Goal: Task Accomplishment & Management: Complete application form

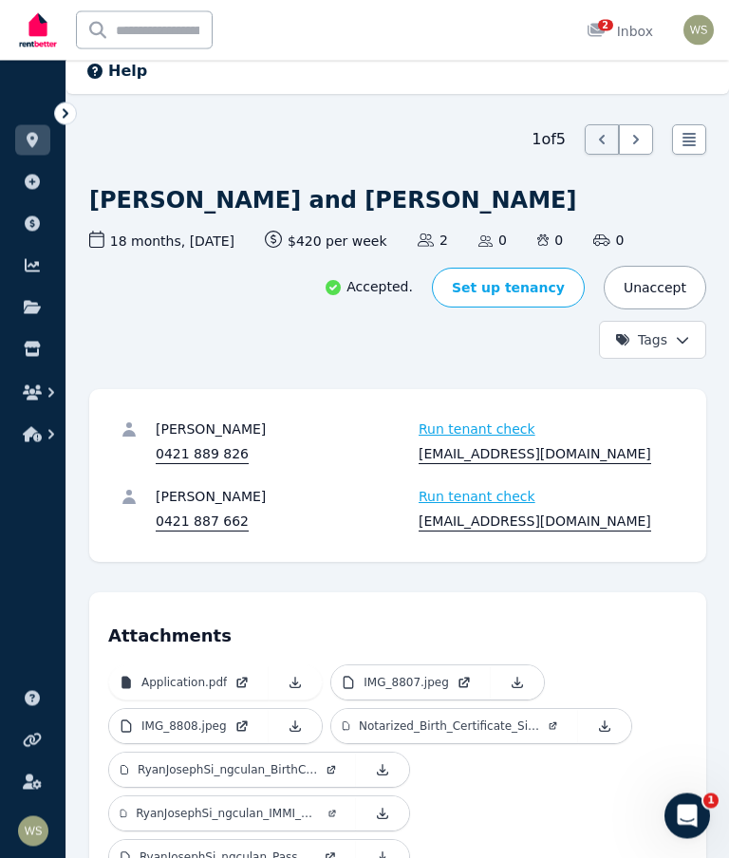
scroll to position [66, 0]
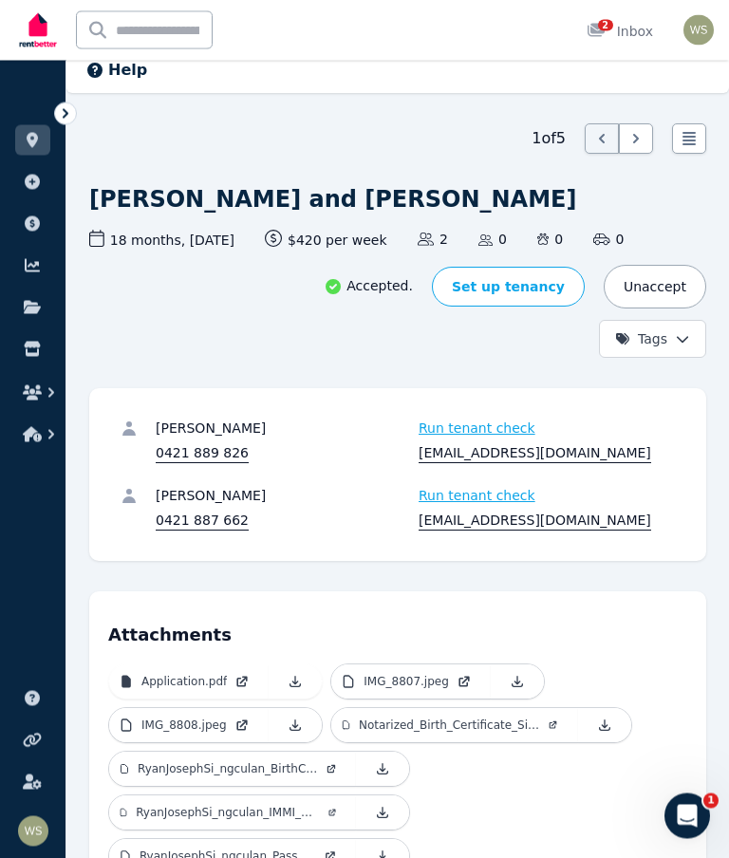
click at [508, 287] on link "Set up tenancy" at bounding box center [508, 288] width 153 height 40
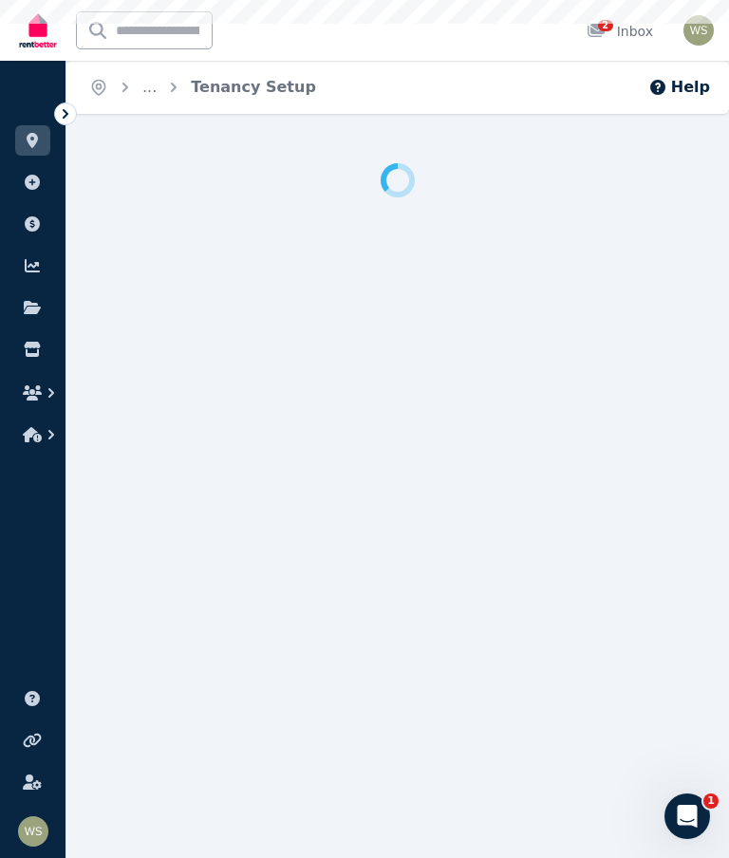
scroll to position [19, 0]
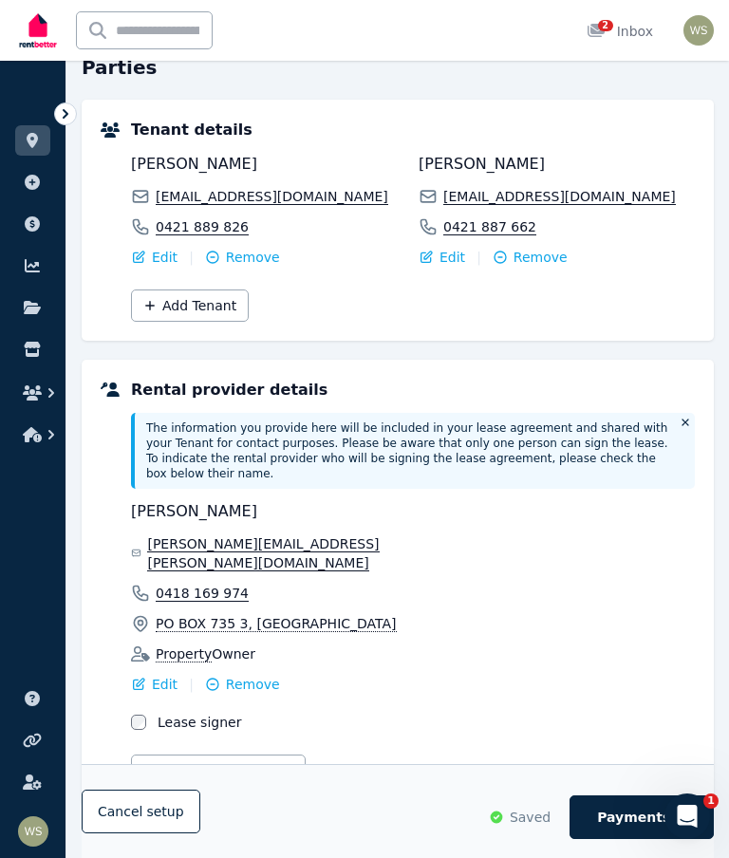
scroll to position [510, 0]
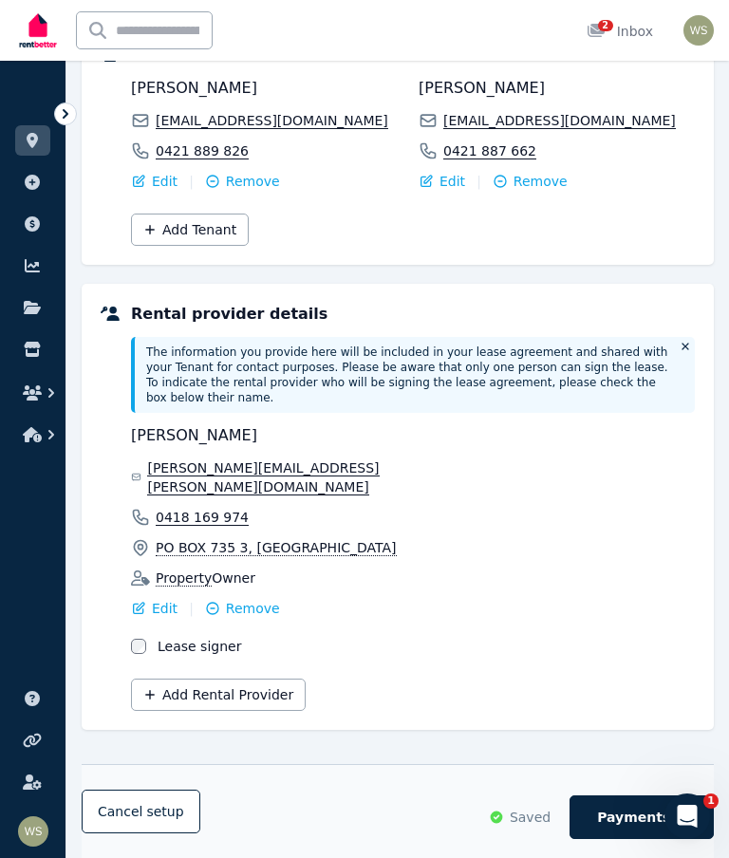
click at [619, 823] on span "Payments" at bounding box center [633, 817] width 73 height 19
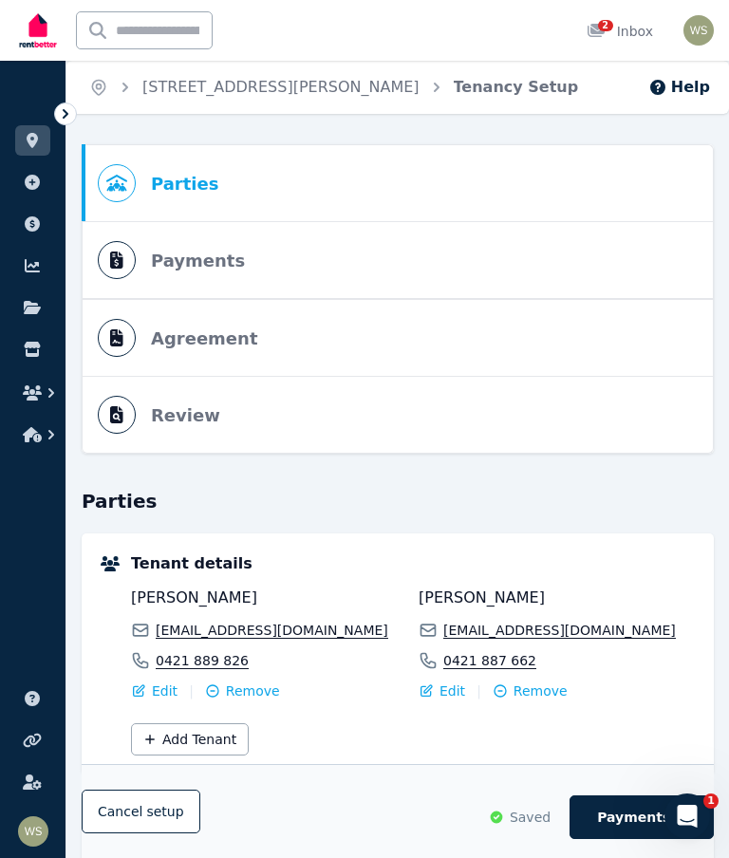
select select "**********"
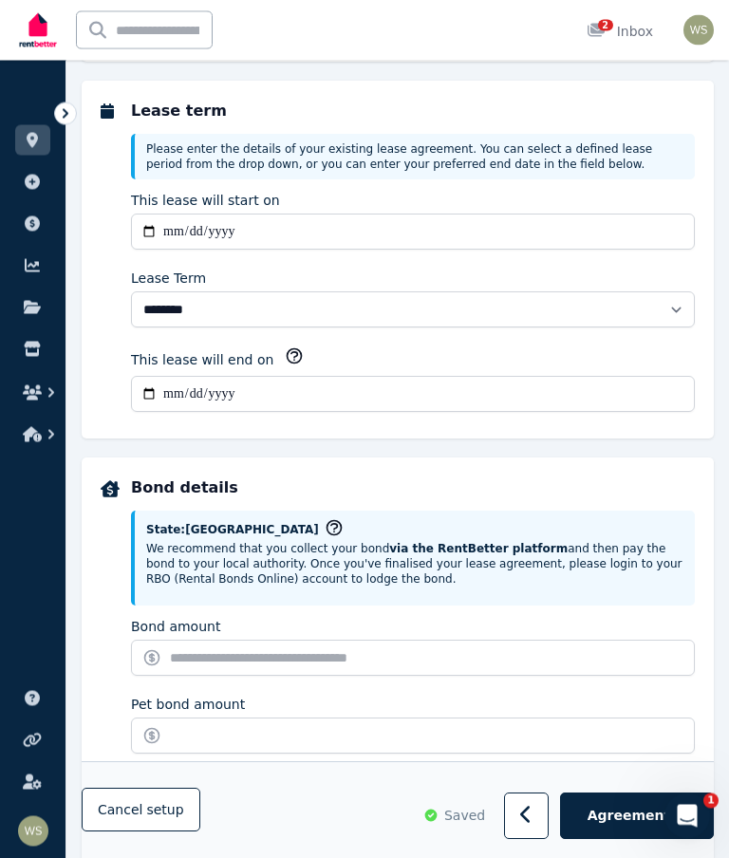
scroll to position [726, 0]
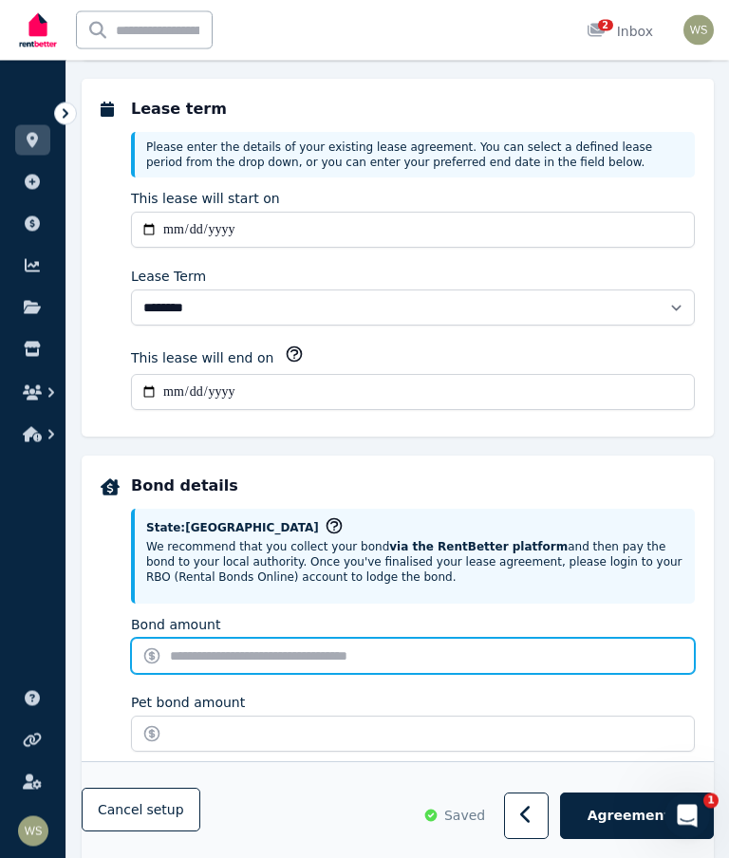
click at [212, 660] on input "Bond amount" at bounding box center [413, 657] width 564 height 36
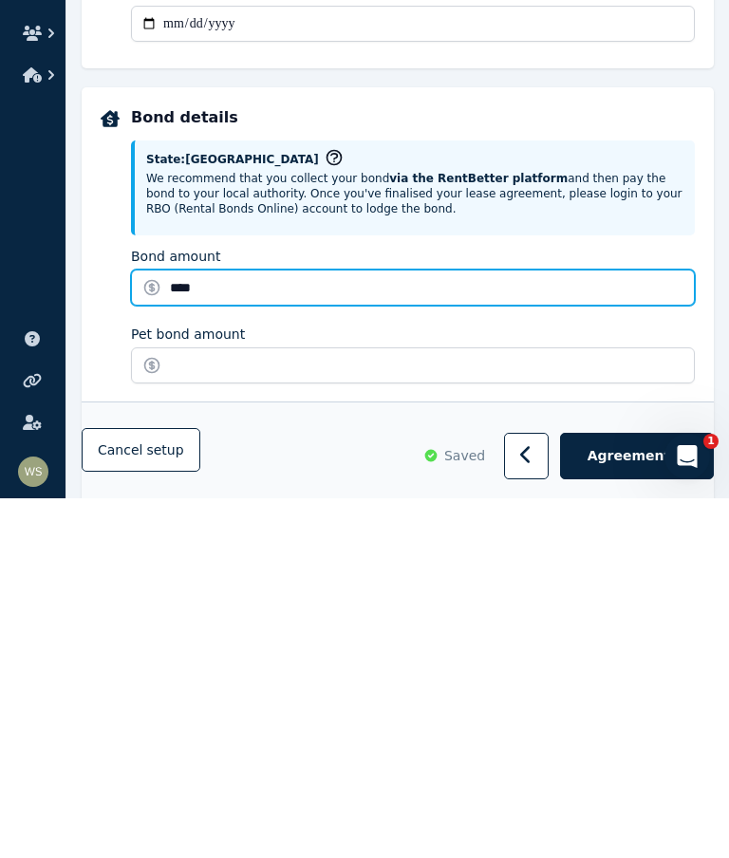
type input "****"
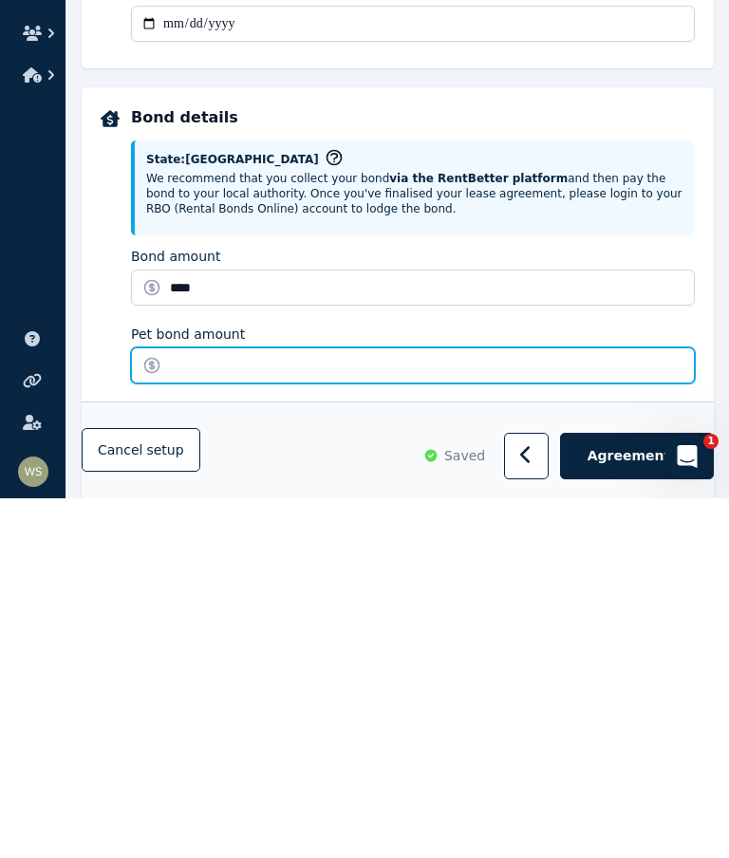
click at [225, 707] on input "Pet bond amount" at bounding box center [413, 725] width 564 height 36
type input "**"
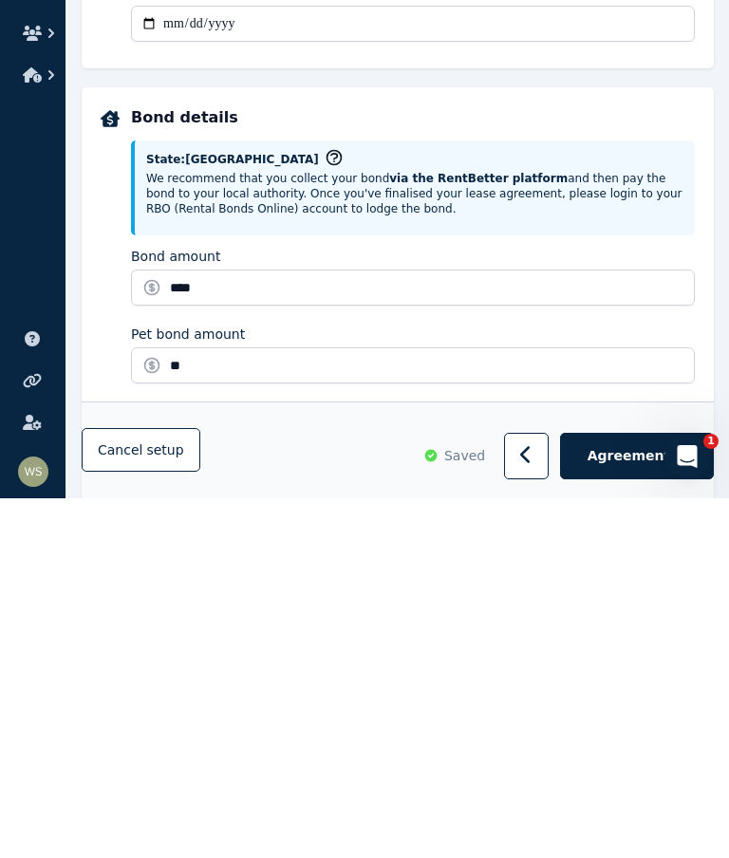
click at [183, 785] on input "Due Date" at bounding box center [413, 803] width 564 height 36
type input "**********"
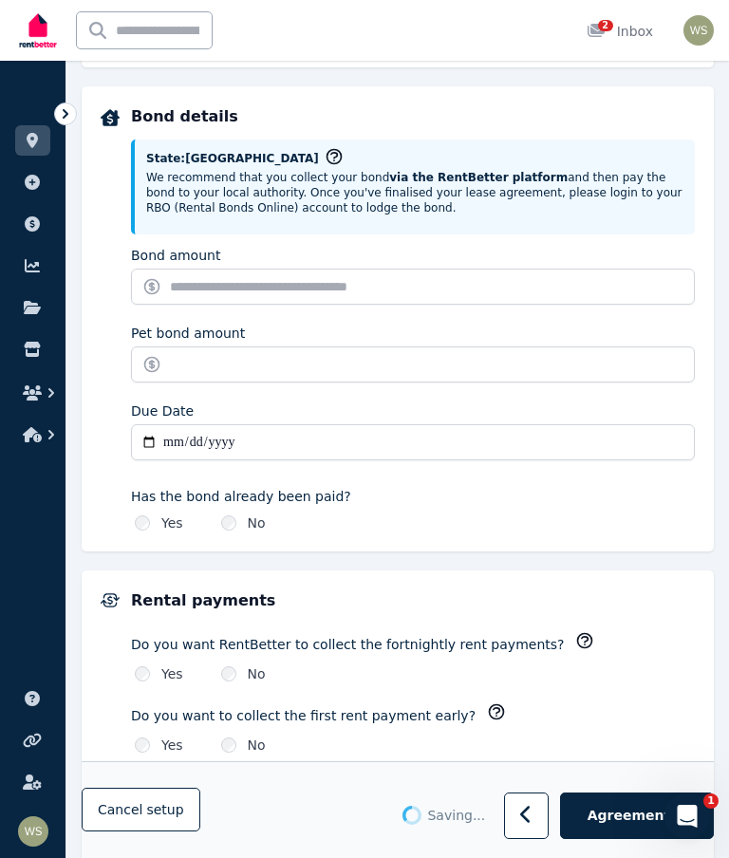
type input "*******"
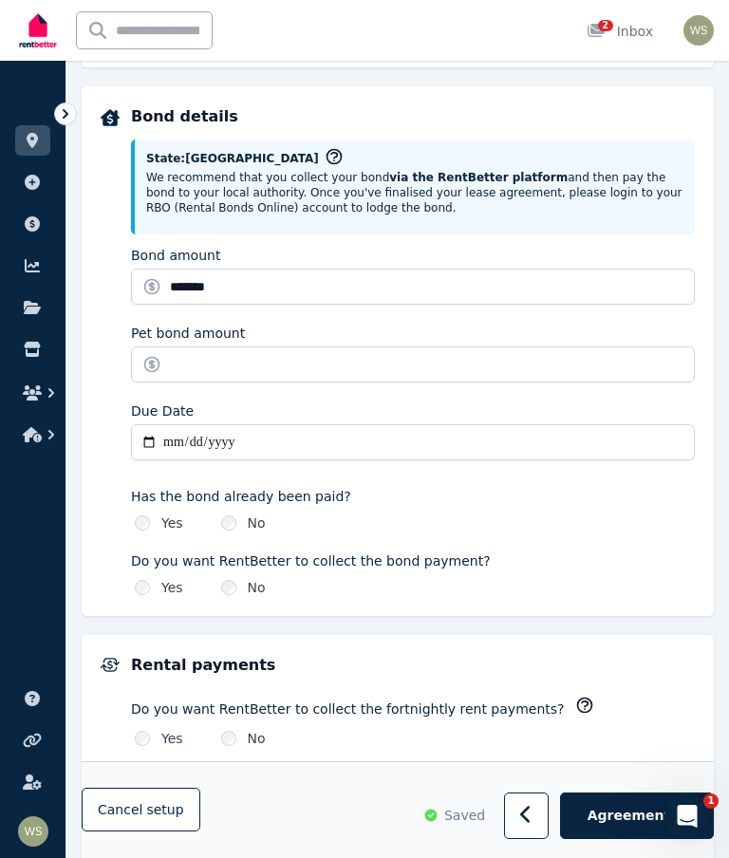
type input "**********"
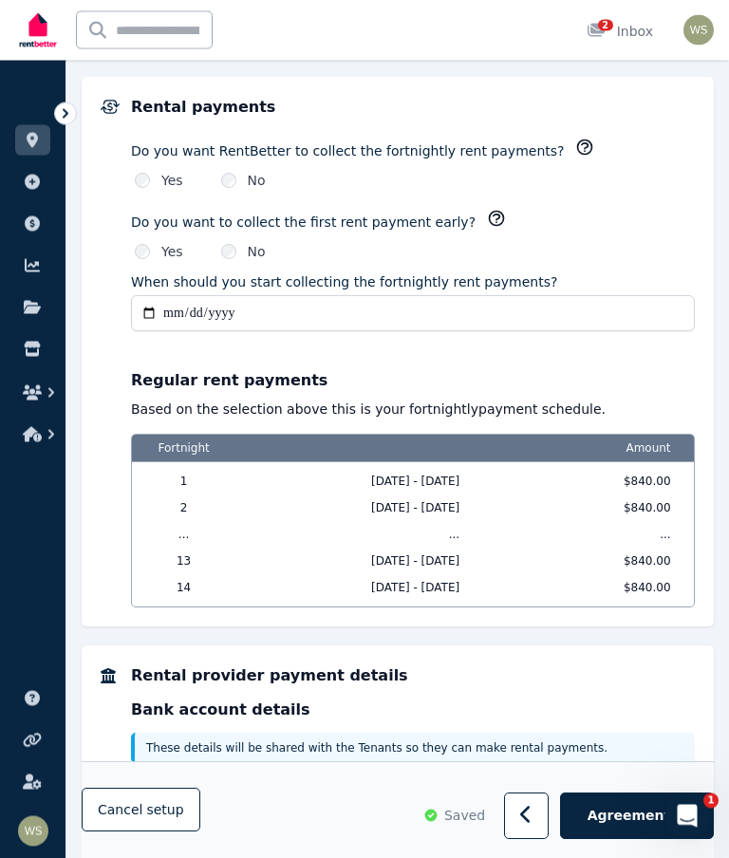
scroll to position [1773, 0]
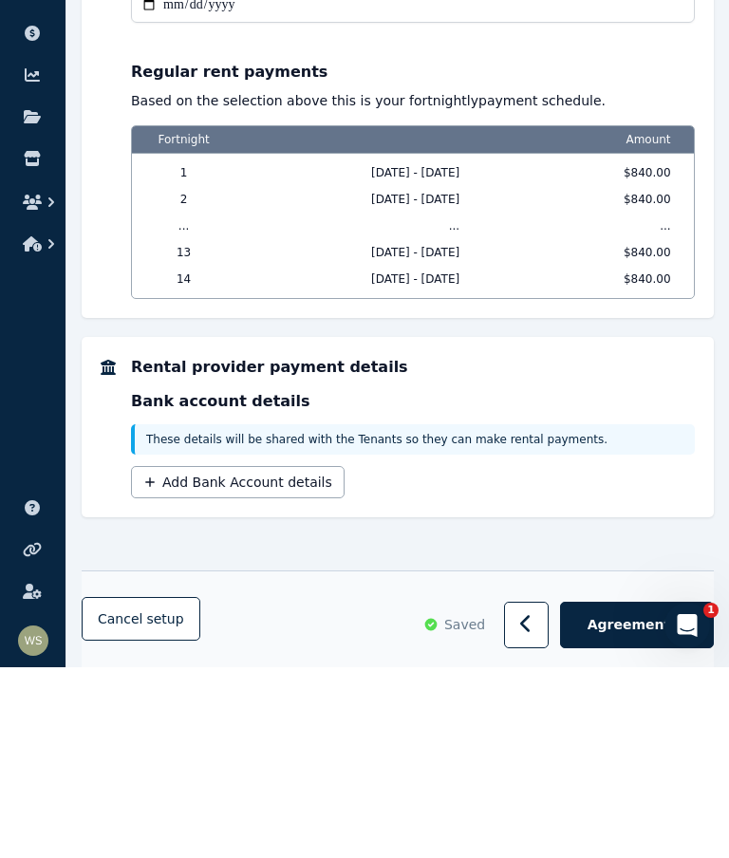
click at [246, 657] on button "Add Bank Account details" at bounding box center [238, 673] width 214 height 32
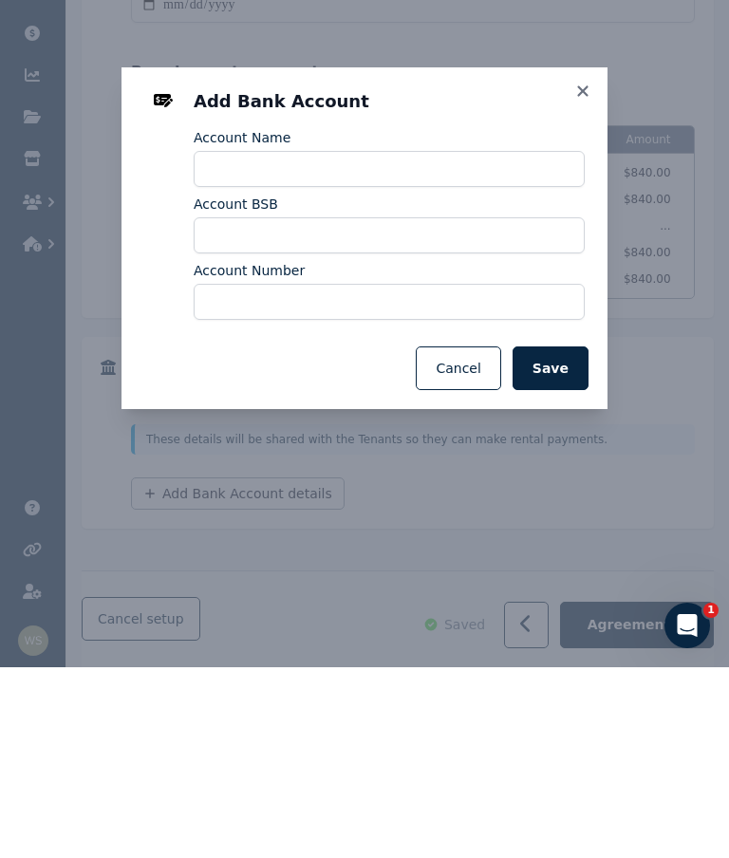
scroll to position [1784, 0]
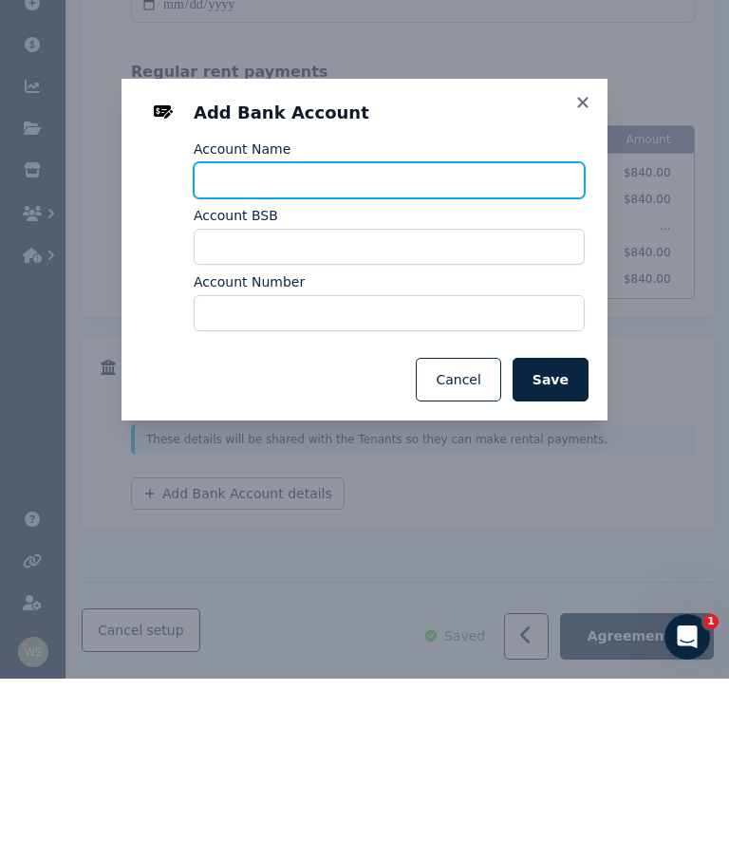
click at [271, 342] on input "Account Name" at bounding box center [389, 360] width 391 height 36
type input "**********"
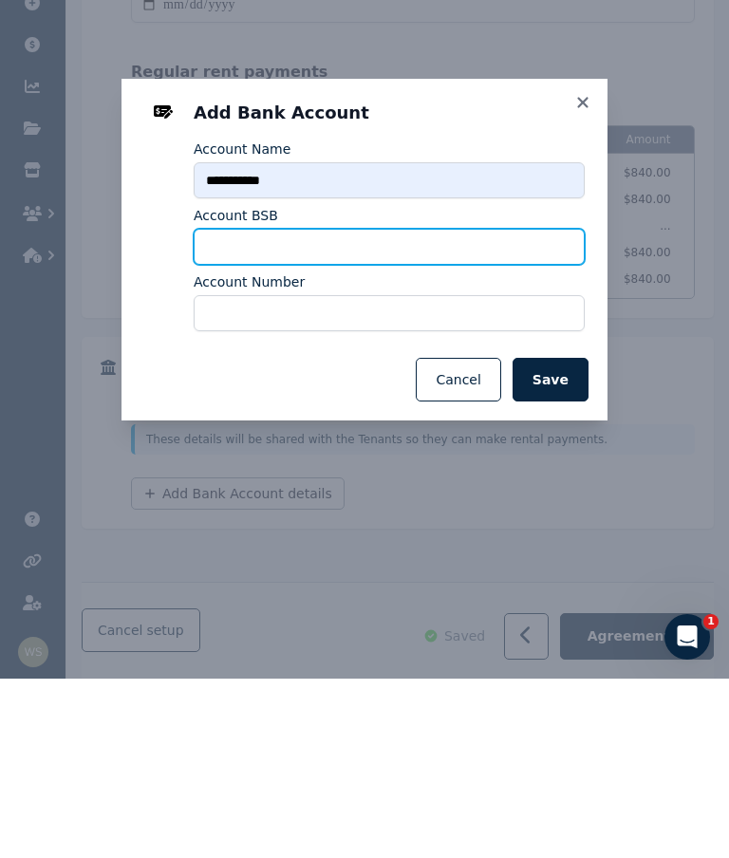
click at [236, 408] on input "Account BSB" at bounding box center [389, 426] width 391 height 36
type input "******"
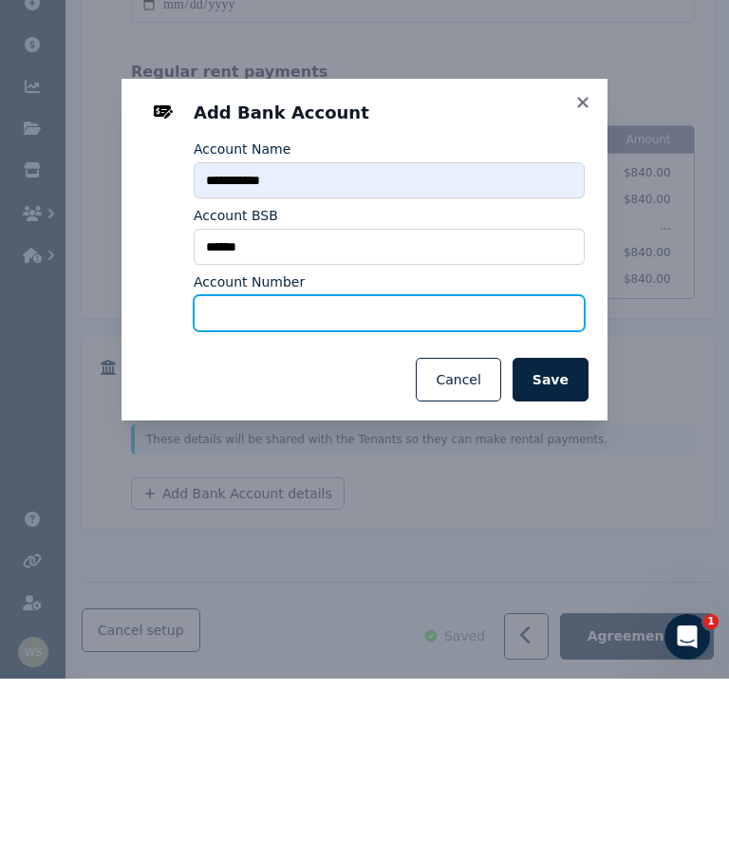
click at [271, 475] on input "Account Number" at bounding box center [389, 493] width 391 height 36
type input "********"
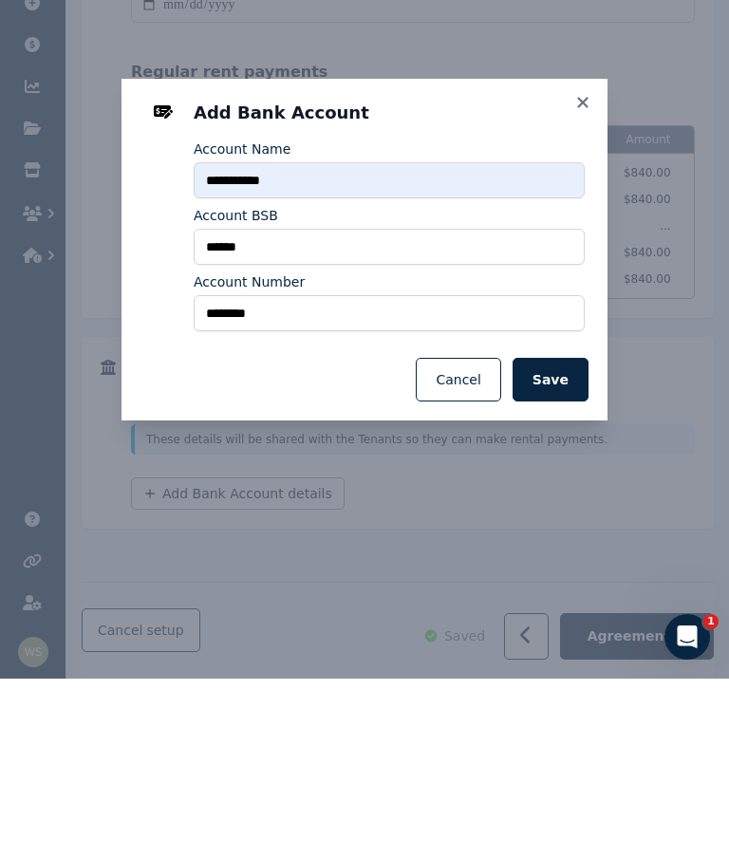
click at [554, 537] on button "Save" at bounding box center [551, 559] width 76 height 44
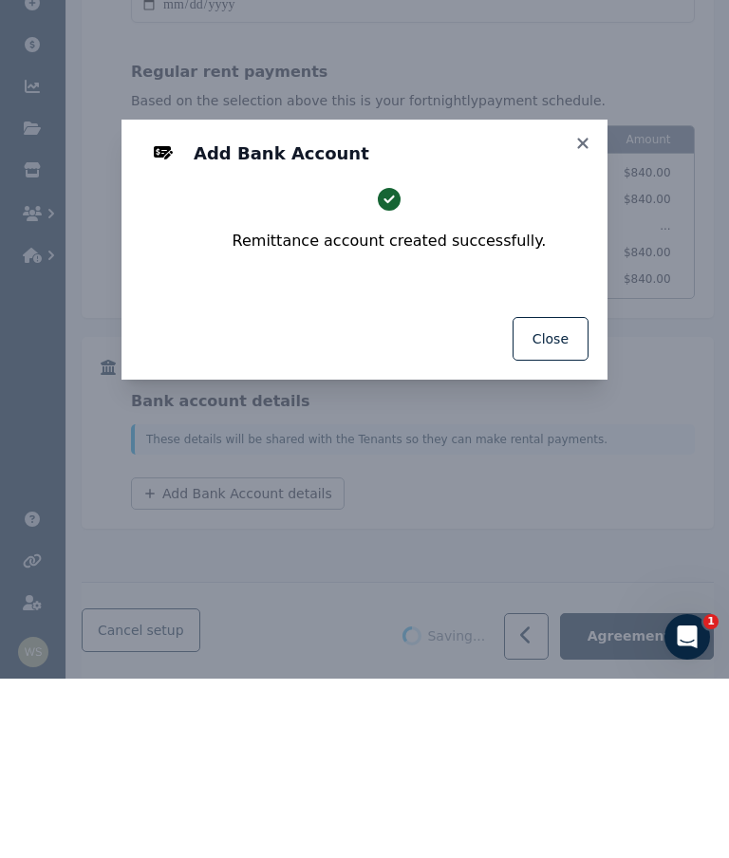
select select "**********"
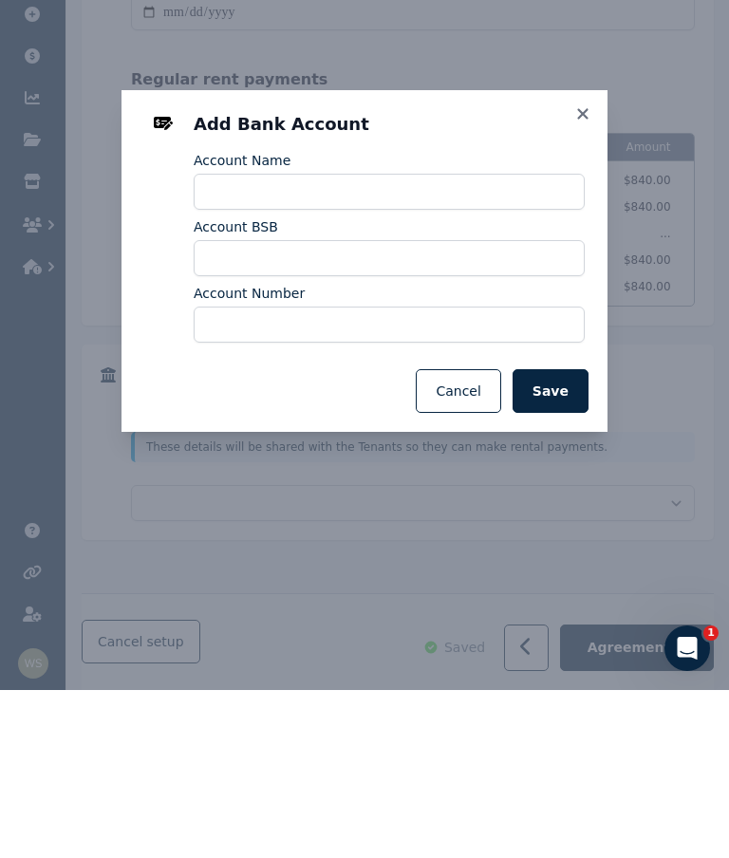
select select "**********"
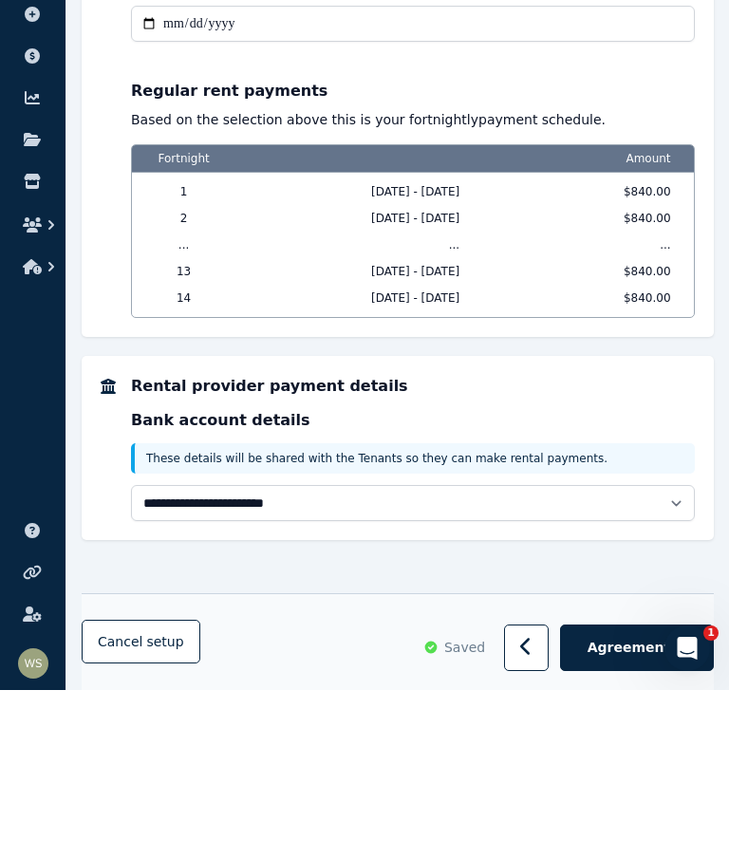
click at [675, 648] on icon "Open Intercom Messenger" at bounding box center [687, 648] width 31 height 31
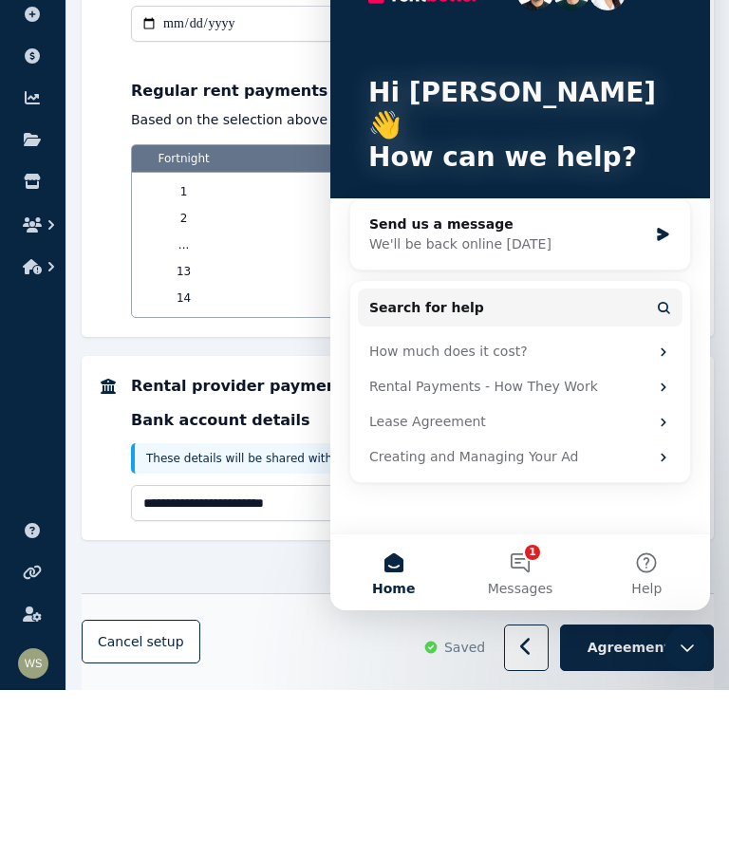
scroll to position [0, 0]
click at [521, 569] on button "1 Messages" at bounding box center [520, 573] width 126 height 76
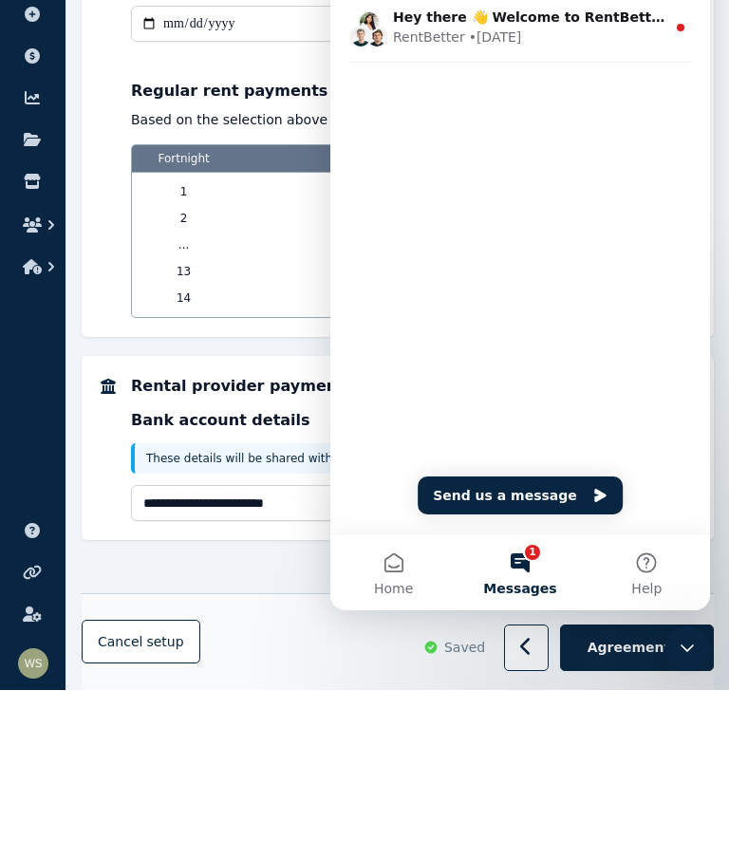
click at [533, 572] on button "1 Messages" at bounding box center [520, 573] width 126 height 76
click at [533, 805] on icon "button" at bounding box center [526, 814] width 12 height 19
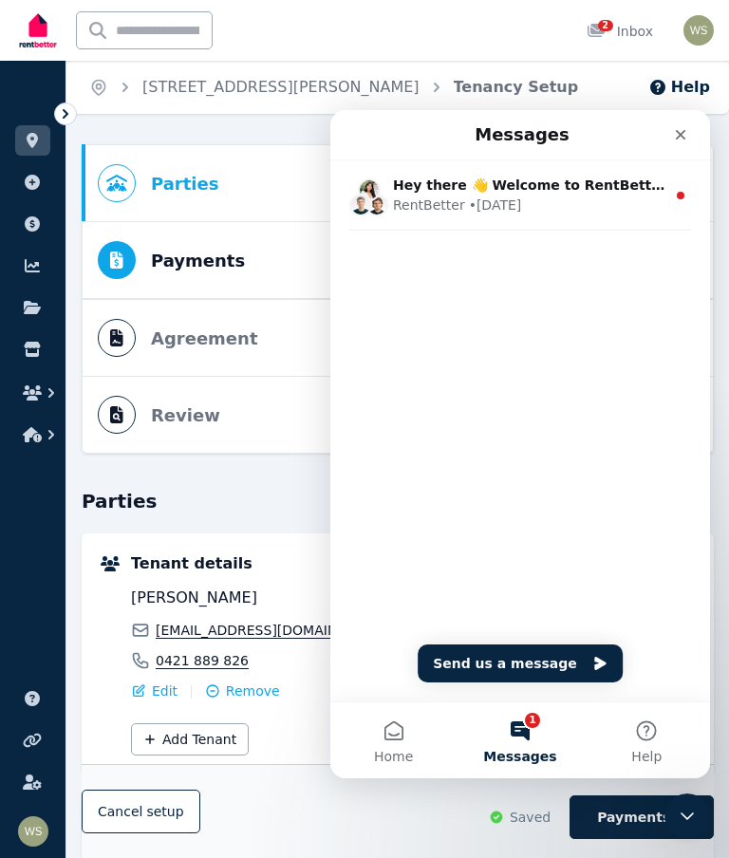
click at [684, 134] on icon "Close" at bounding box center [680, 134] width 15 height 15
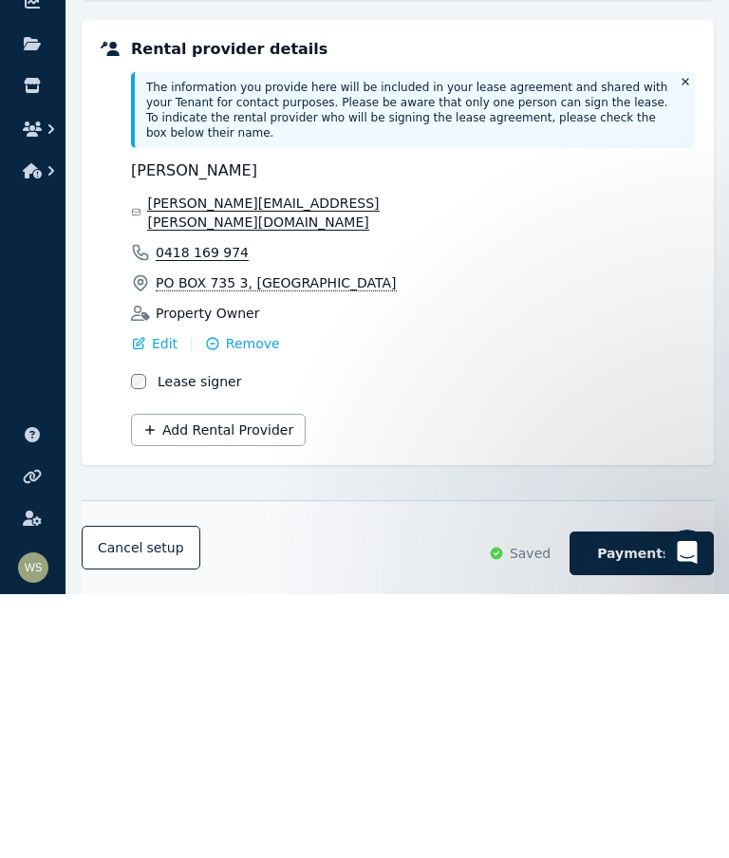
click at [615, 808] on span "Payments" at bounding box center [633, 817] width 73 height 19
select select "**********"
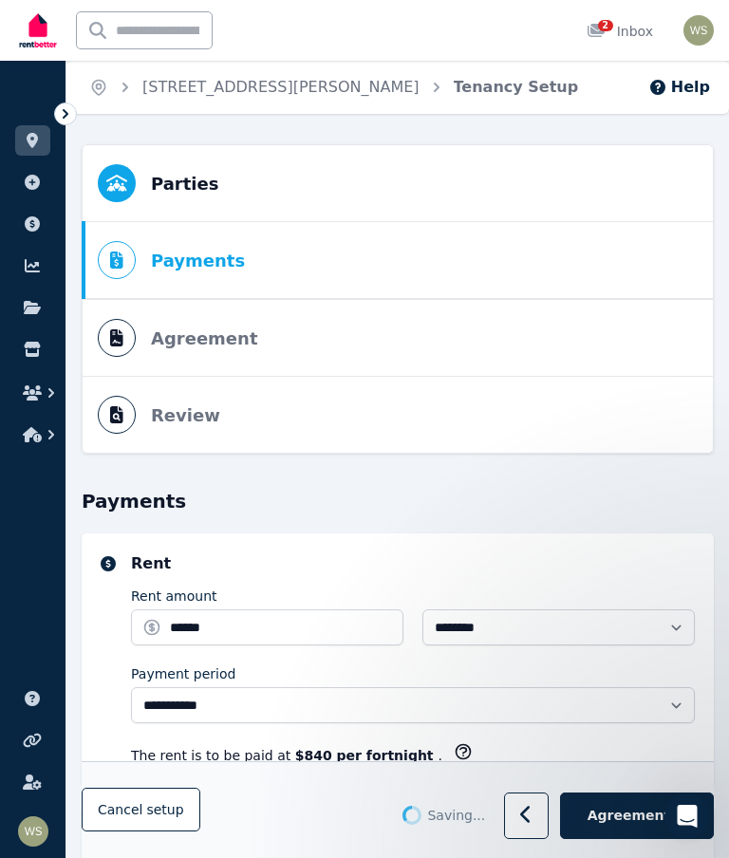
select select "**********"
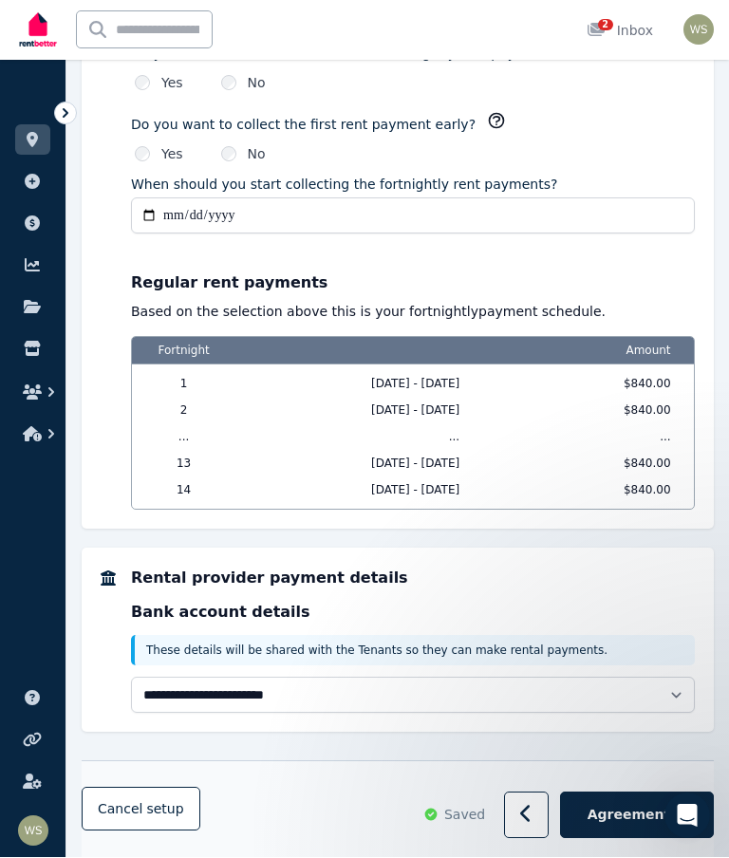
scroll to position [1777, 0]
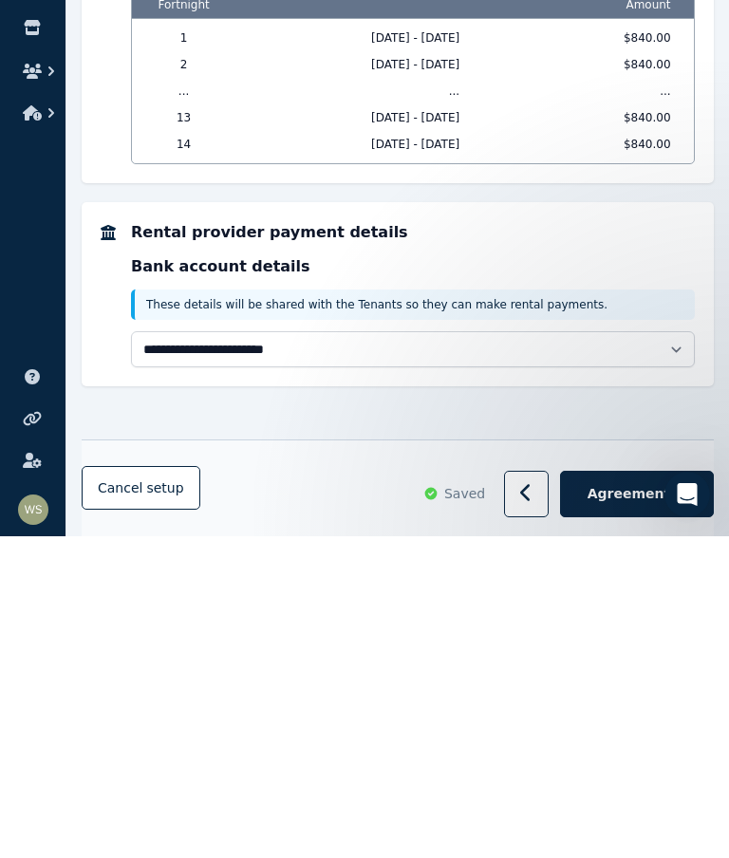
click at [640, 806] on span "Agreement" at bounding box center [630, 815] width 84 height 19
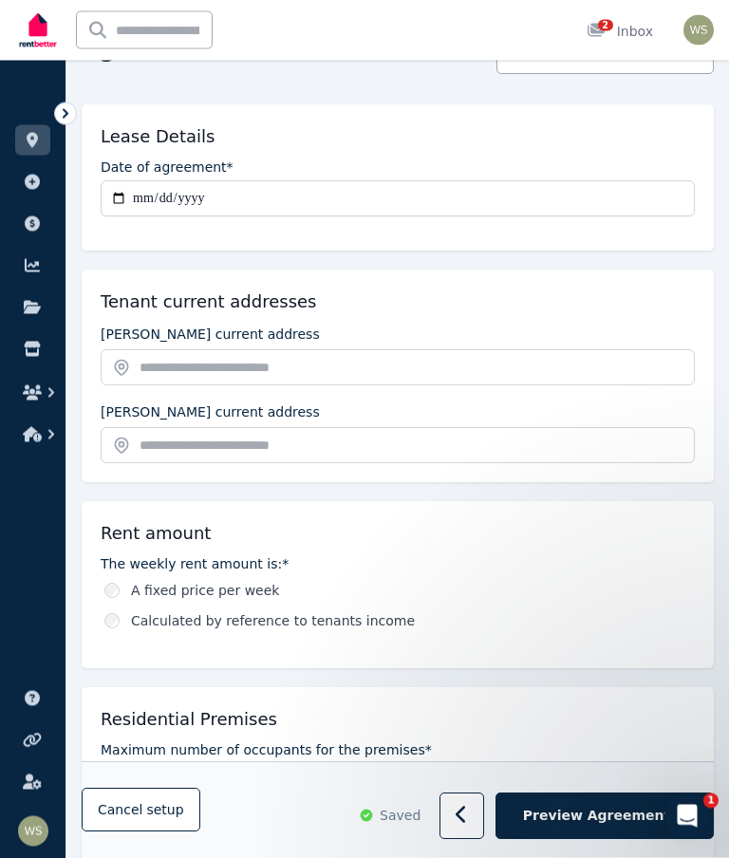
scroll to position [458, 0]
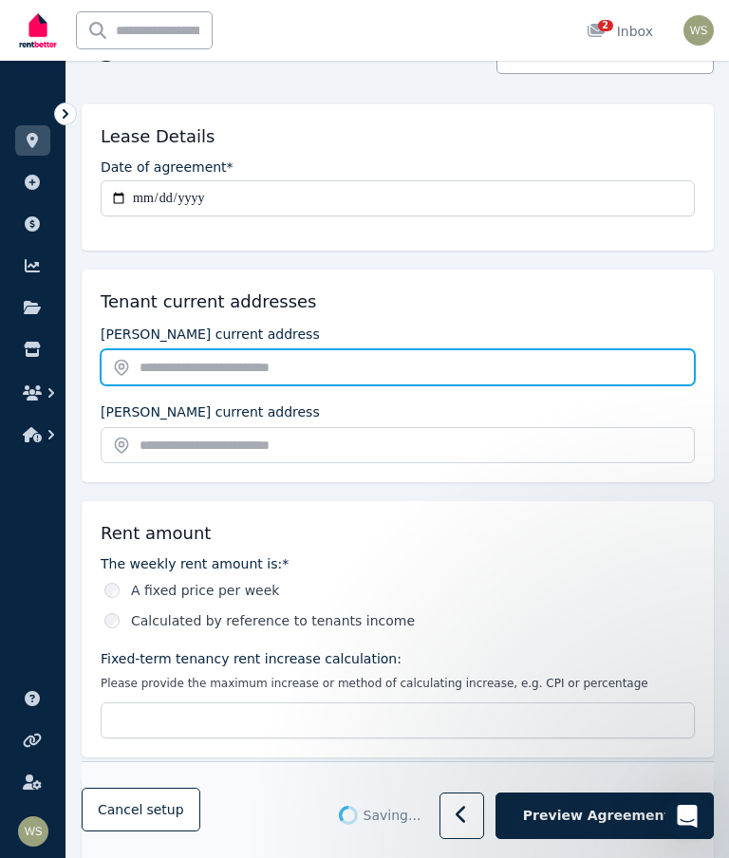
click at [167, 369] on input "text" at bounding box center [398, 367] width 594 height 36
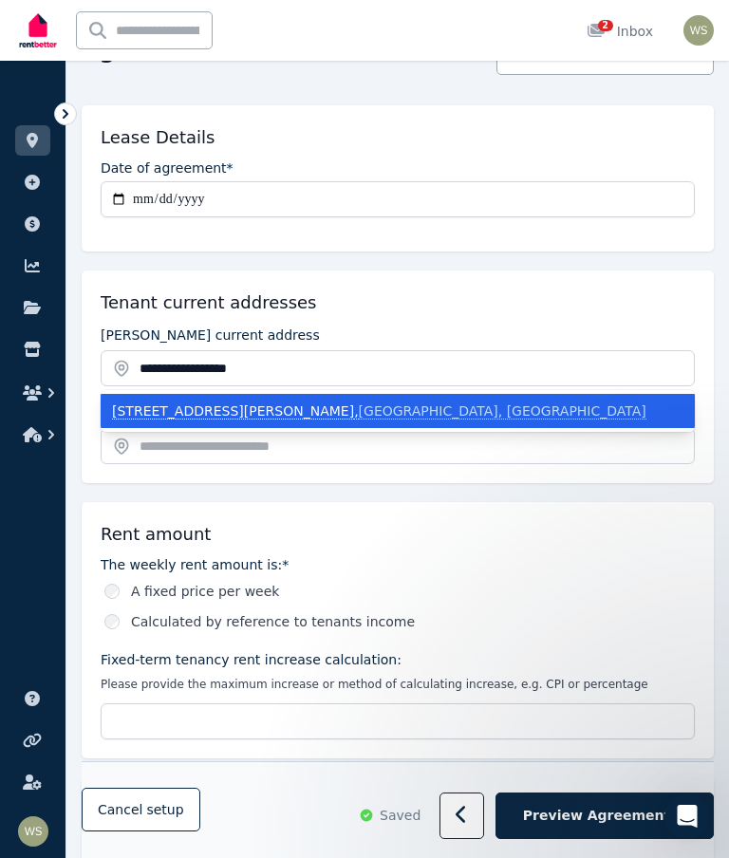
click at [359, 410] on span "[GEOGRAPHIC_DATA], [GEOGRAPHIC_DATA]" at bounding box center [503, 412] width 288 height 16
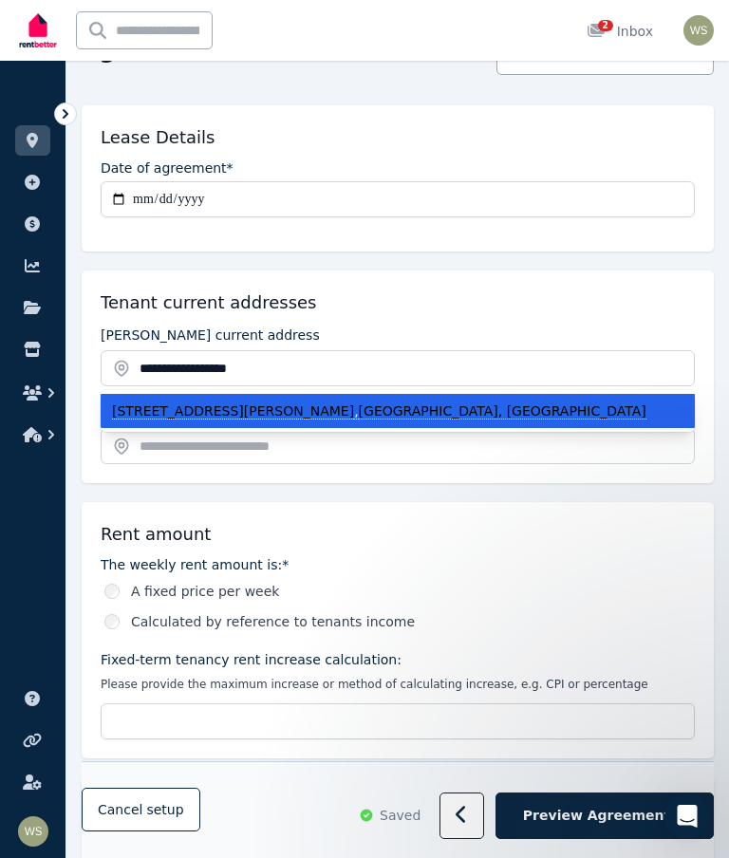
type input "**********"
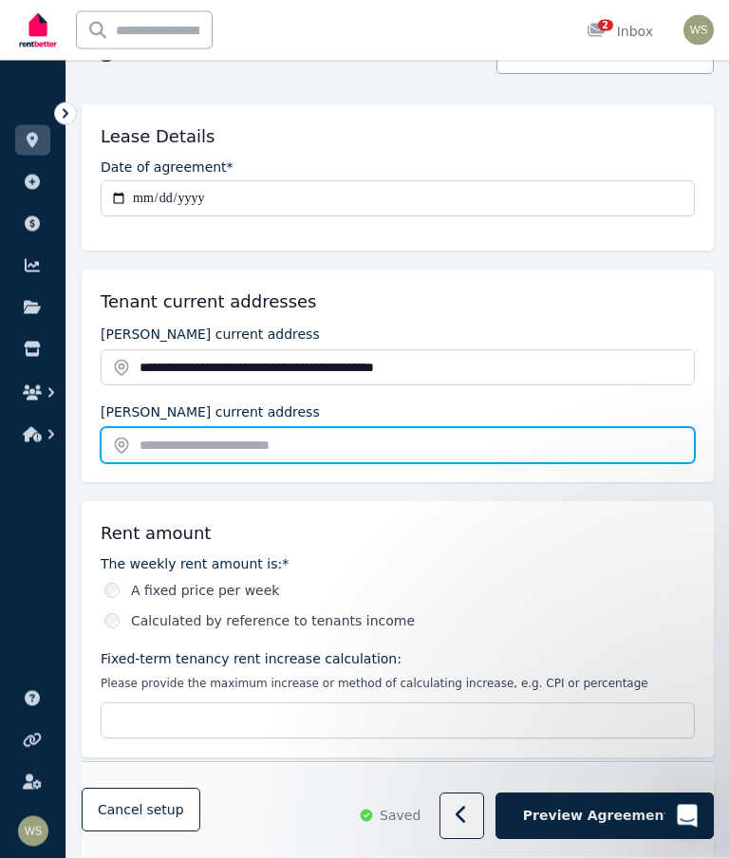
click at [176, 450] on input "text" at bounding box center [398, 446] width 594 height 36
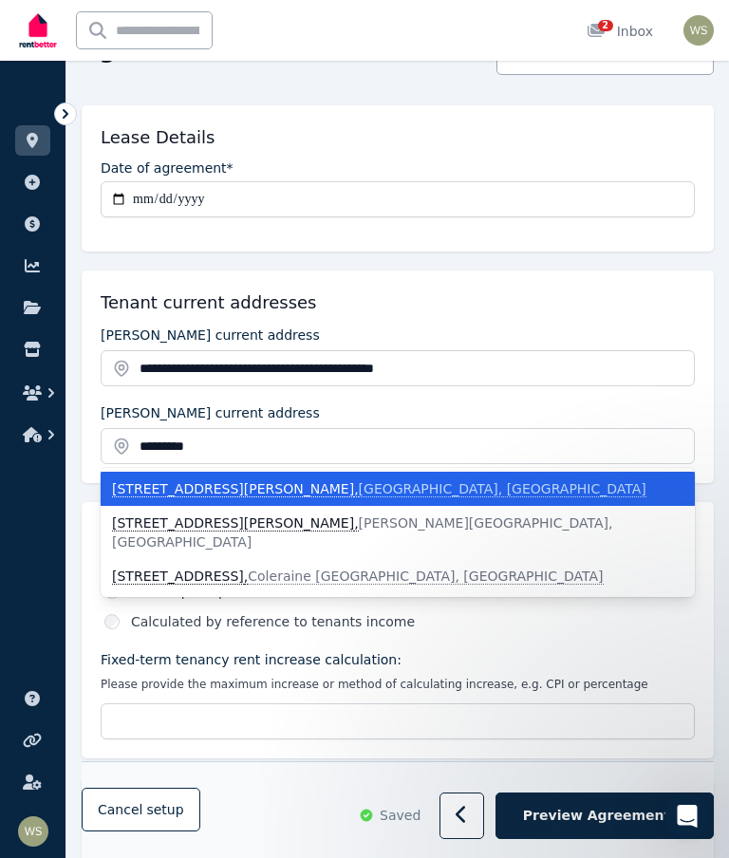
click at [386, 489] on span "[GEOGRAPHIC_DATA], [GEOGRAPHIC_DATA]" at bounding box center [503, 489] width 288 height 16
type input "**********"
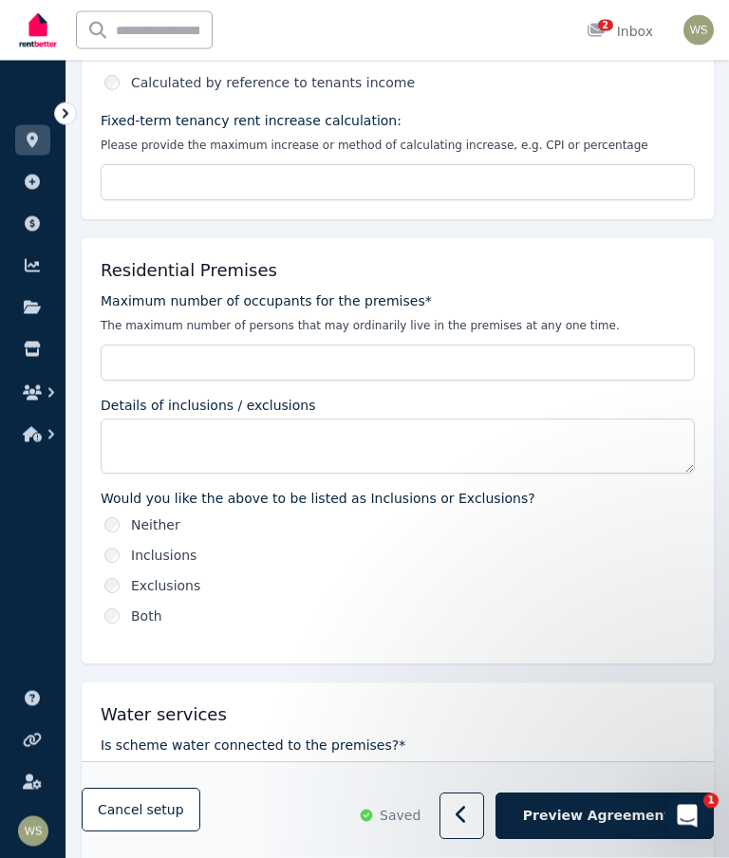
scroll to position [998, 0]
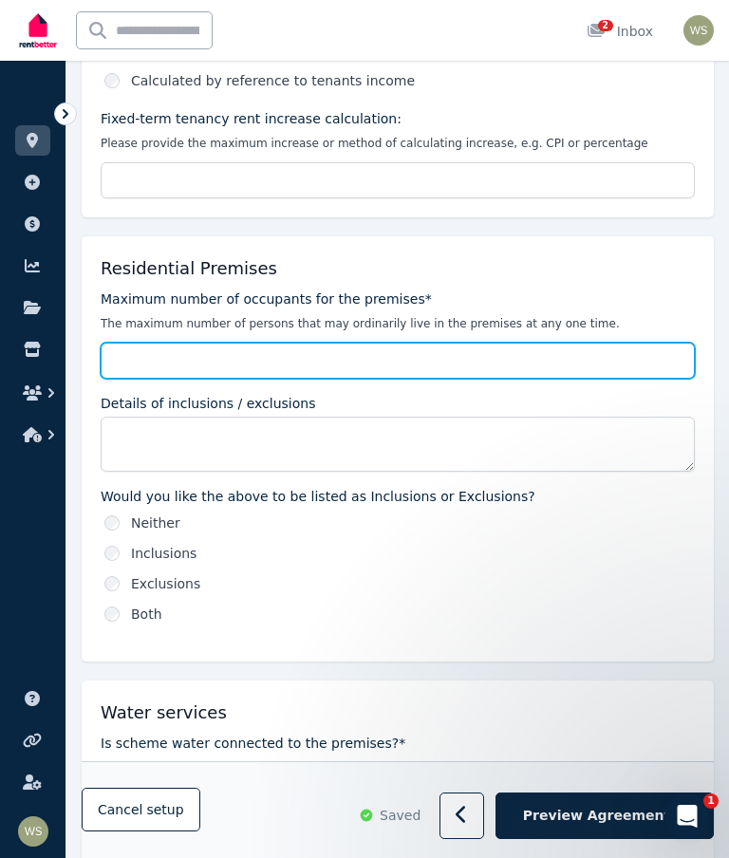
click at [138, 370] on input "Maximum number of occupants for the premises*" at bounding box center [398, 361] width 594 height 36
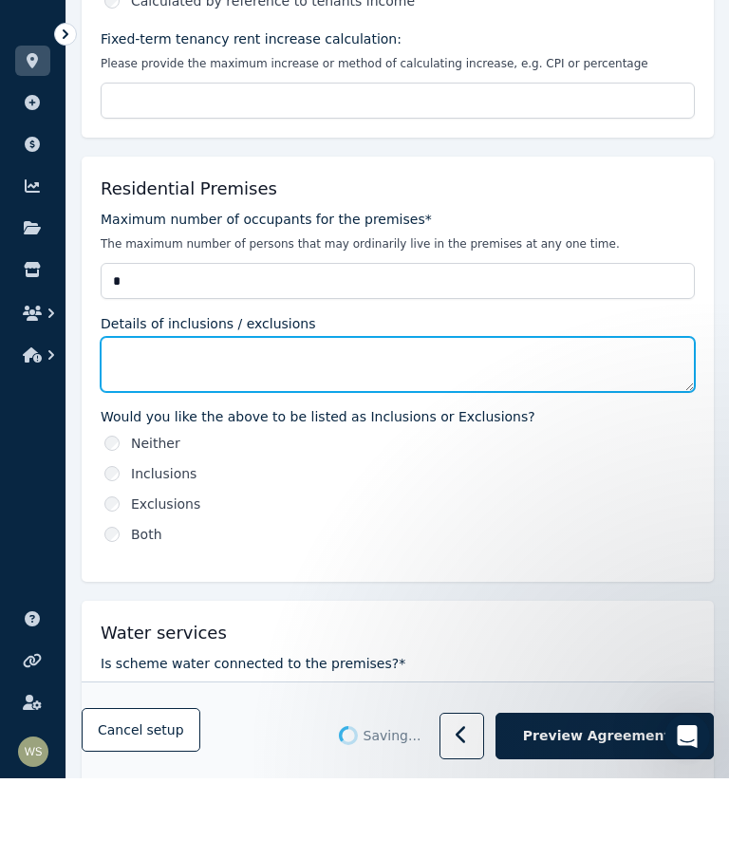
click at [132, 417] on textarea "Details of inclusions / exclusions" at bounding box center [398, 444] width 594 height 55
type input "*"
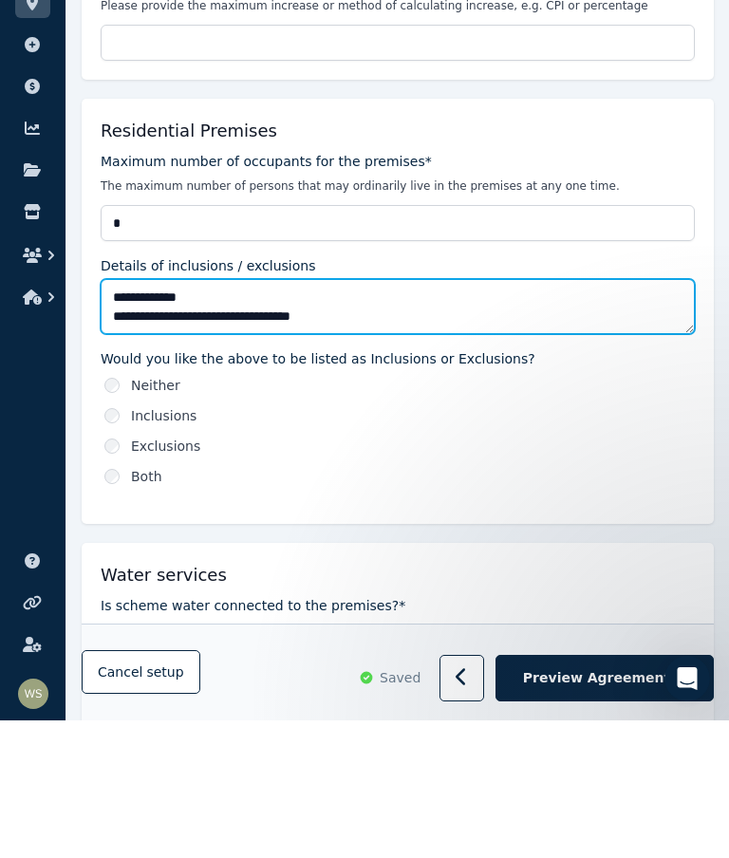
type textarea "**********"
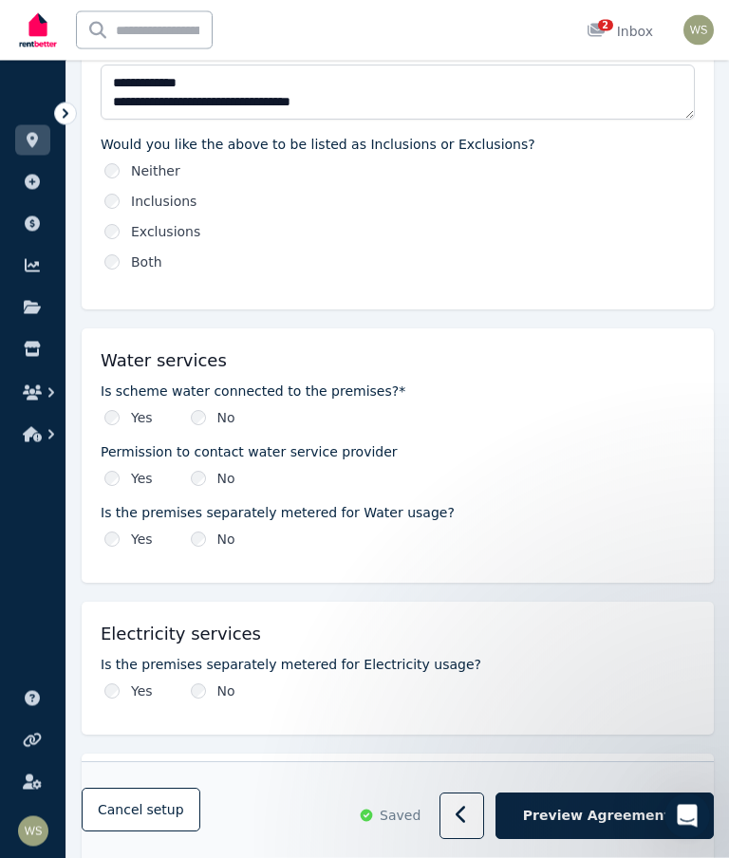
scroll to position [1363, 0]
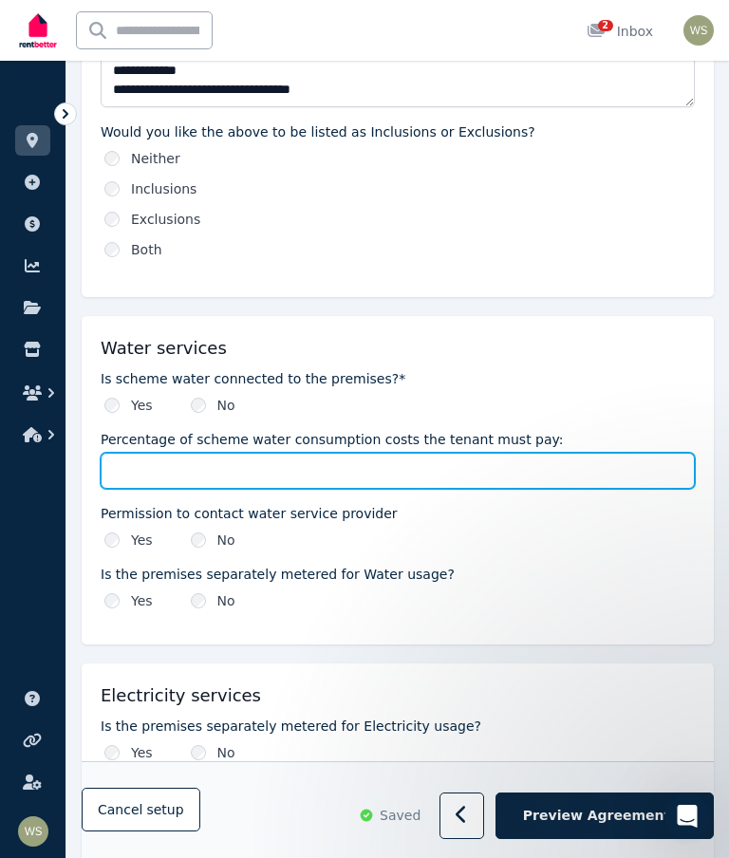
click at [161, 479] on input "Percentage of scheme water consumption costs the tenant must pay:" at bounding box center [398, 471] width 594 height 36
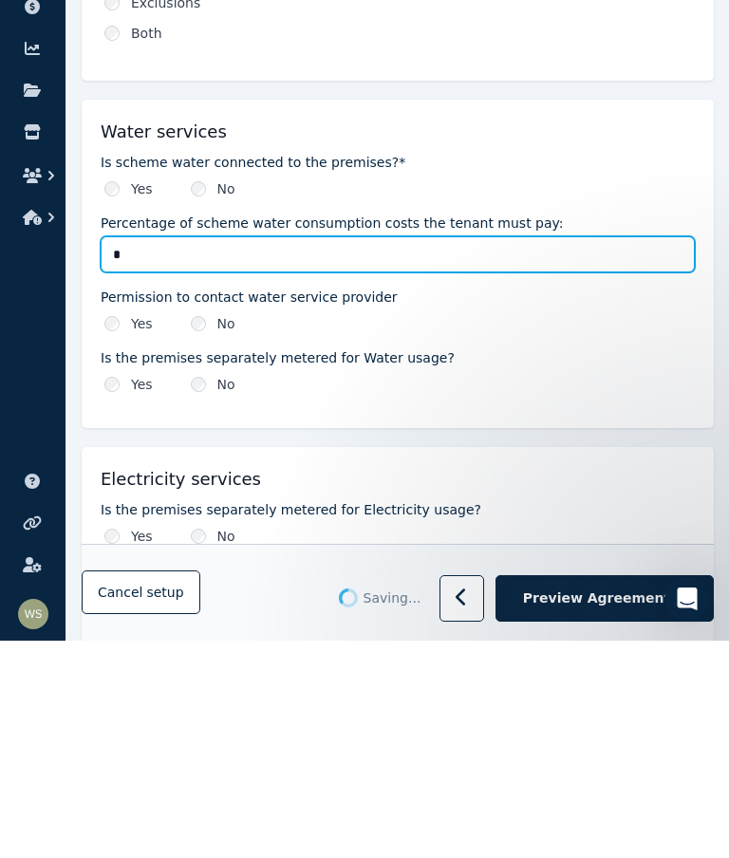
type input "*"
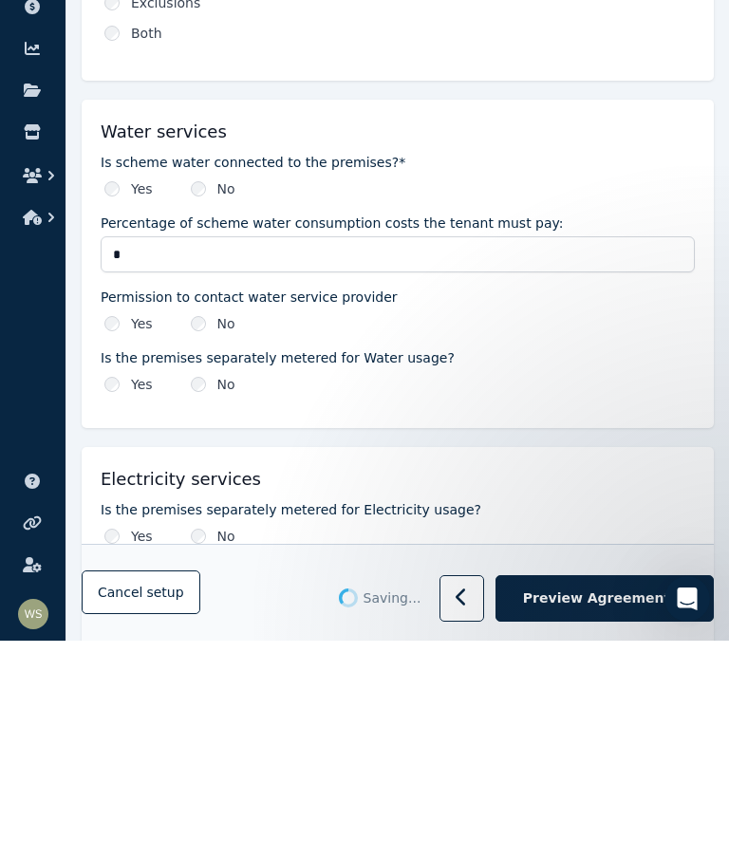
scroll to position [1580, 0]
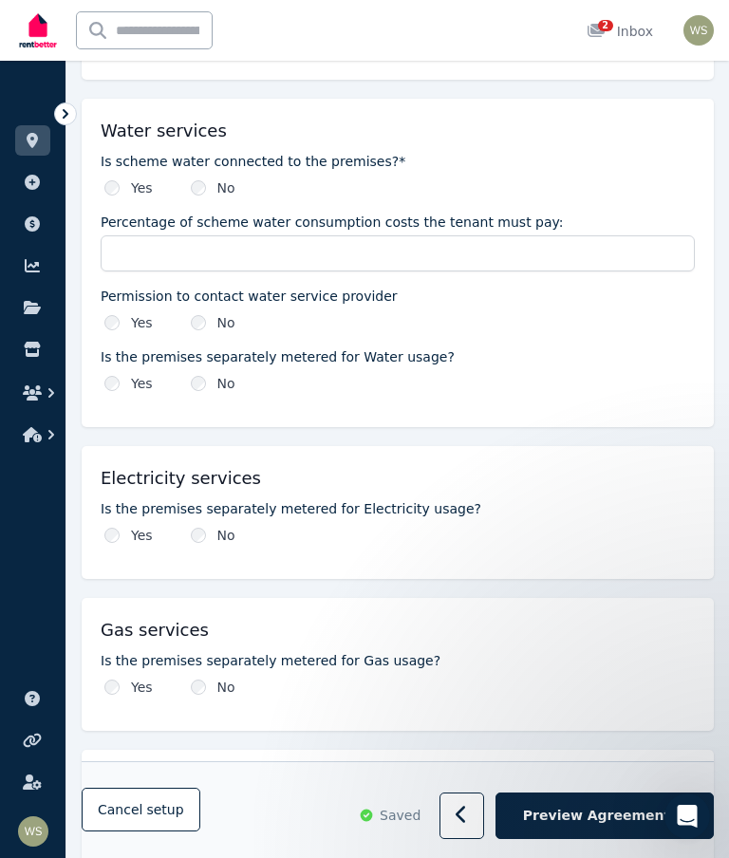
type input "*"
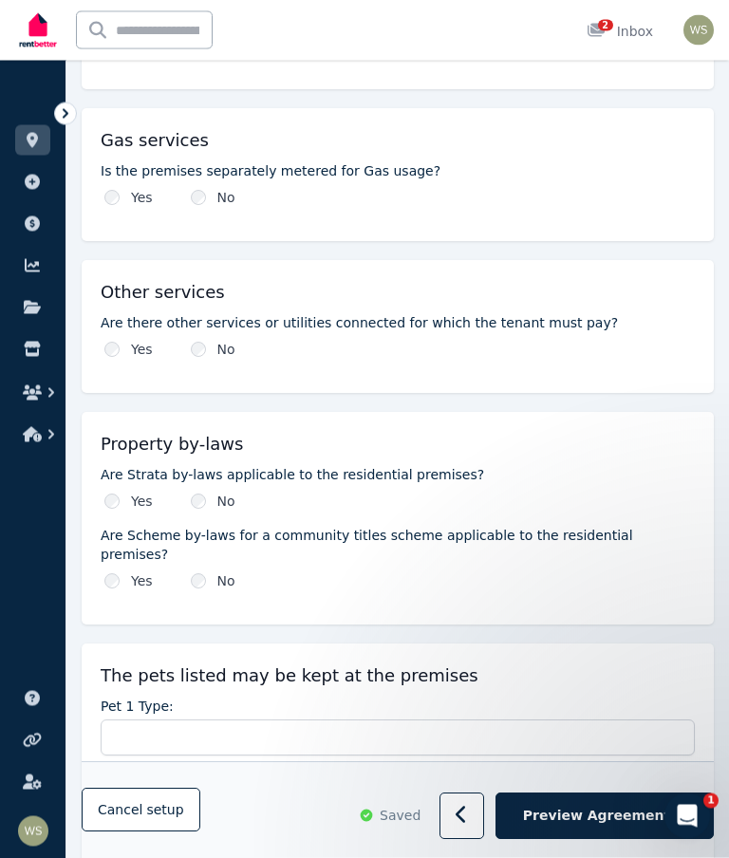
scroll to position [2070, 0]
click at [117, 493] on div "Yes" at bounding box center [128, 501] width 48 height 19
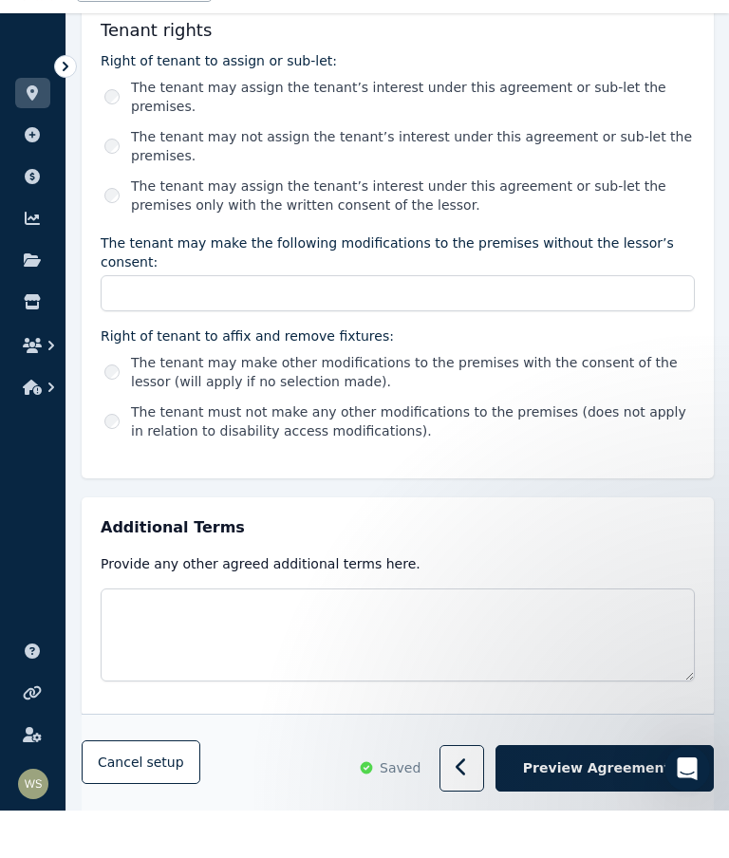
scroll to position [3323, 0]
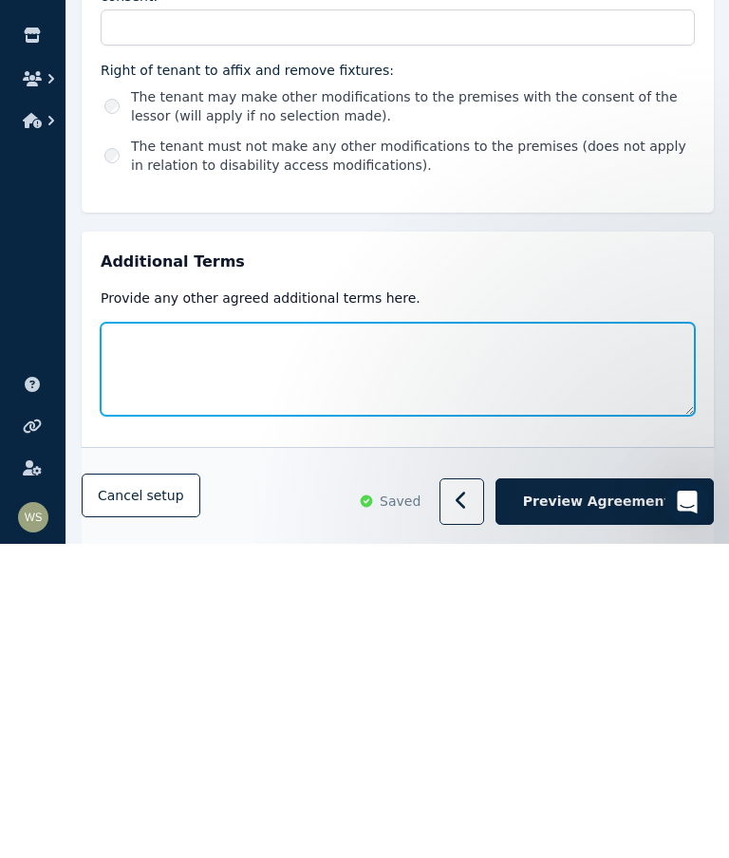
click at [132, 637] on textarea at bounding box center [398, 683] width 594 height 93
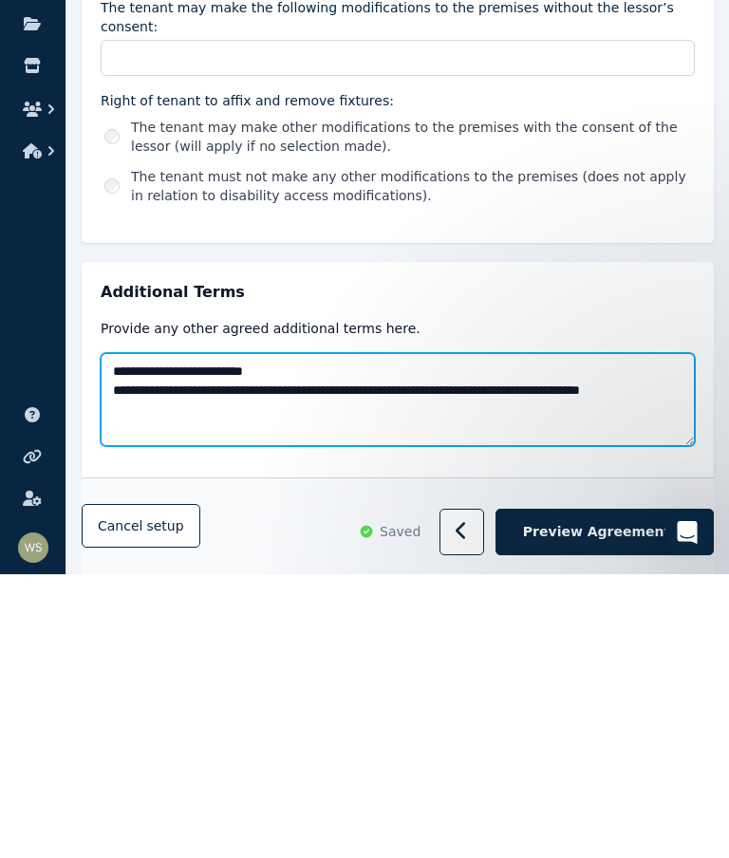
click at [367, 637] on textarea "**********" at bounding box center [398, 683] width 594 height 93
click at [179, 637] on textarea "**********" at bounding box center [398, 683] width 594 height 93
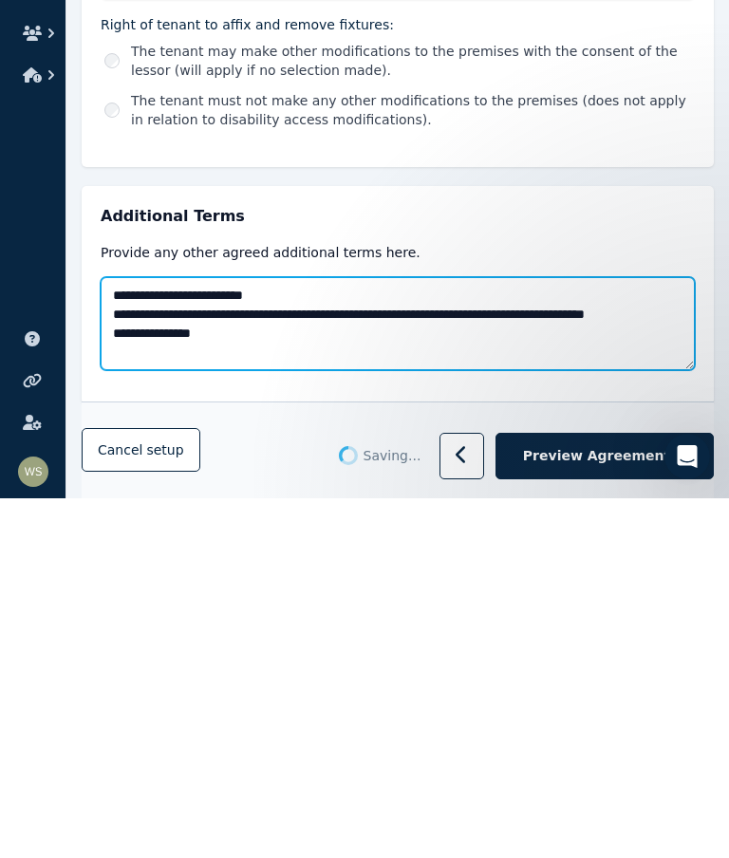
type textarea "**********"
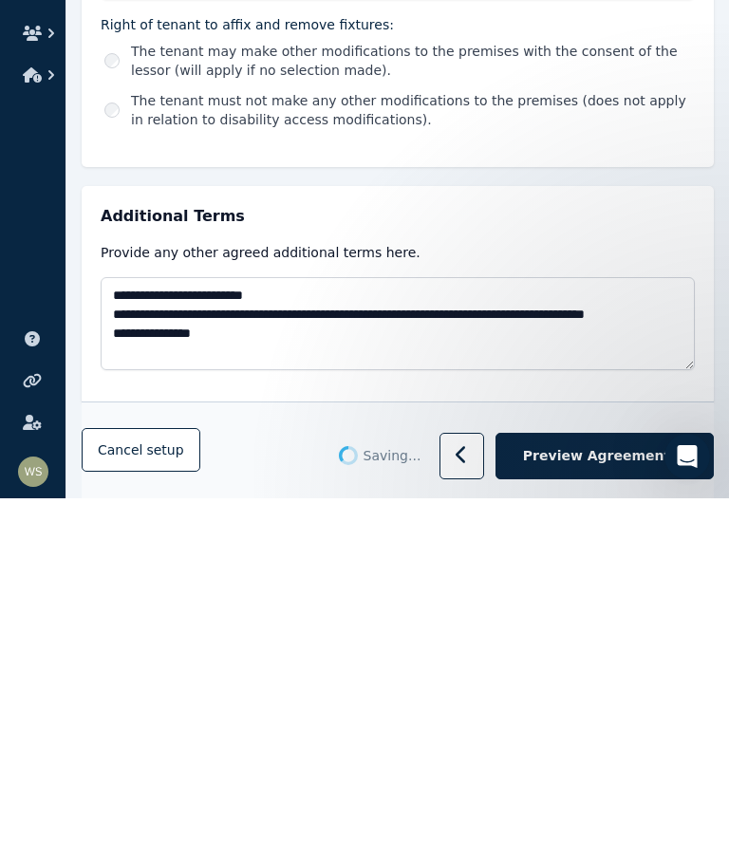
click at [597, 807] on span "Preview Agreement" at bounding box center [596, 816] width 147 height 19
click at [611, 807] on span "Preview Agreement" at bounding box center [596, 816] width 147 height 19
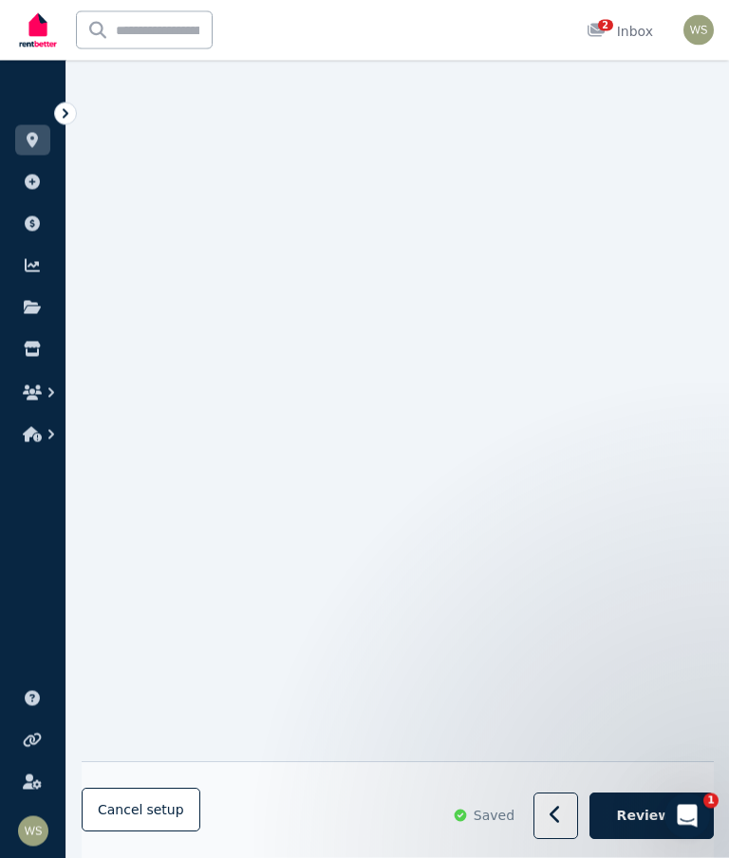
scroll to position [10727, 0]
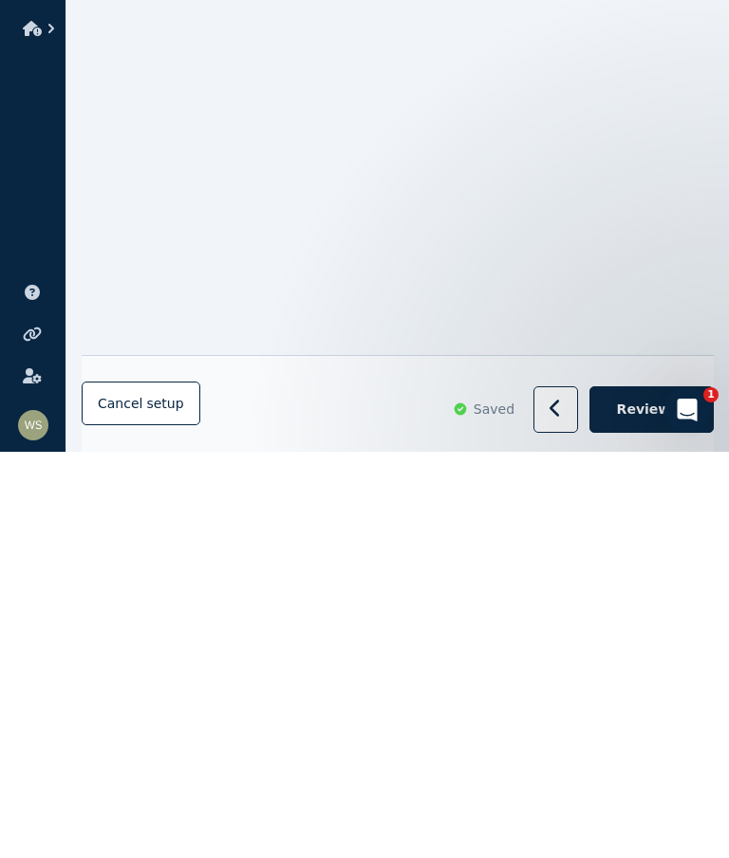
click at [647, 806] on span "Review" at bounding box center [644, 815] width 54 height 19
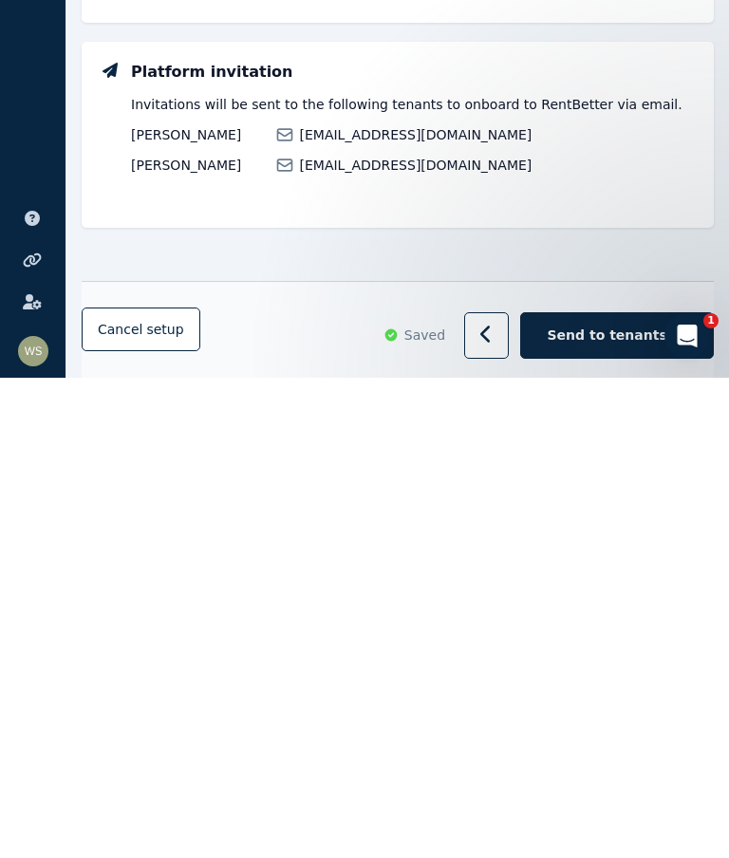
scroll to position [1479, 0]
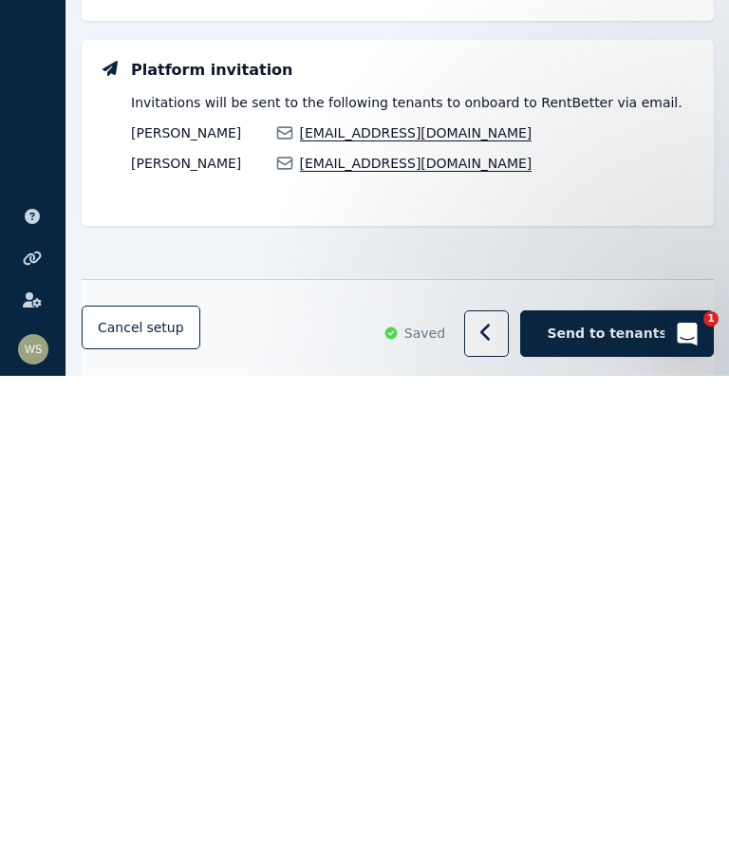
click at [611, 806] on span "Send to tenants" at bounding box center [608, 815] width 120 height 19
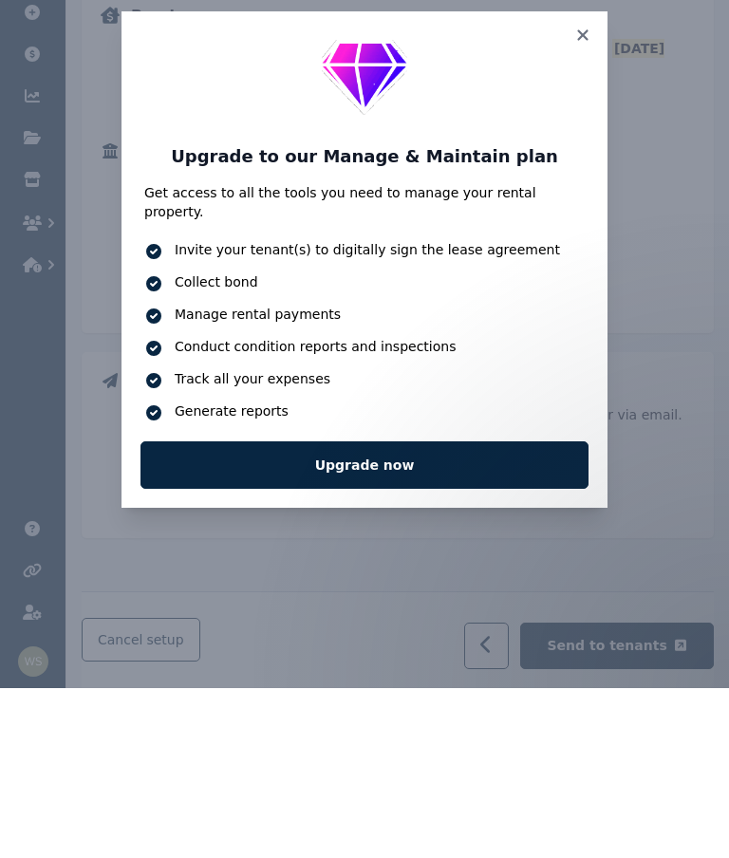
click at [579, 199] on icon at bounding box center [582, 204] width 10 height 10
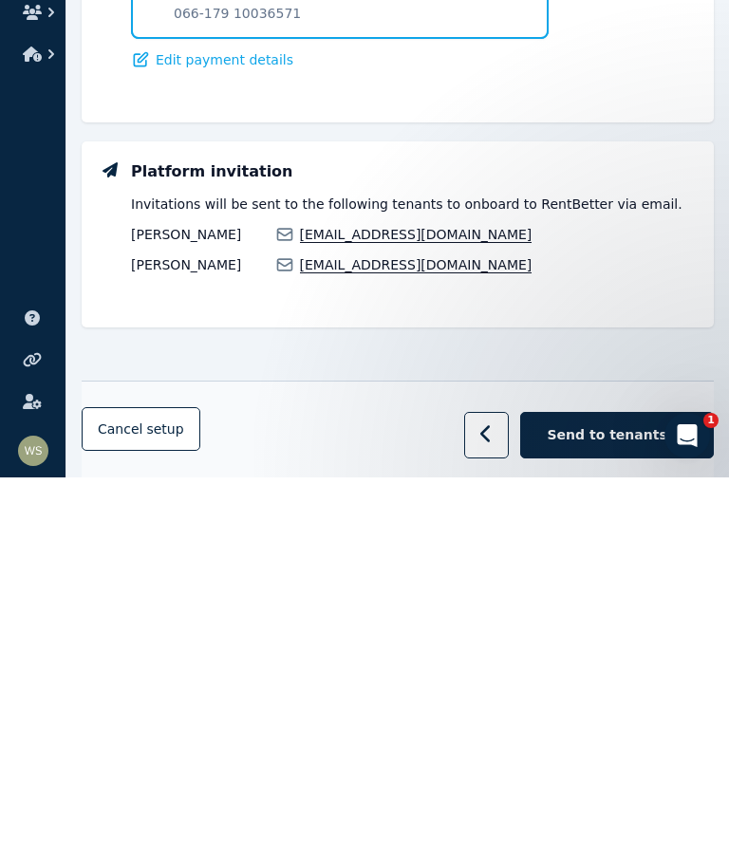
click at [609, 806] on span "Send to tenants" at bounding box center [608, 815] width 120 height 19
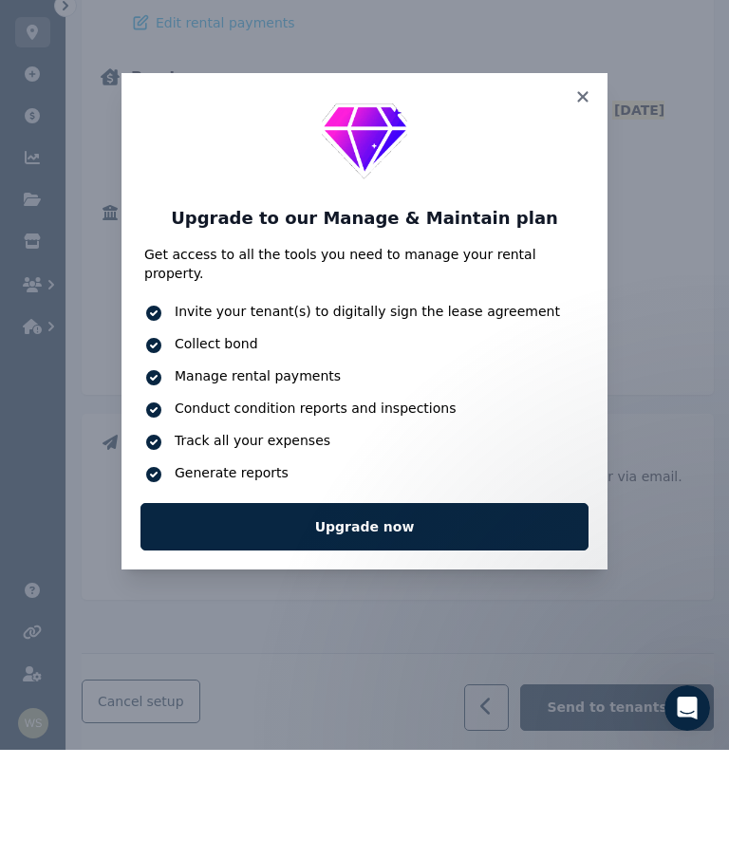
click at [530, 612] on link "Upgrade now" at bounding box center [365, 635] width 448 height 47
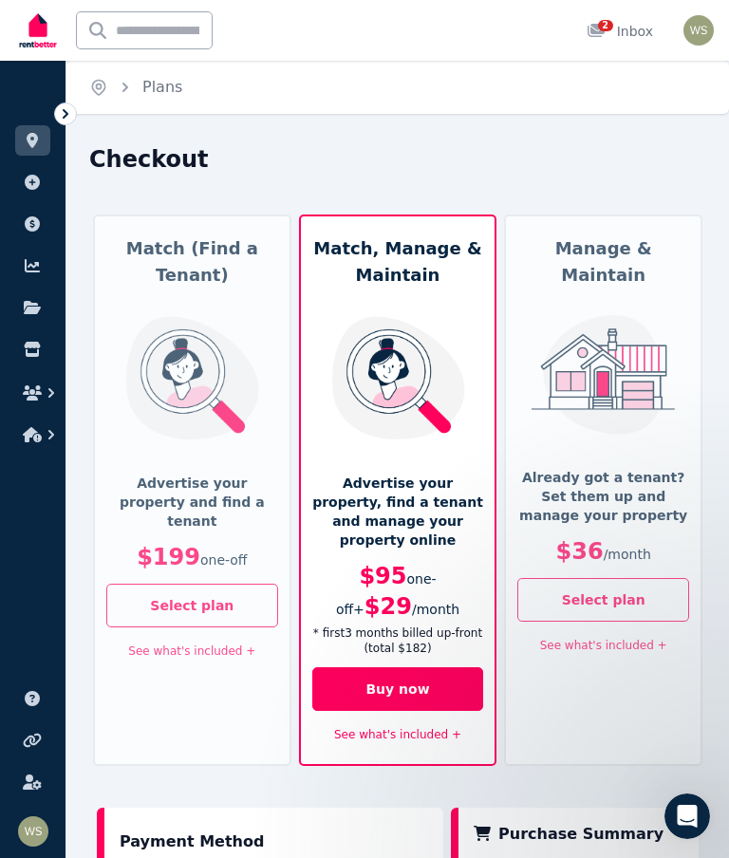
click at [402, 728] on link "See what's included +" at bounding box center [397, 734] width 127 height 13
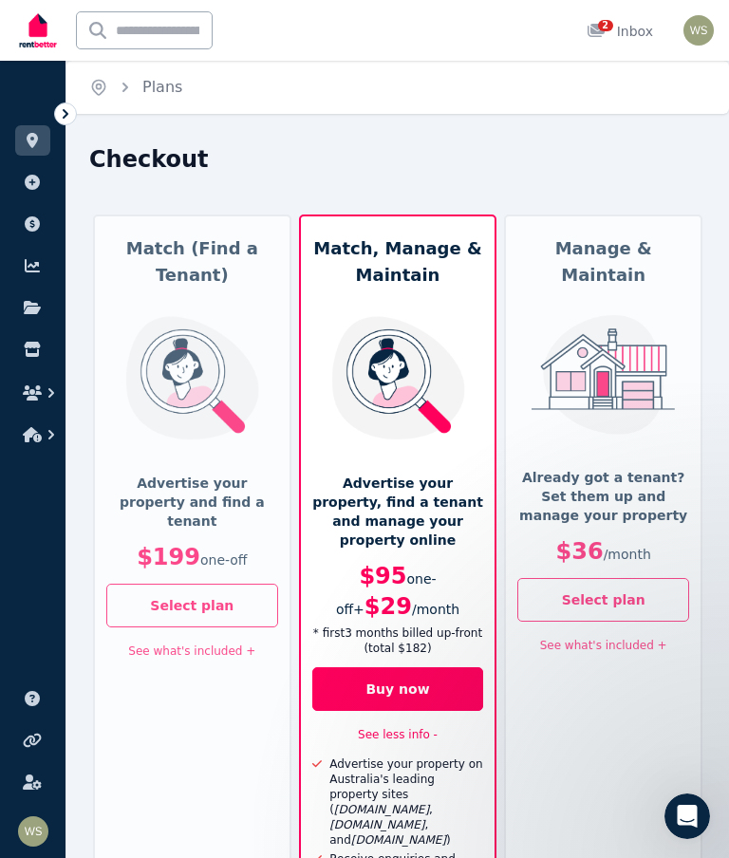
click at [636, 578] on button "Select plan" at bounding box center [604, 600] width 172 height 44
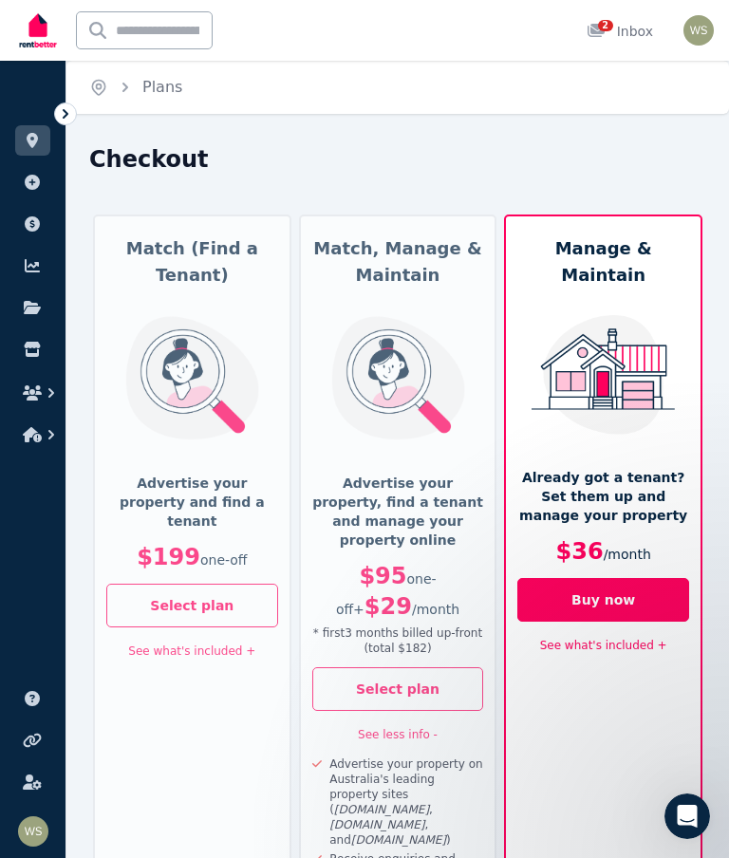
scroll to position [23, 0]
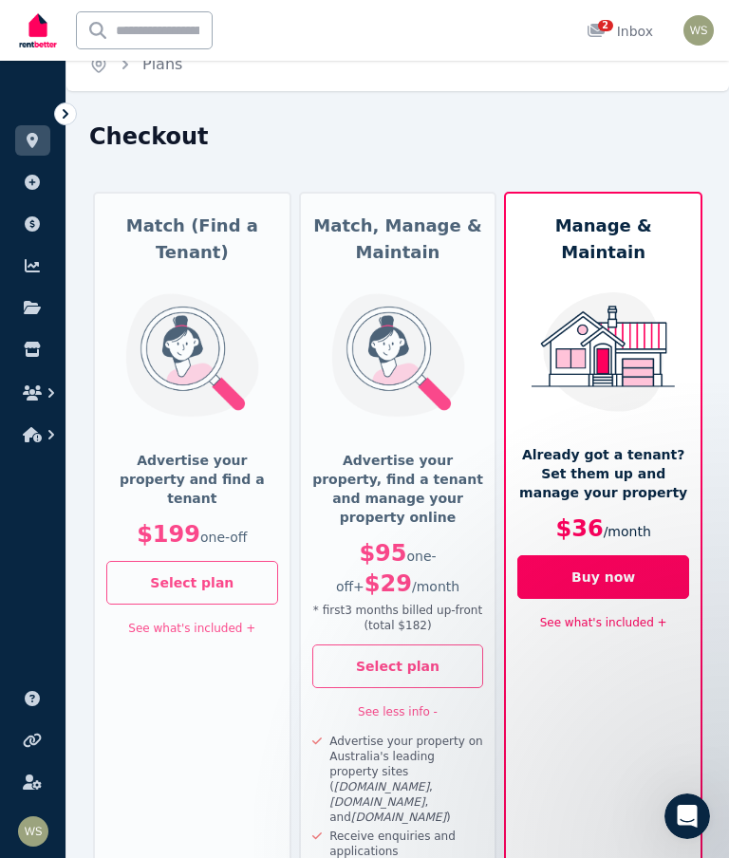
click at [611, 616] on link "See what's included +" at bounding box center [603, 622] width 127 height 13
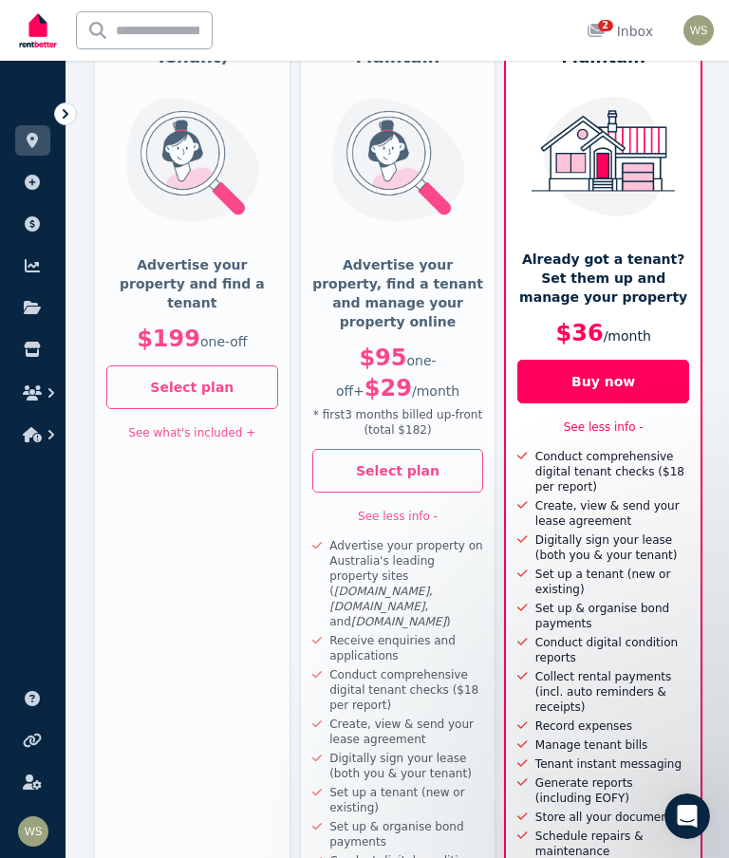
click at [628, 360] on button "Buy now" at bounding box center [604, 382] width 172 height 44
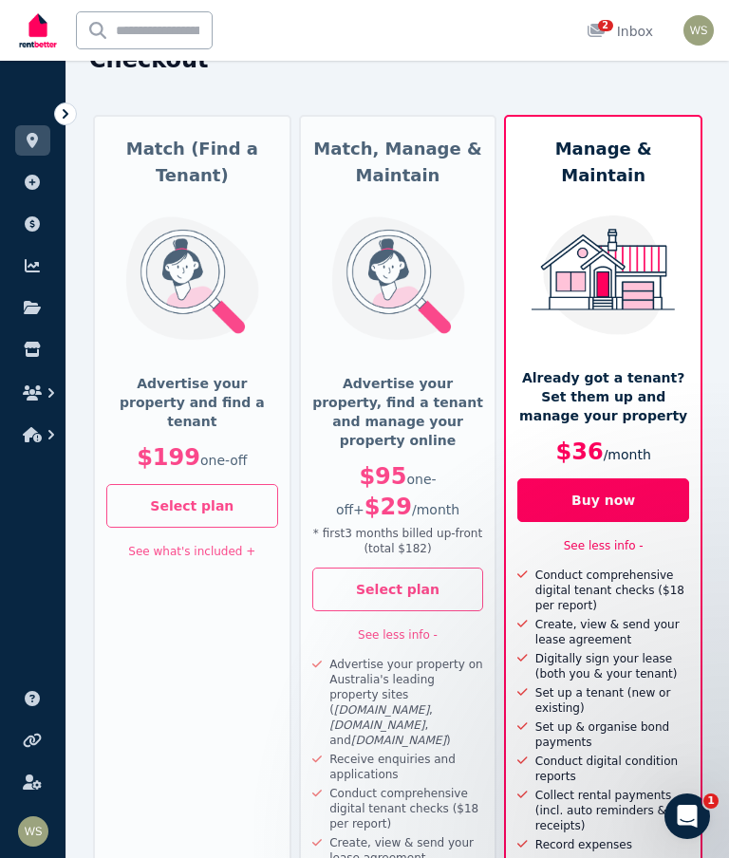
scroll to position [0, 0]
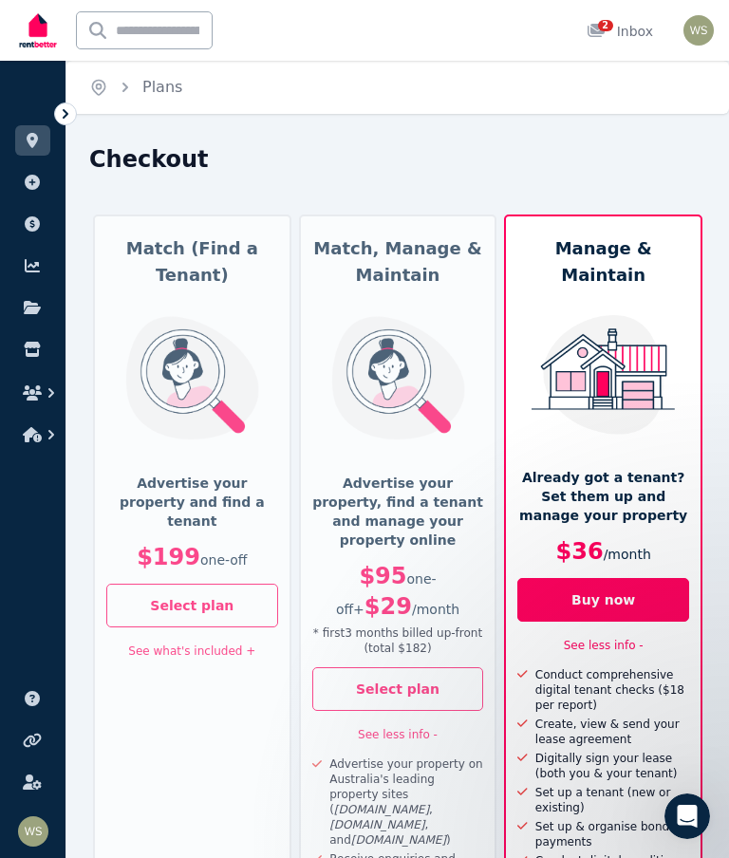
click at [595, 27] on icon at bounding box center [596, 30] width 17 height 13
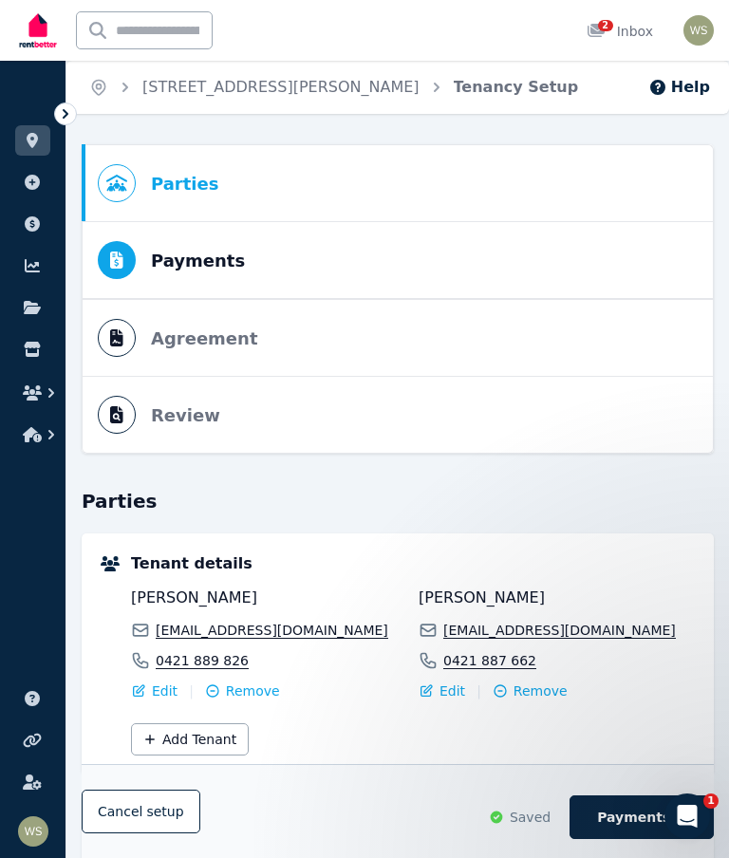
scroll to position [510, 0]
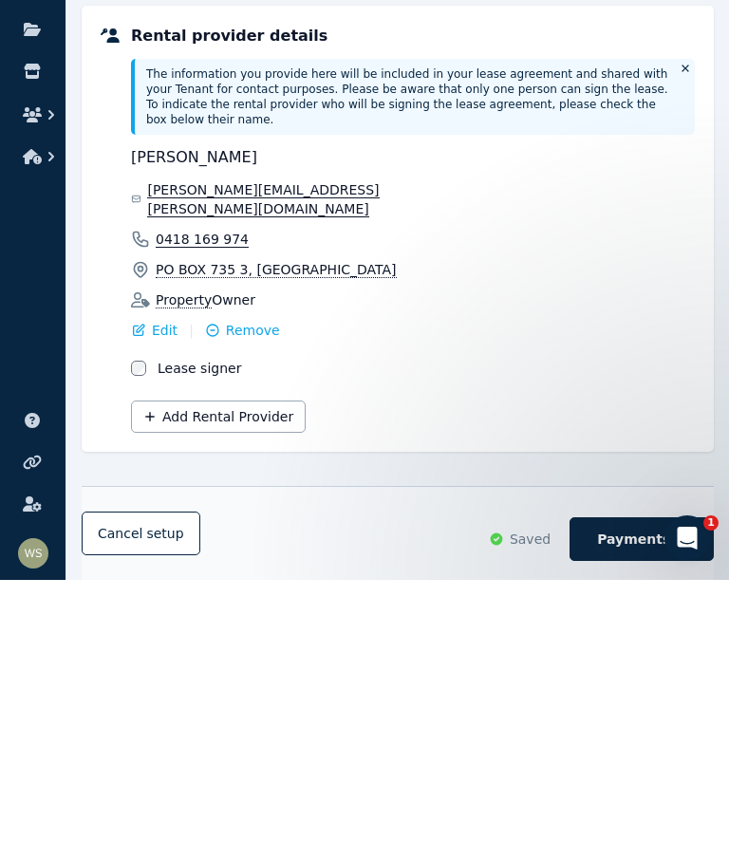
click at [650, 808] on span "Payments" at bounding box center [633, 817] width 73 height 19
select select "**********"
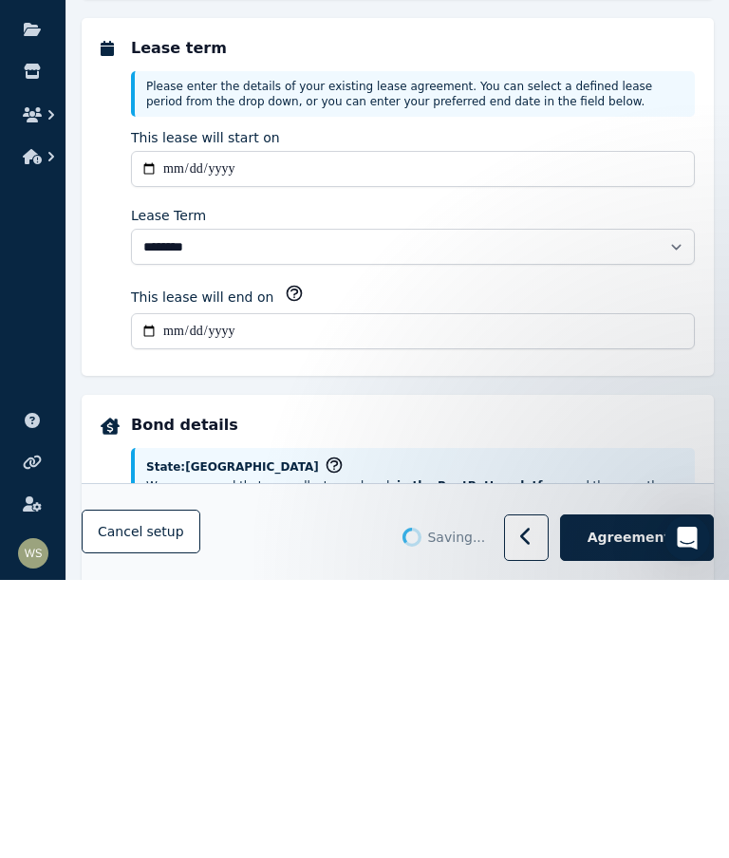
scroll to position [0, 0]
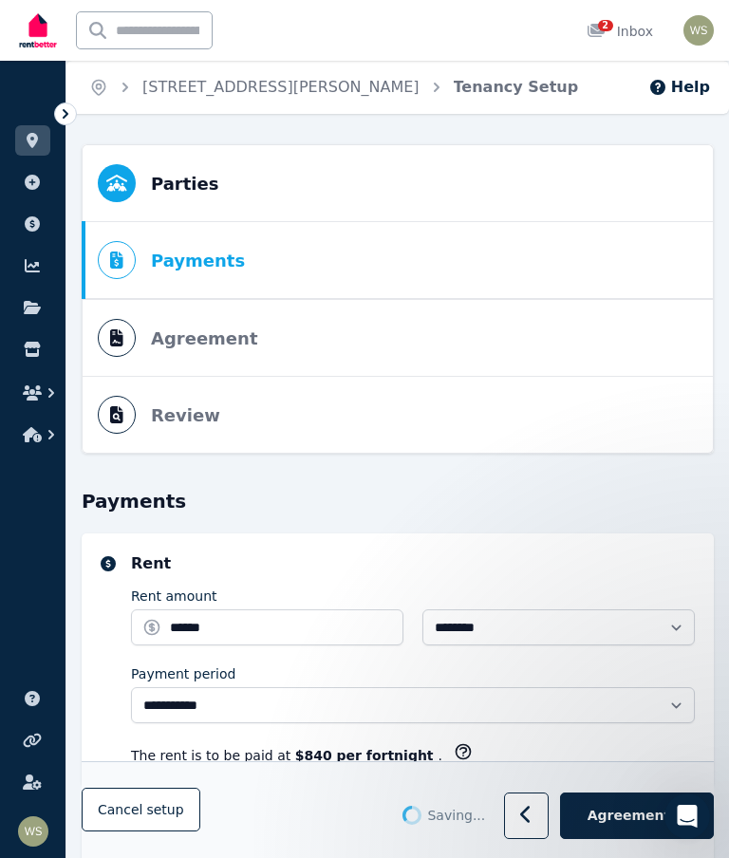
select select "**********"
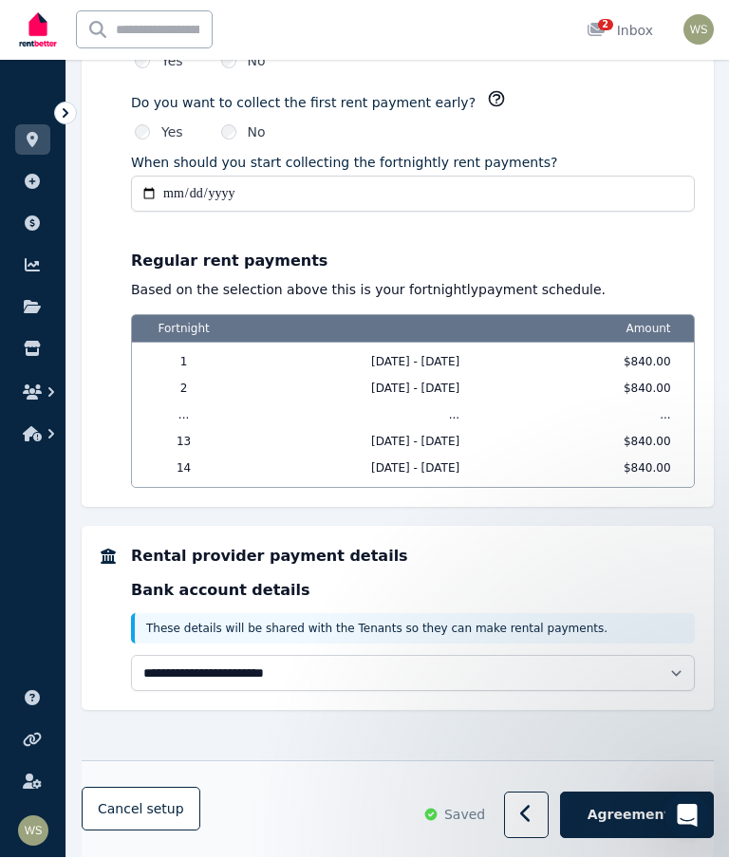
scroll to position [1777, 0]
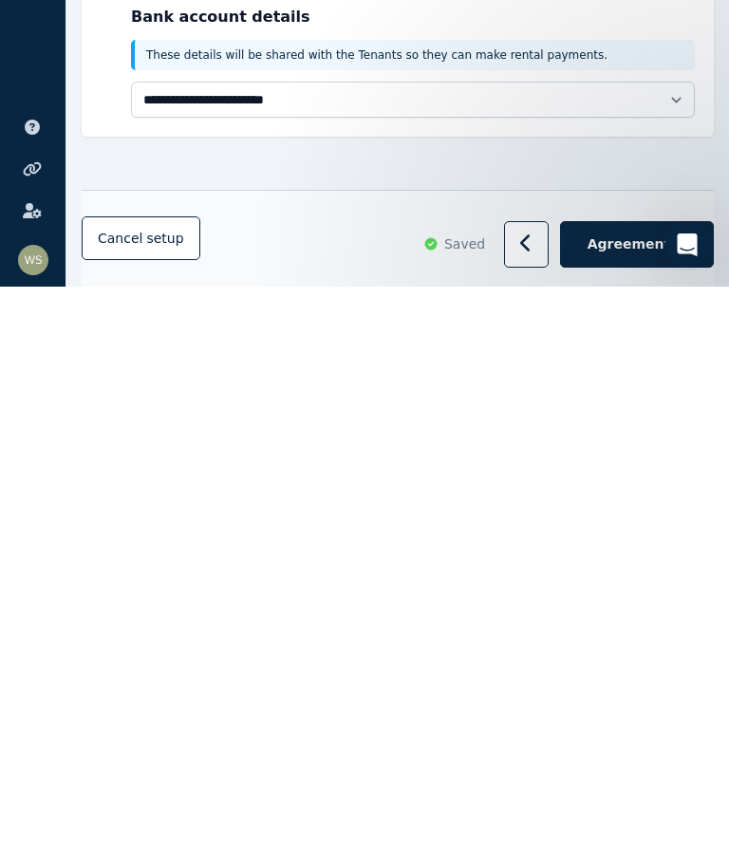
click at [628, 806] on span "Agreement" at bounding box center [630, 815] width 84 height 19
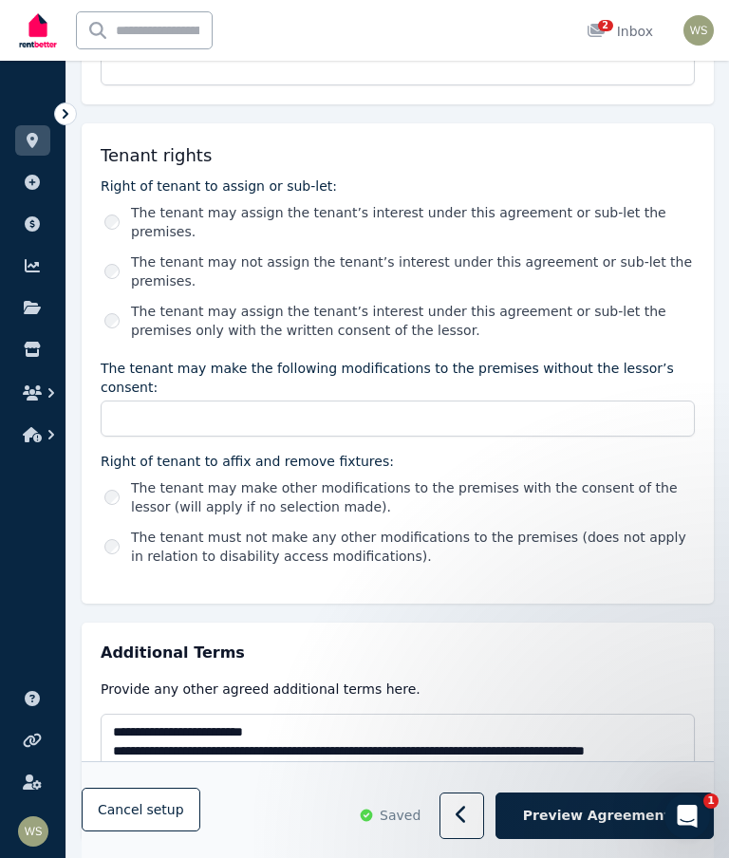
scroll to position [3315, 0]
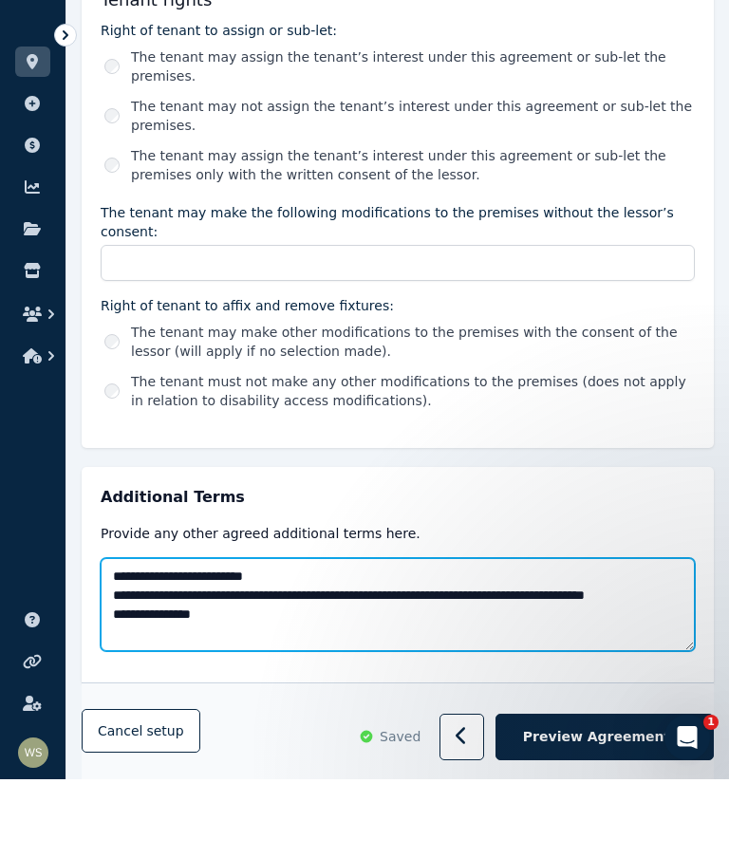
click at [257, 637] on textarea "**********" at bounding box center [398, 683] width 594 height 93
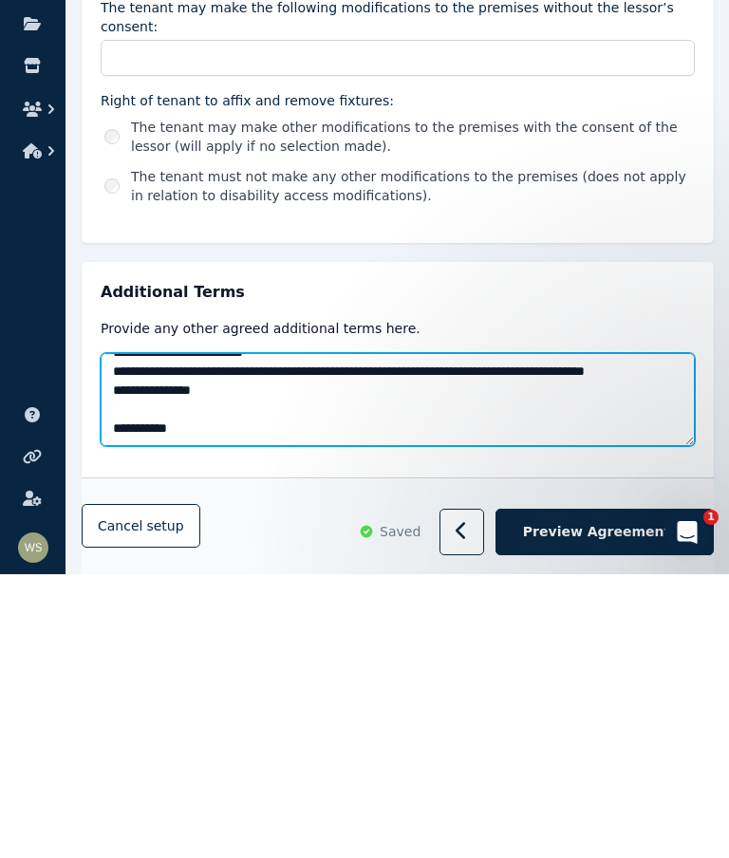
type textarea "**********"
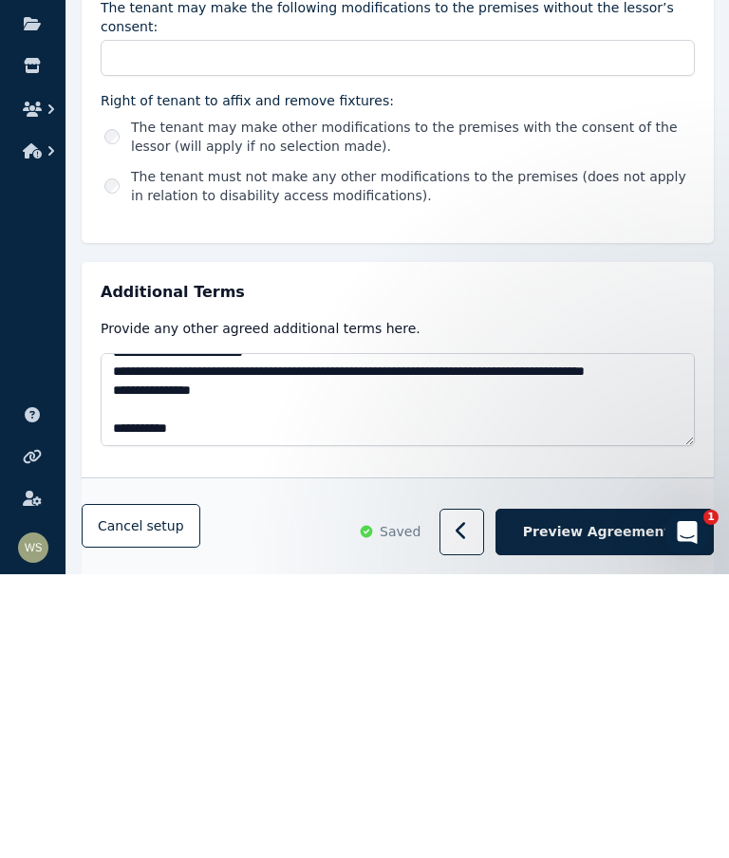
click at [604, 807] on span "Preview Agreement" at bounding box center [596, 816] width 147 height 19
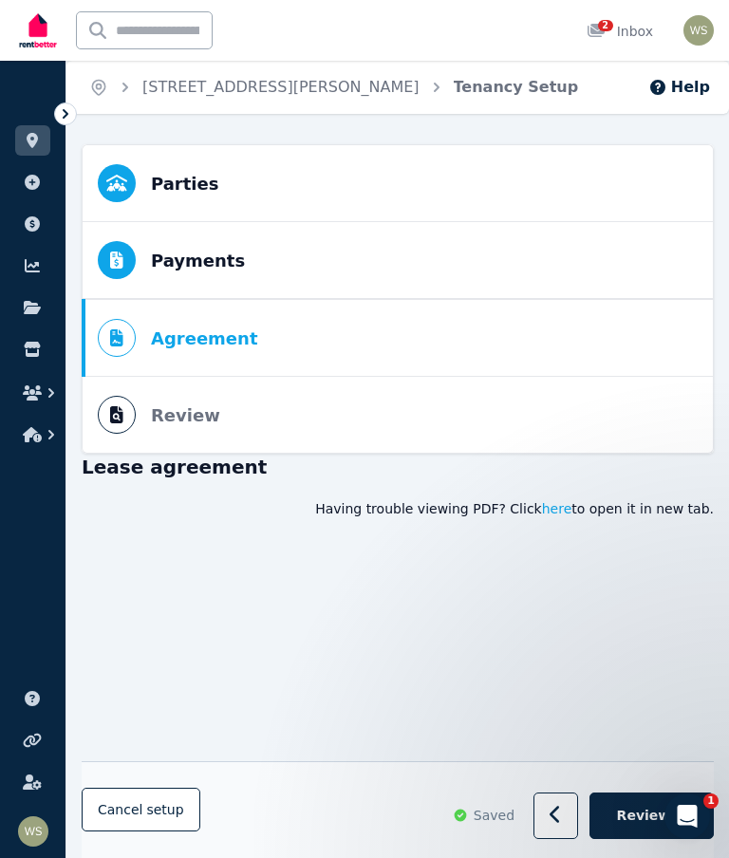
scroll to position [10432, 0]
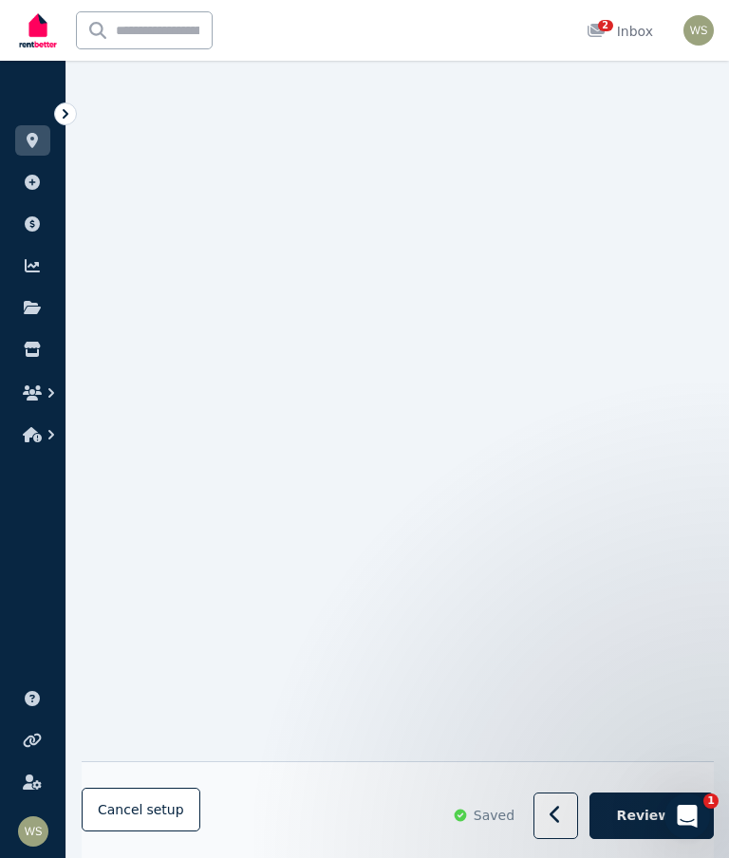
click at [685, 814] on icon "Open Intercom Messenger" at bounding box center [687, 816] width 31 height 31
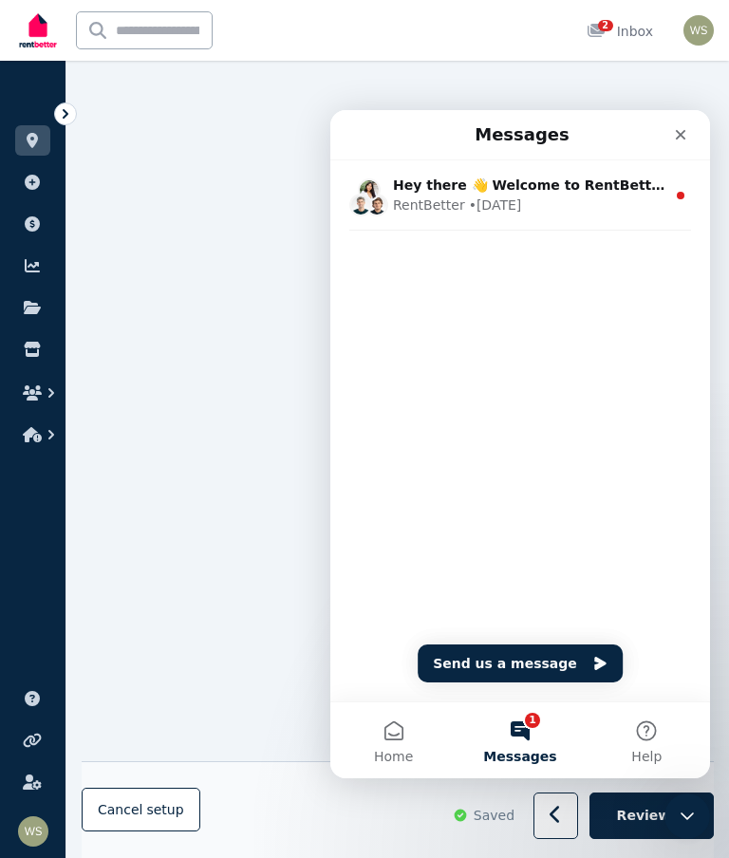
click at [528, 730] on button "1 Messages" at bounding box center [520, 741] width 126 height 76
click at [518, 742] on button "1 Messages" at bounding box center [520, 741] width 126 height 76
click at [682, 141] on icon "Close" at bounding box center [680, 134] width 15 height 15
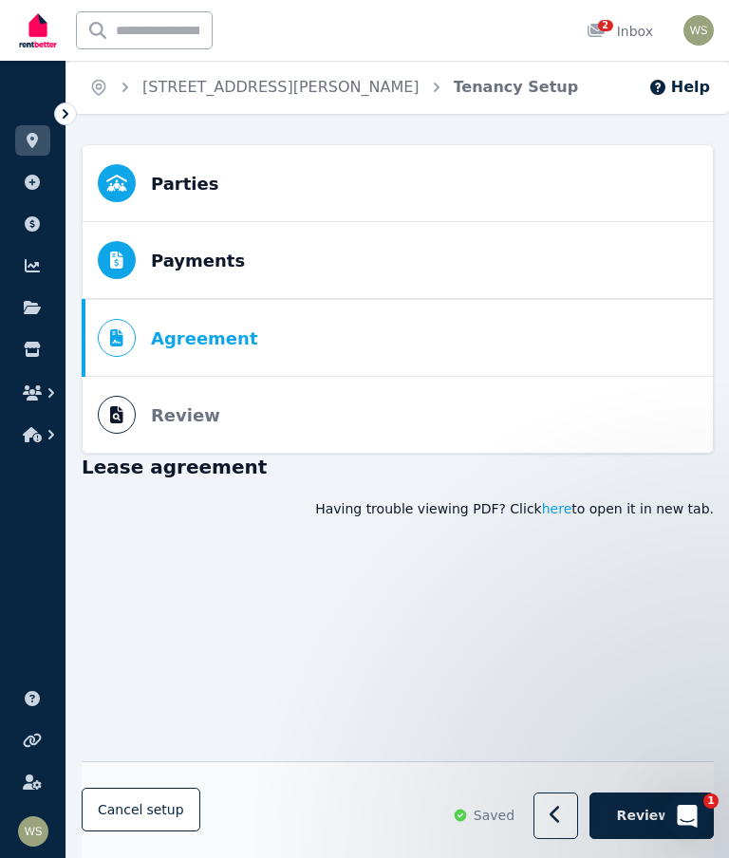
scroll to position [10727, 0]
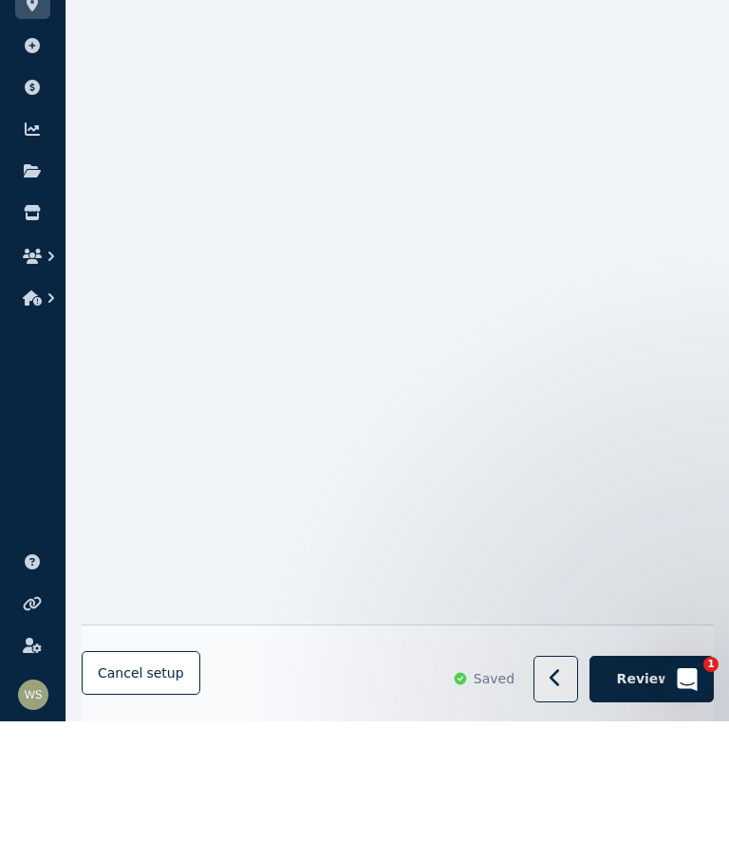
click at [643, 806] on span "Review" at bounding box center [644, 815] width 54 height 19
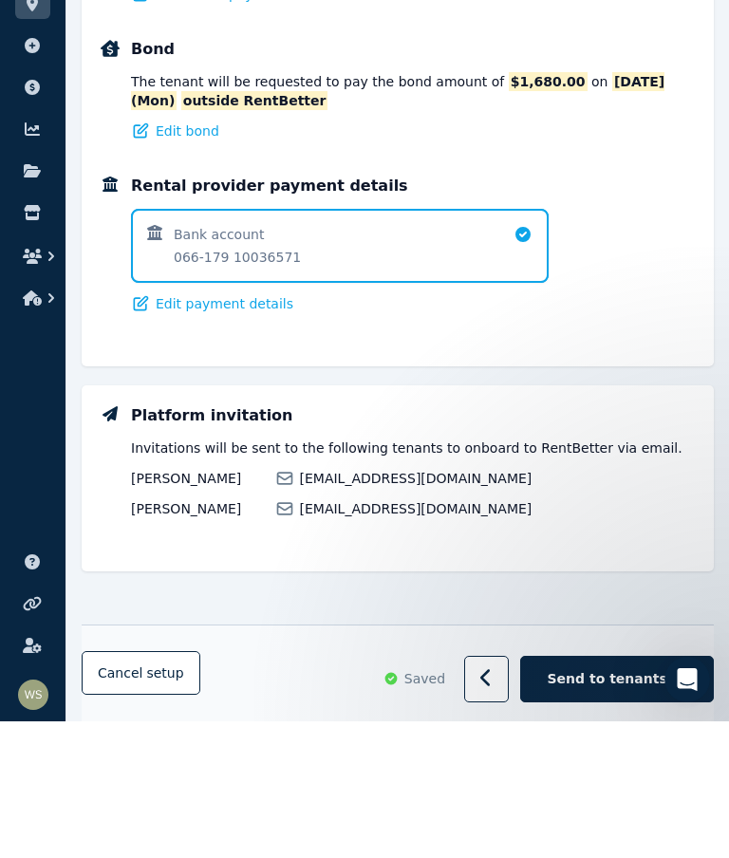
scroll to position [0, 0]
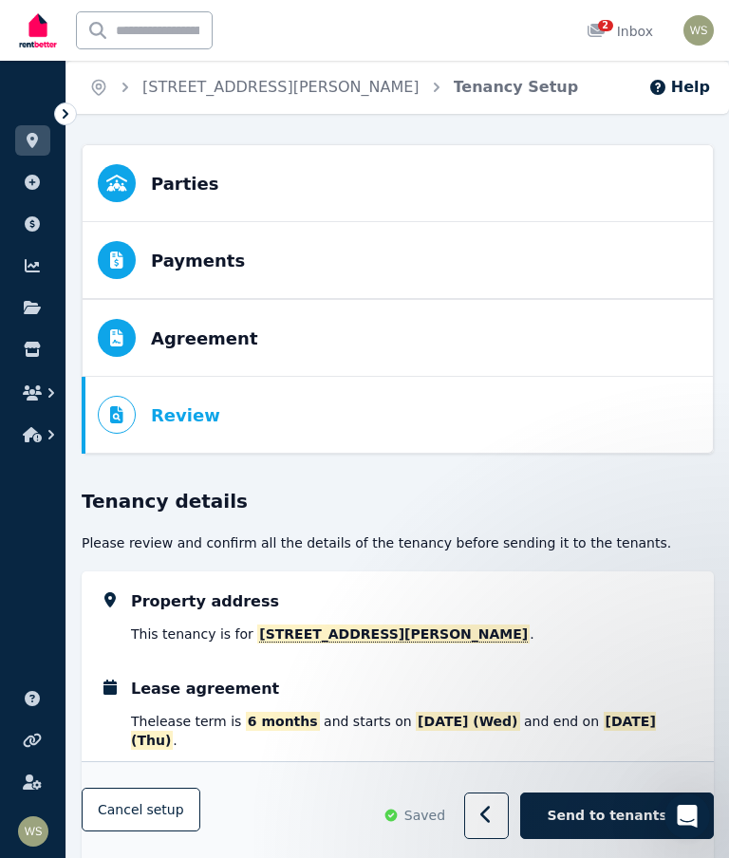
click at [674, 675] on div "Property address This tenancy is for [STREET_ADDRESS][PERSON_NAME] . Lease agre…" at bounding box center [398, 836] width 632 height 528
click at [674, 676] on div "Property address This tenancy is for [STREET_ADDRESS][PERSON_NAME] . Lease agre…" at bounding box center [398, 836] width 632 height 528
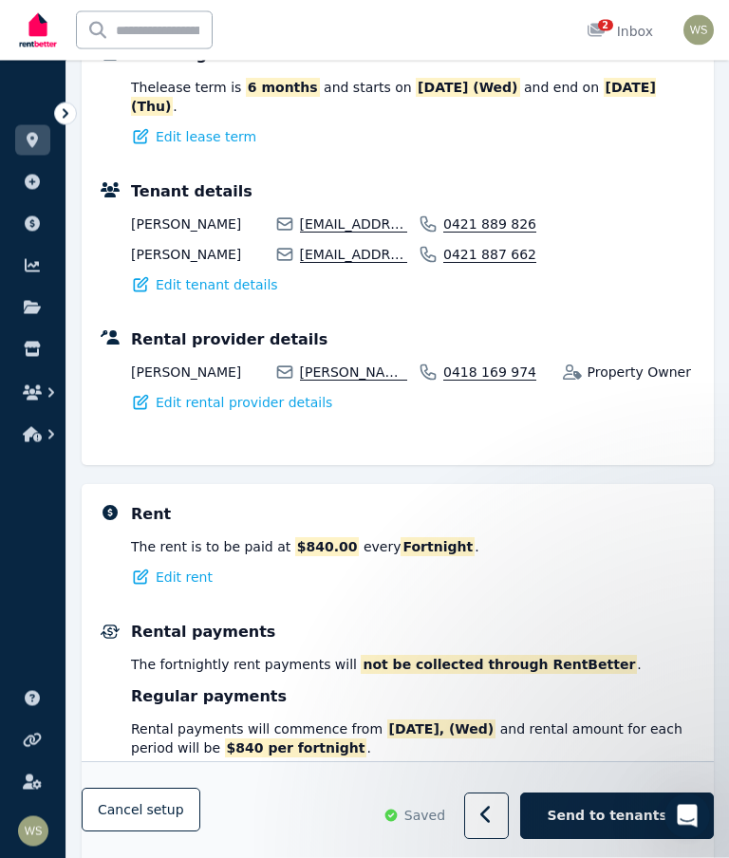
scroll to position [634, 0]
click at [587, 826] on span "Send to tenants" at bounding box center [608, 816] width 120 height 19
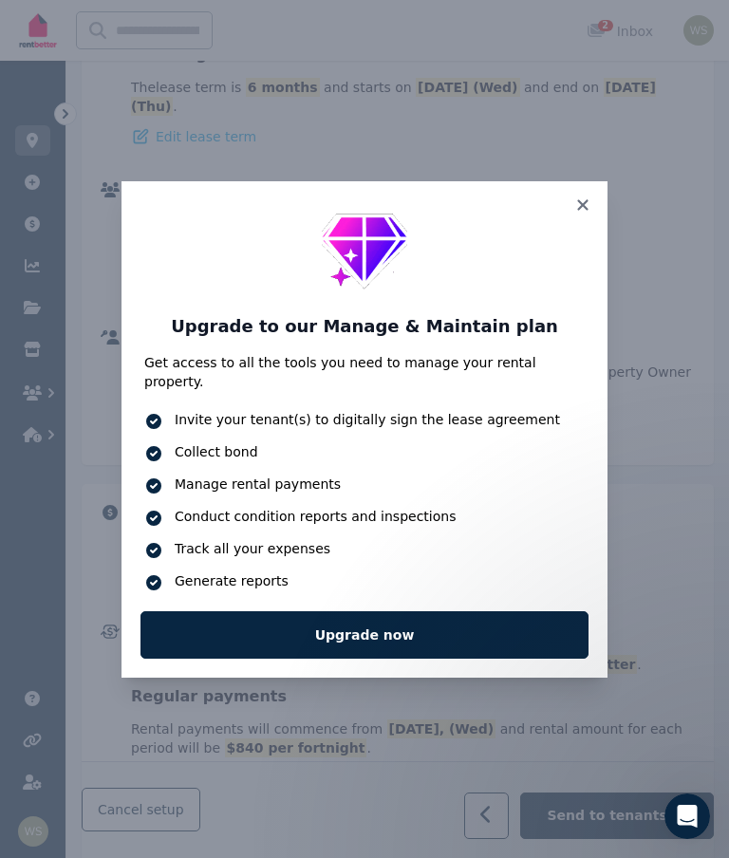
click at [421, 659] on link "Upgrade now" at bounding box center [365, 635] width 448 height 47
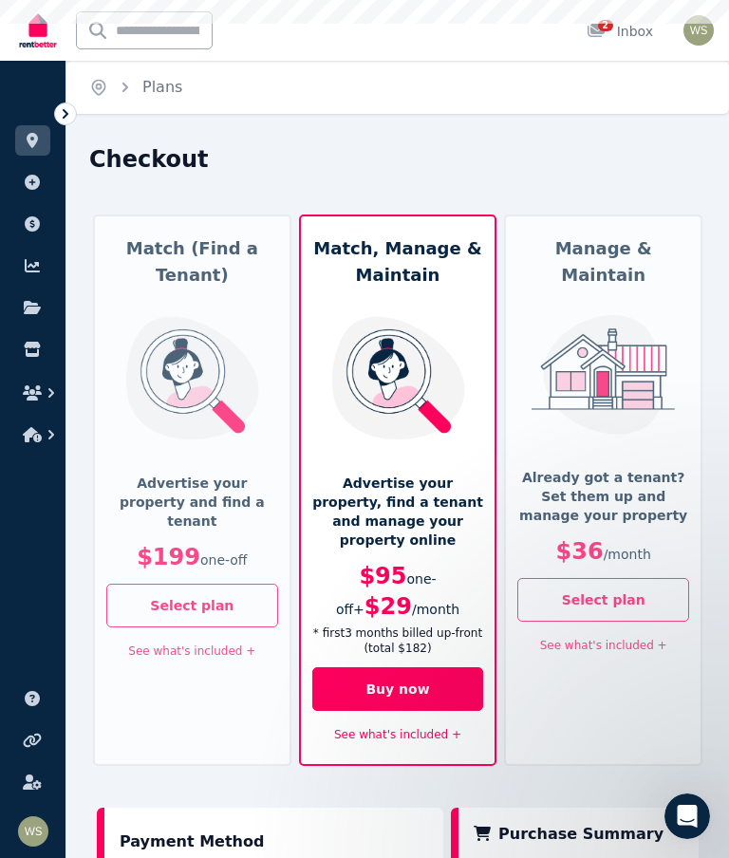
scroll to position [162, 0]
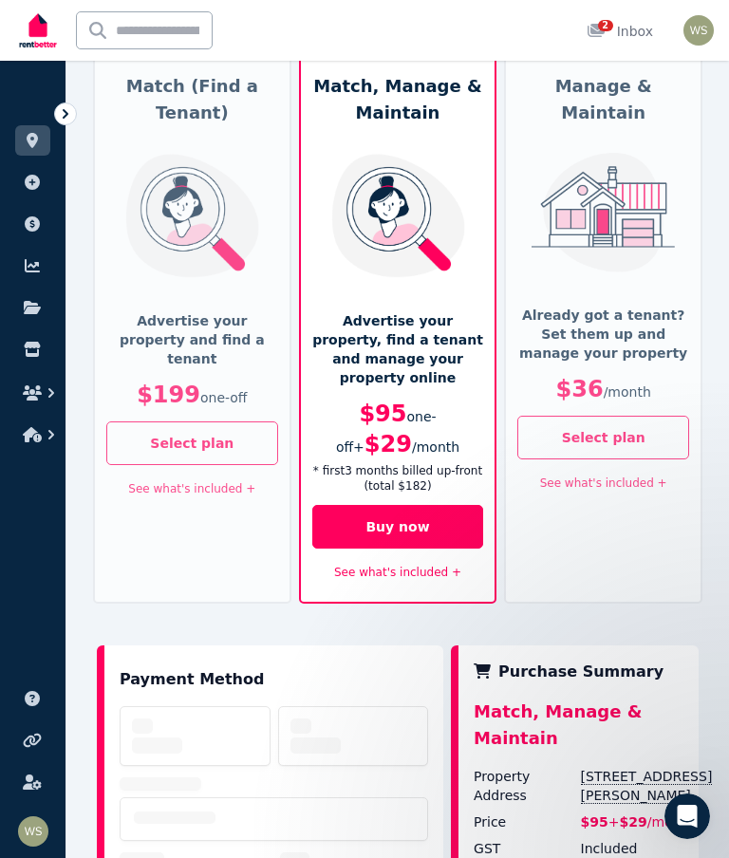
click at [621, 416] on button "Select plan" at bounding box center [604, 438] width 172 height 44
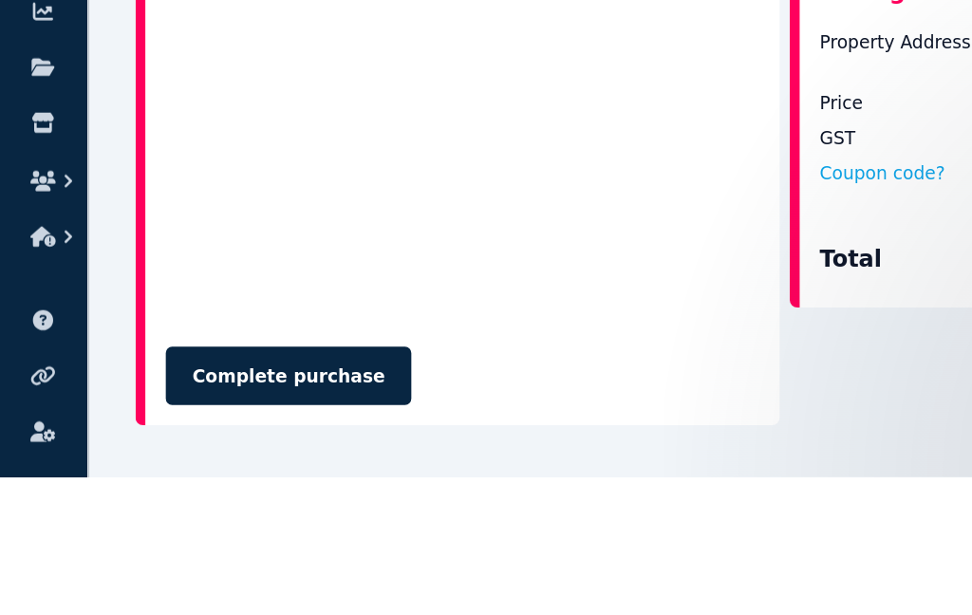
scroll to position [735, 0]
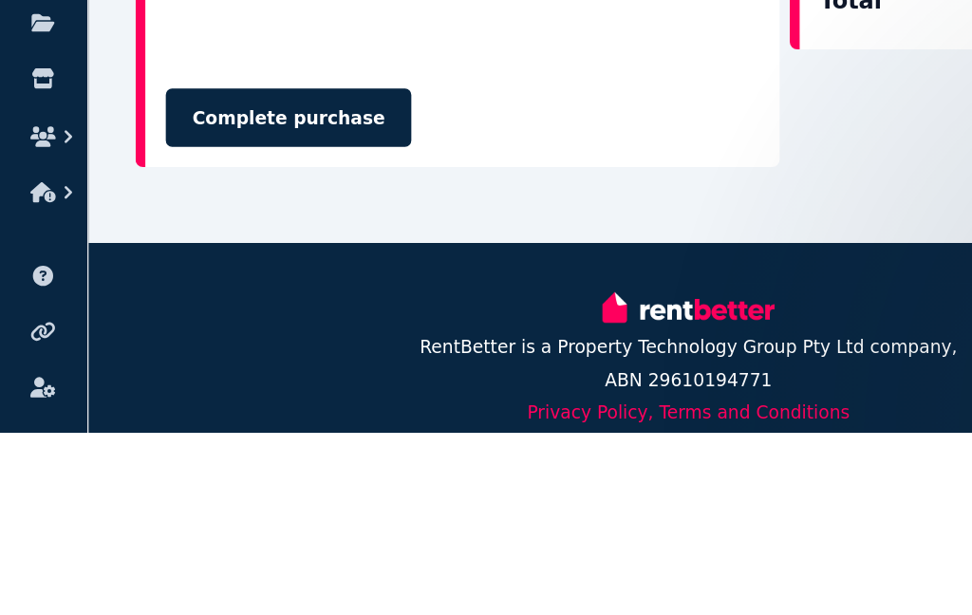
click at [223, 357] on button "Complete purchase" at bounding box center [216, 379] width 184 height 44
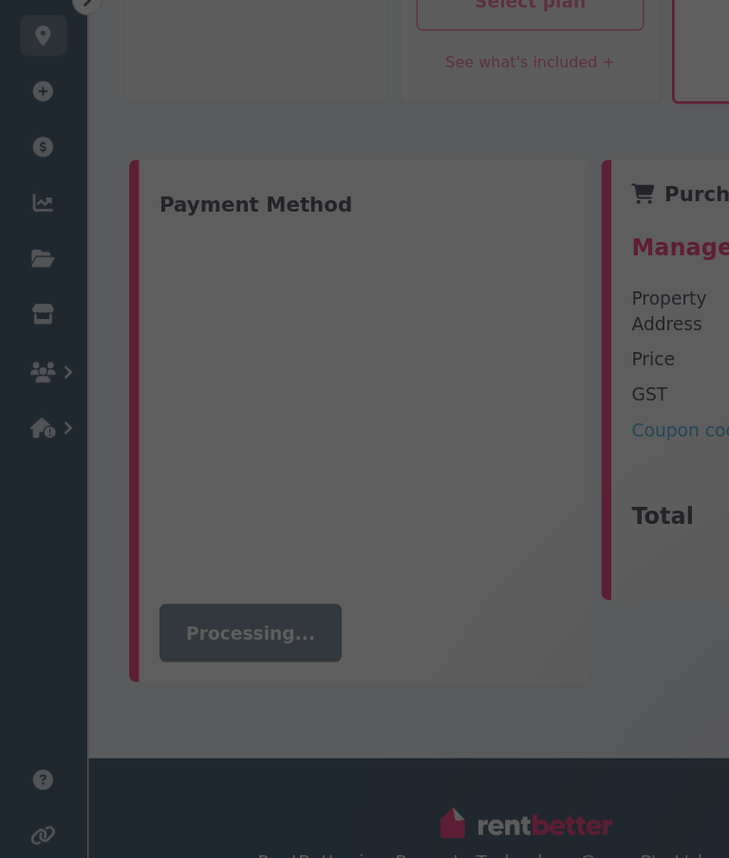
scroll to position [0, 0]
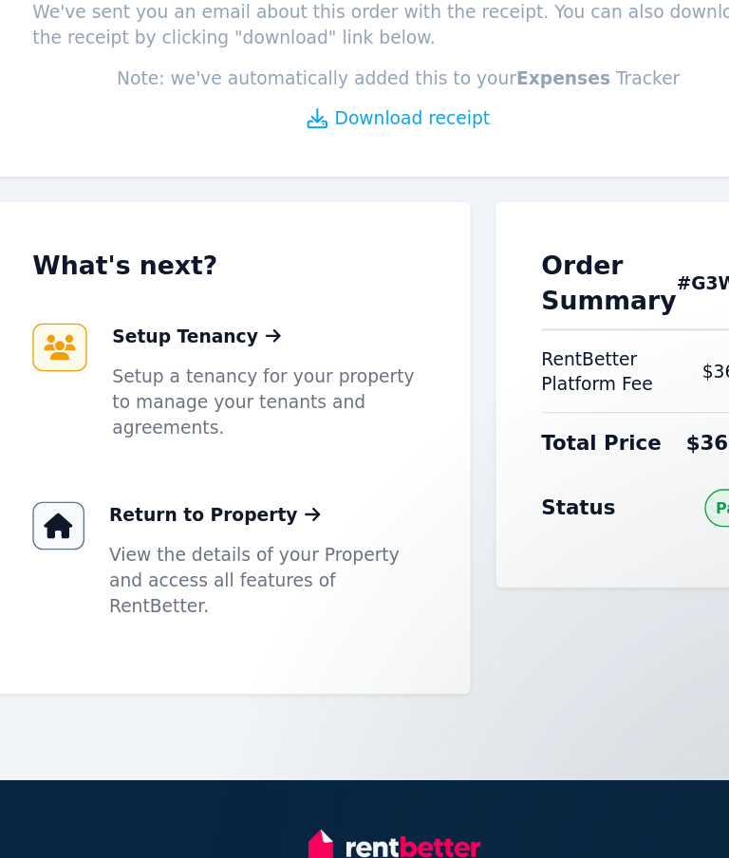
scroll to position [193, 0]
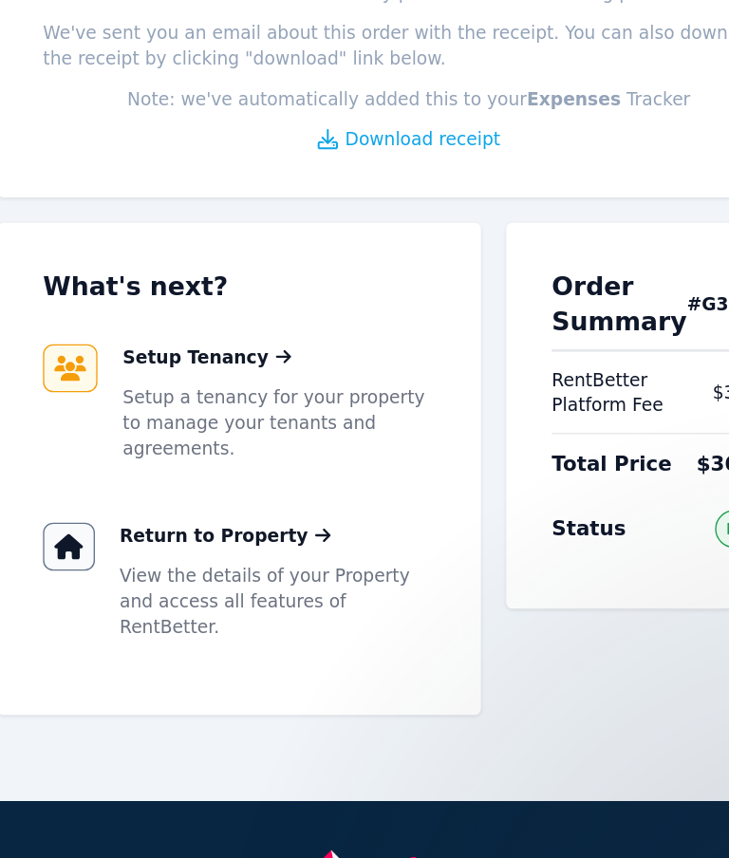
click at [195, 339] on link "Setup Tenancy" at bounding box center [246, 348] width 126 height 19
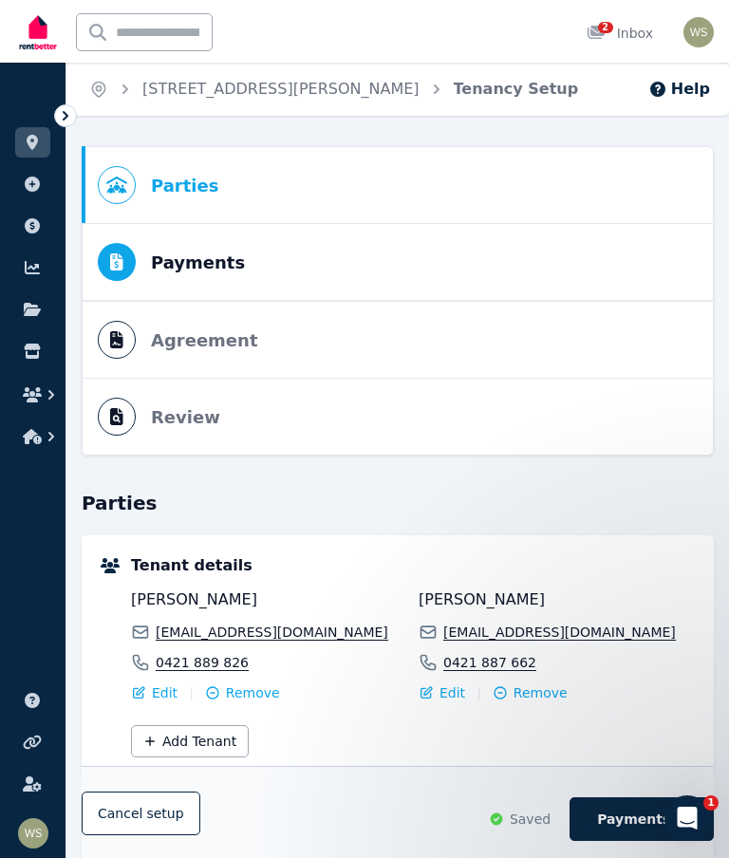
scroll to position [20, 0]
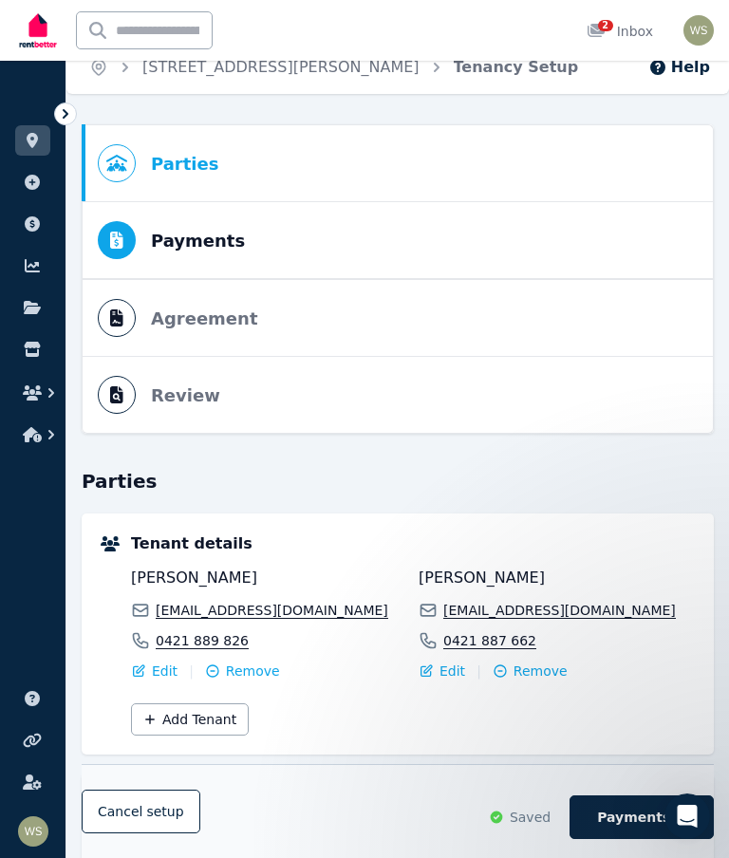
click at [591, 320] on ol "Parties Rental provider and tenant details Payments Bond and rental payments Ag…" at bounding box center [398, 279] width 632 height 310
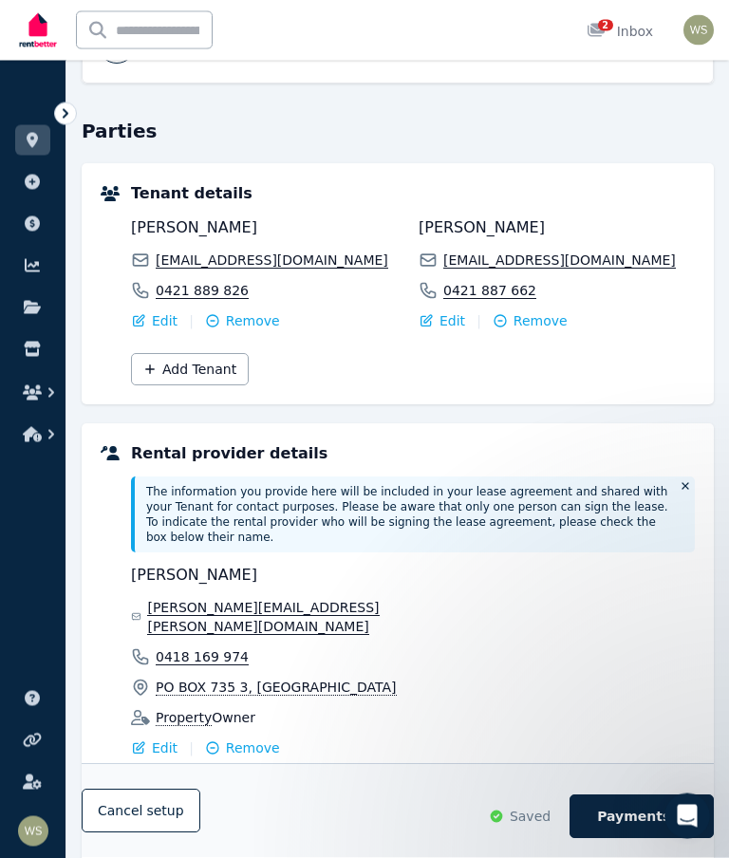
scroll to position [510, 0]
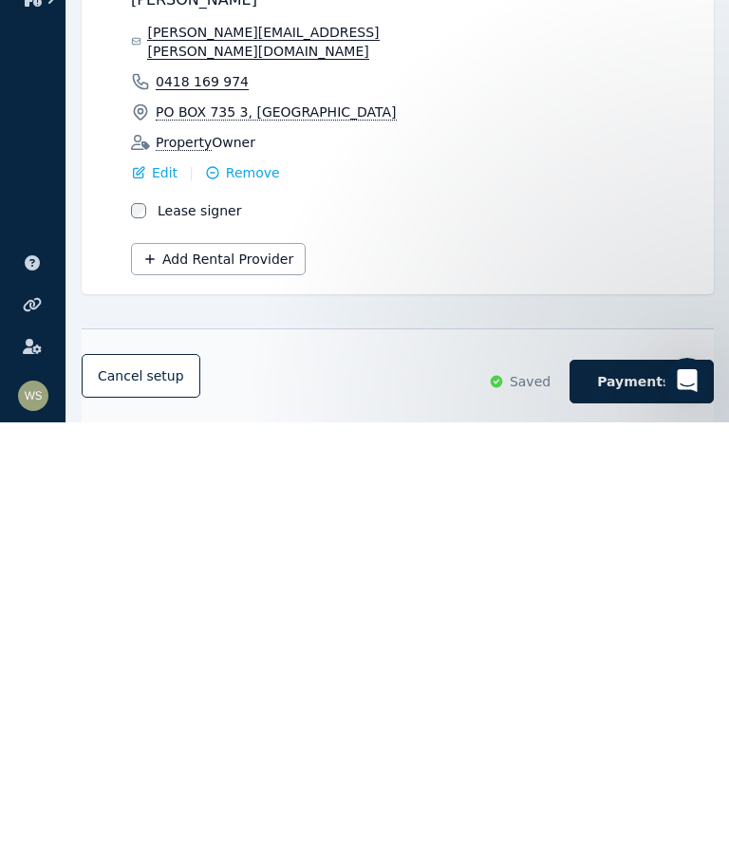
click at [643, 808] on span "Payments" at bounding box center [633, 817] width 73 height 19
select select "**********"
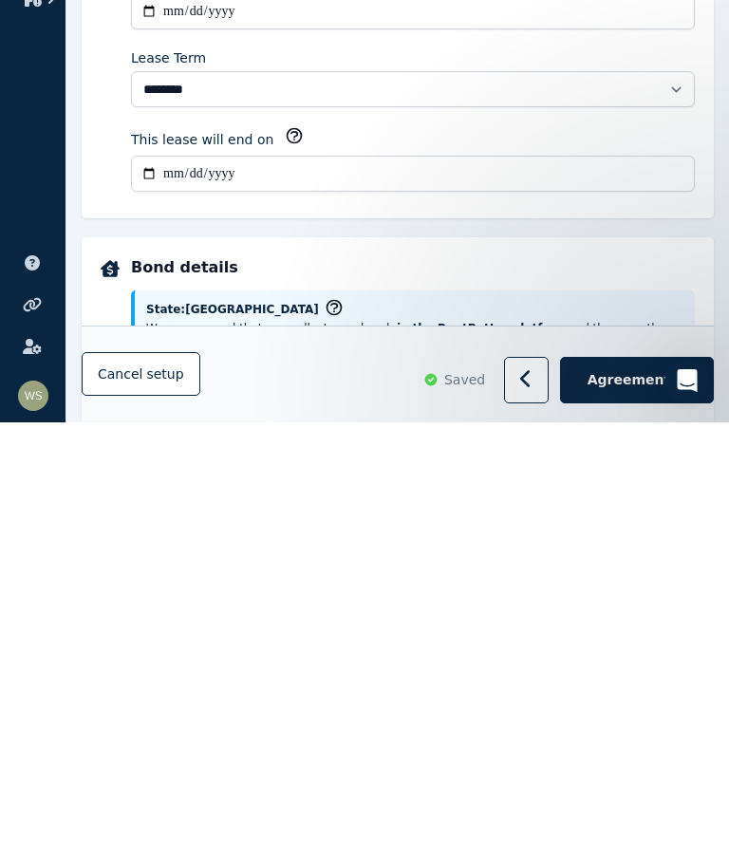
scroll to position [0, 0]
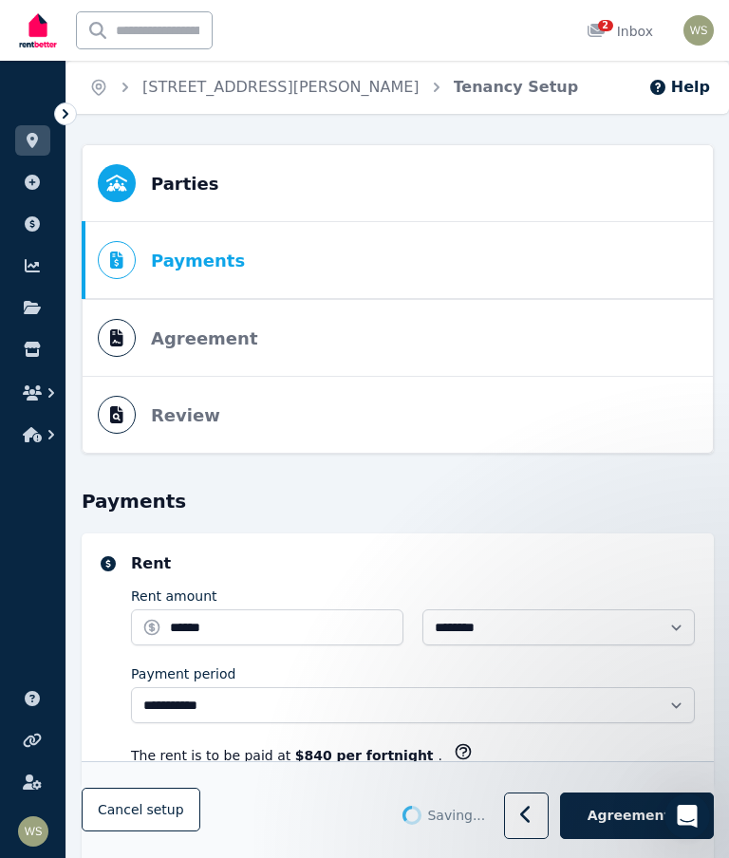
select select "**********"
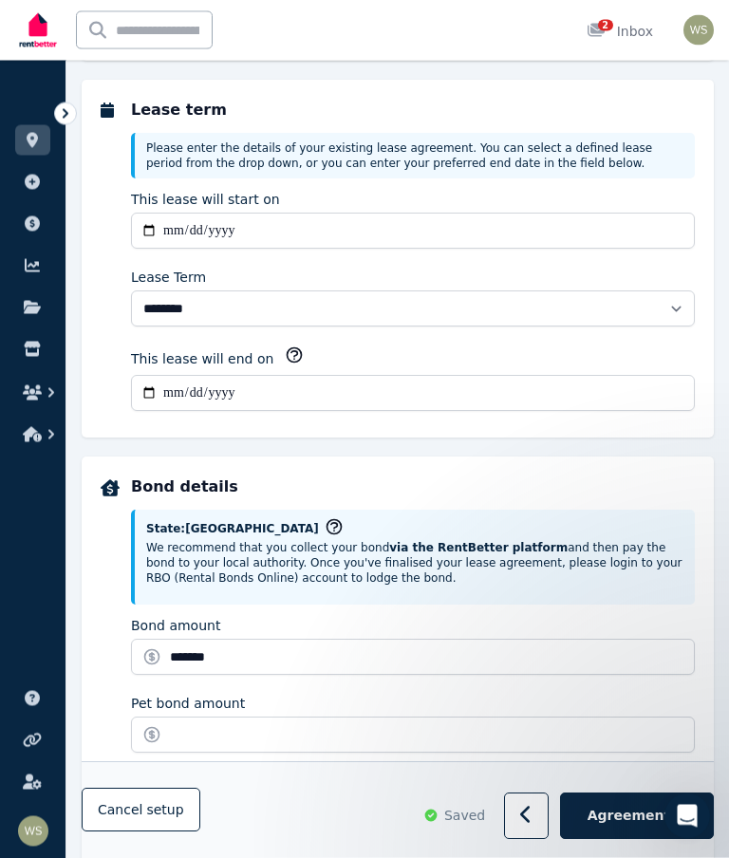
scroll to position [731, 0]
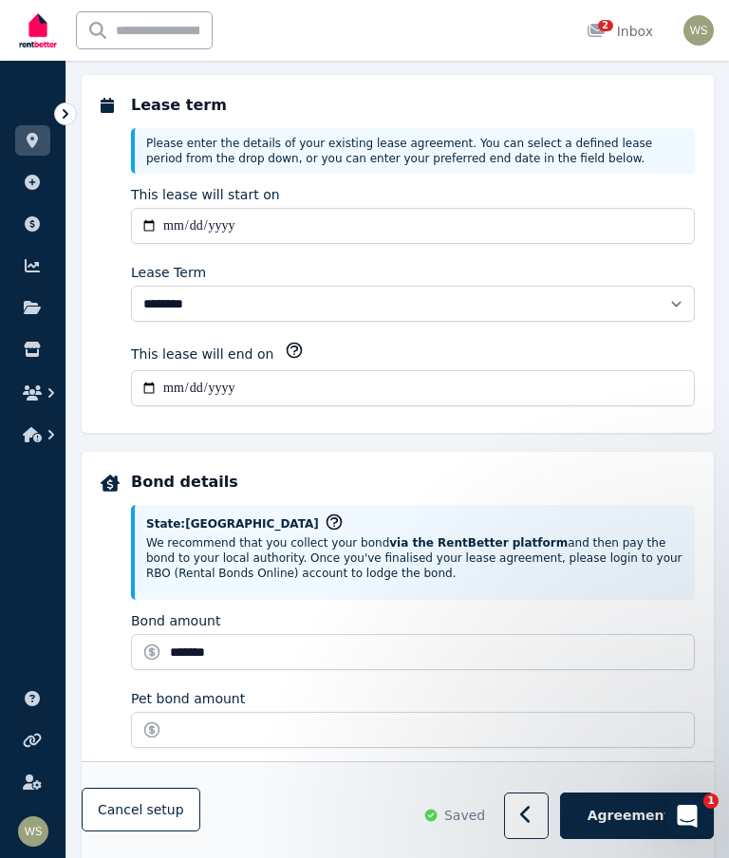
click at [669, 816] on div "Open Intercom Messenger" at bounding box center [687, 816] width 63 height 63
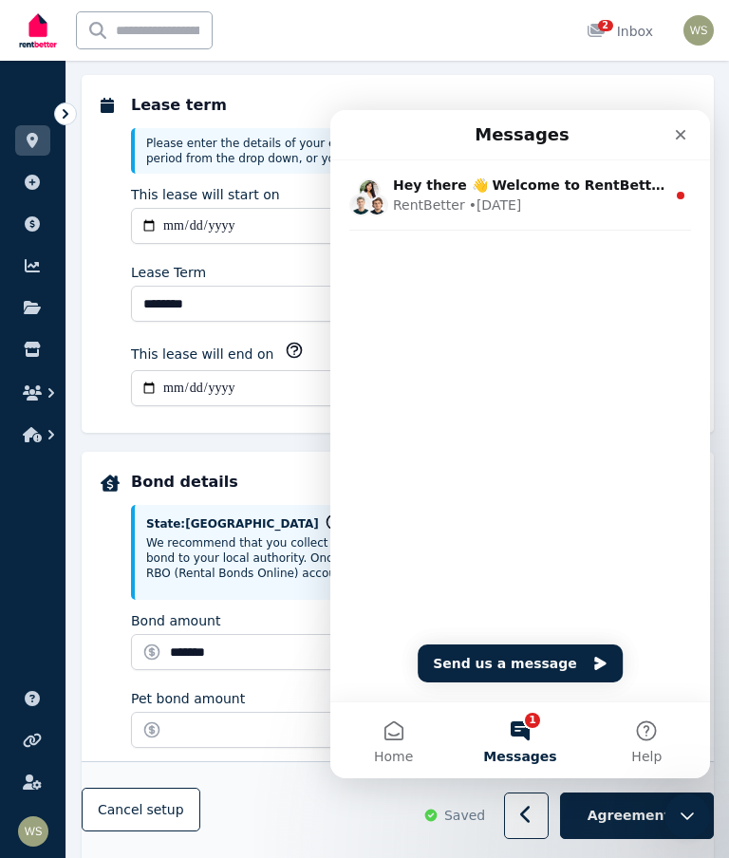
click at [683, 134] on icon "Close" at bounding box center [681, 135] width 10 height 10
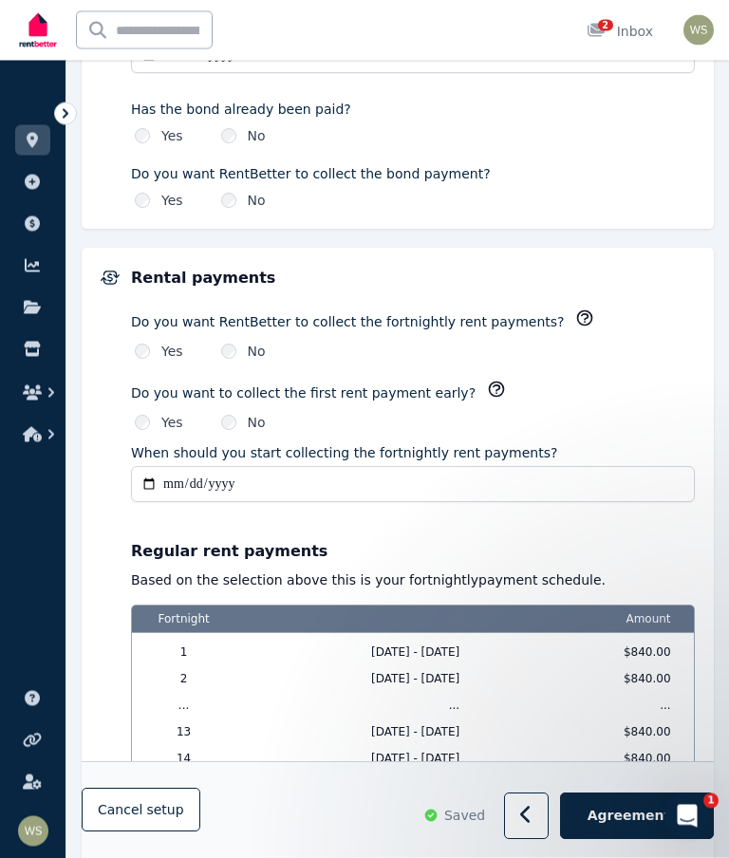
scroll to position [1777, 0]
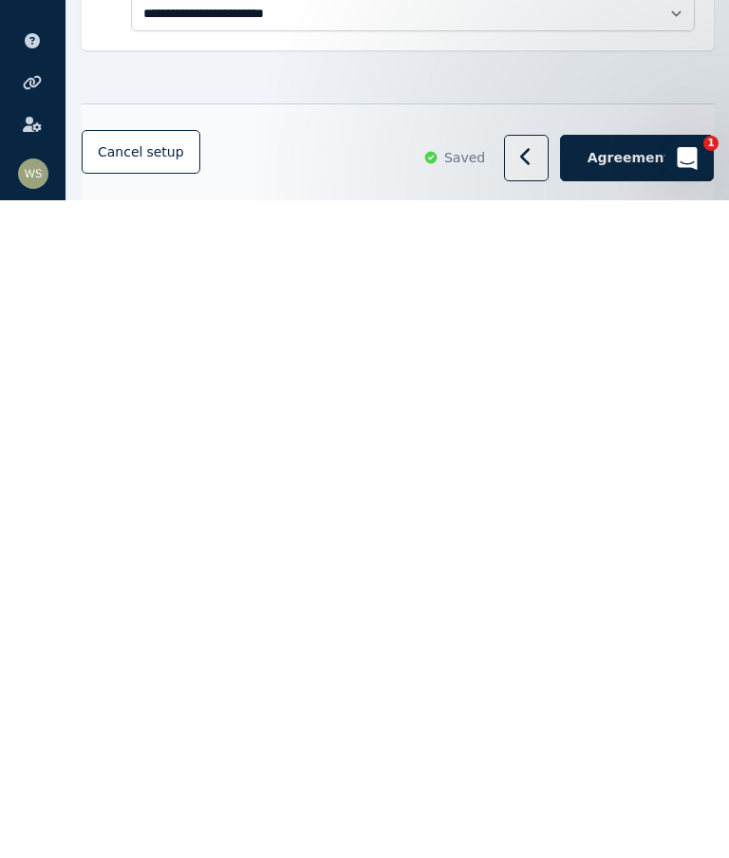
click at [643, 806] on span "Agreement" at bounding box center [630, 815] width 84 height 19
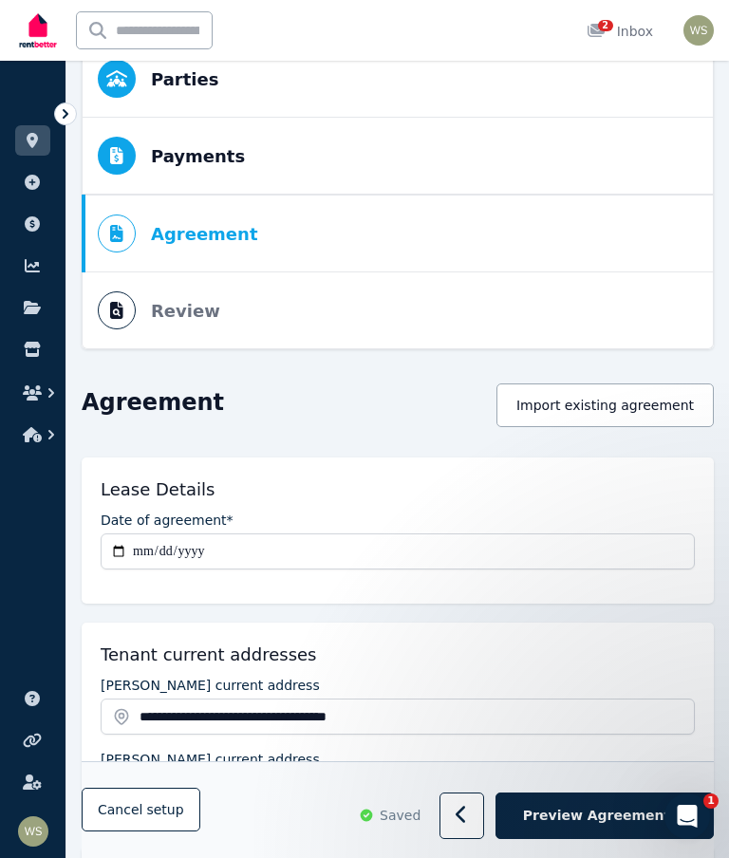
scroll to position [0, 0]
click at [616, 405] on button "Import existing agreement" at bounding box center [605, 406] width 217 height 44
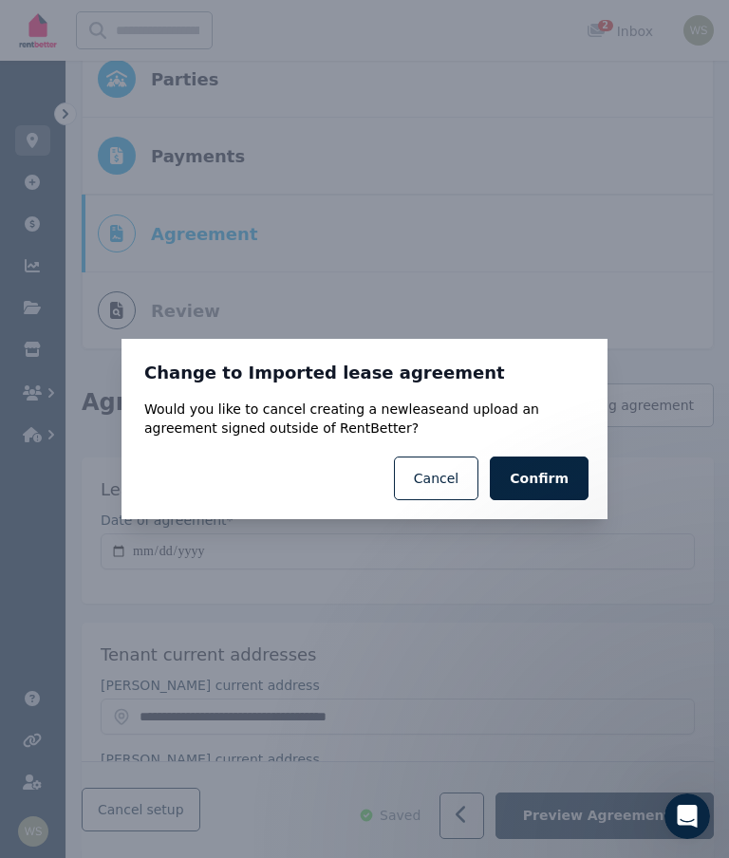
click at [447, 500] on button "Cancel" at bounding box center [436, 479] width 85 height 44
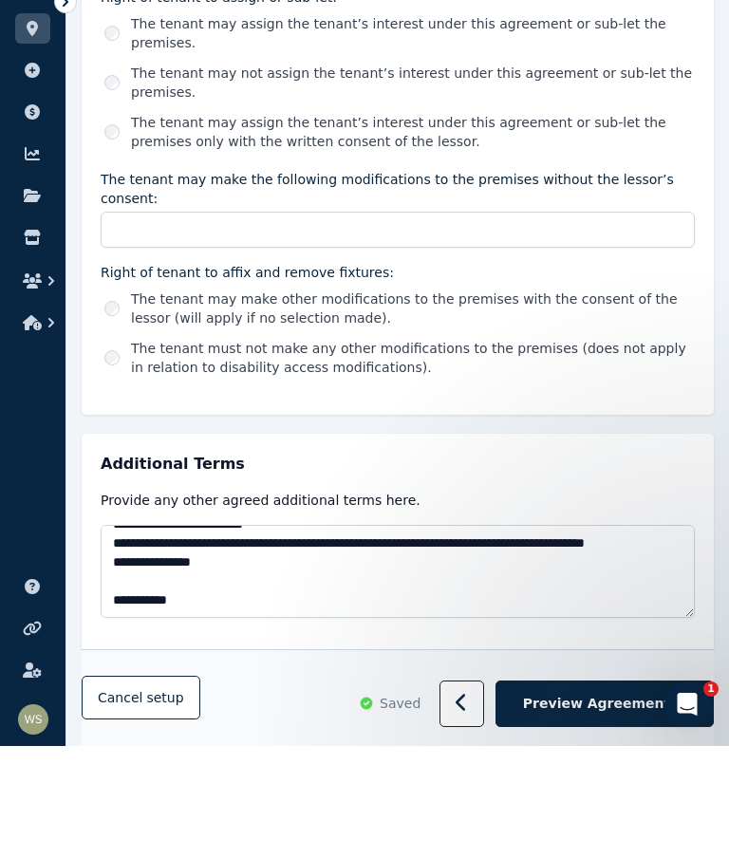
scroll to position [38, 0]
click at [597, 807] on span "Preview Agreement" at bounding box center [596, 816] width 147 height 19
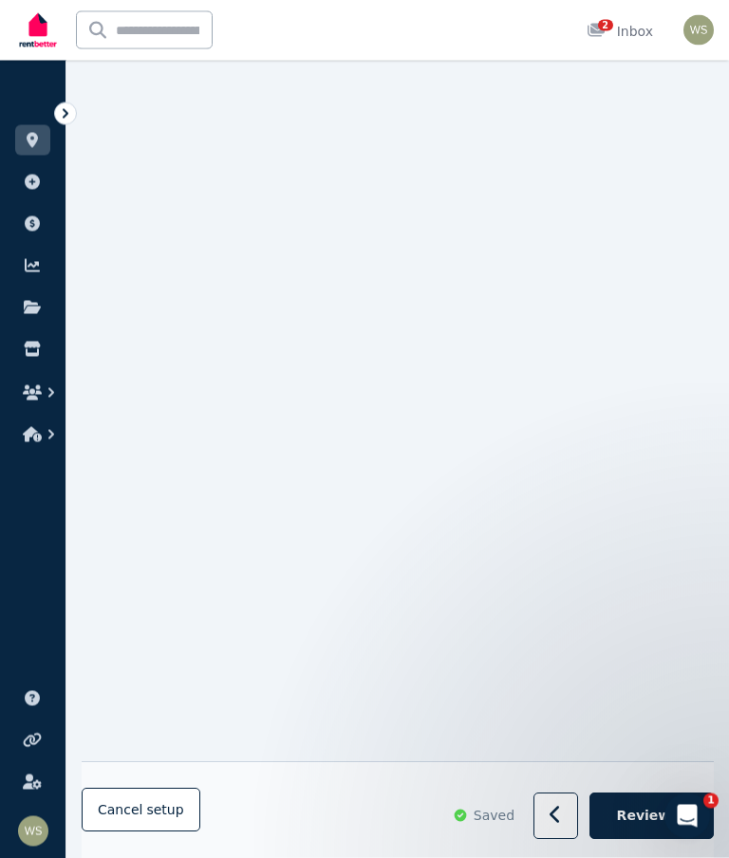
scroll to position [1155, 0]
click at [672, 819] on div "Open Intercom Messenger" at bounding box center [687, 816] width 63 height 63
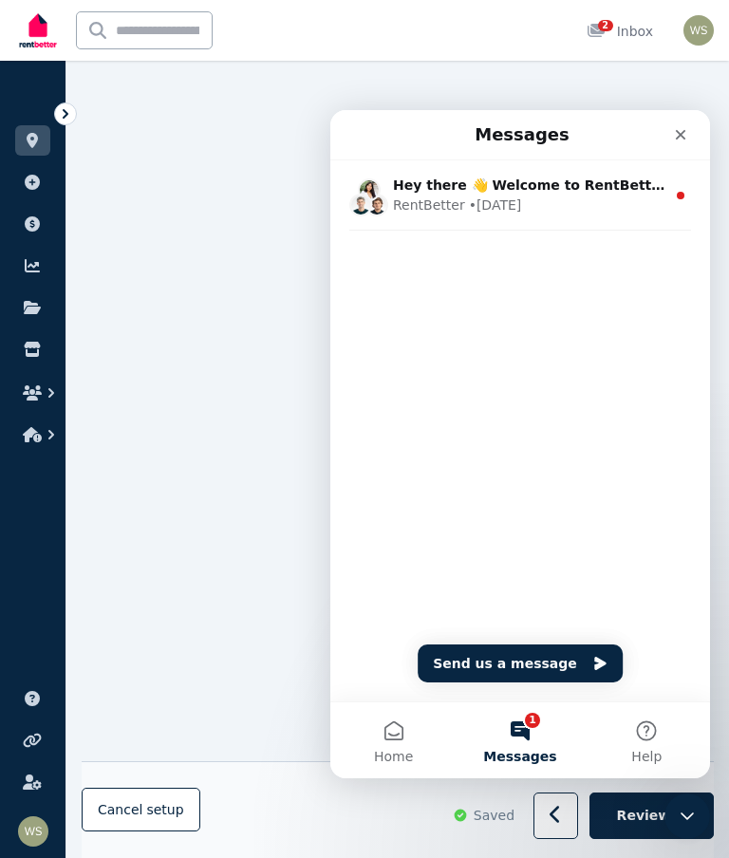
click at [687, 140] on icon "Close" at bounding box center [680, 134] width 15 height 15
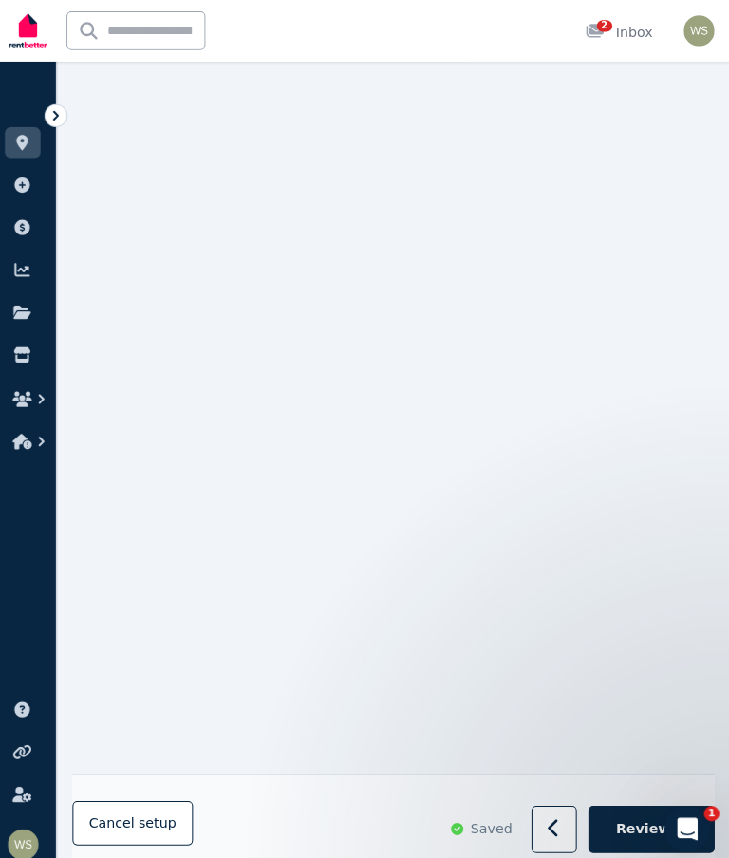
scroll to position [9249, 0]
click at [631, 826] on span "Review" at bounding box center [644, 816] width 54 height 19
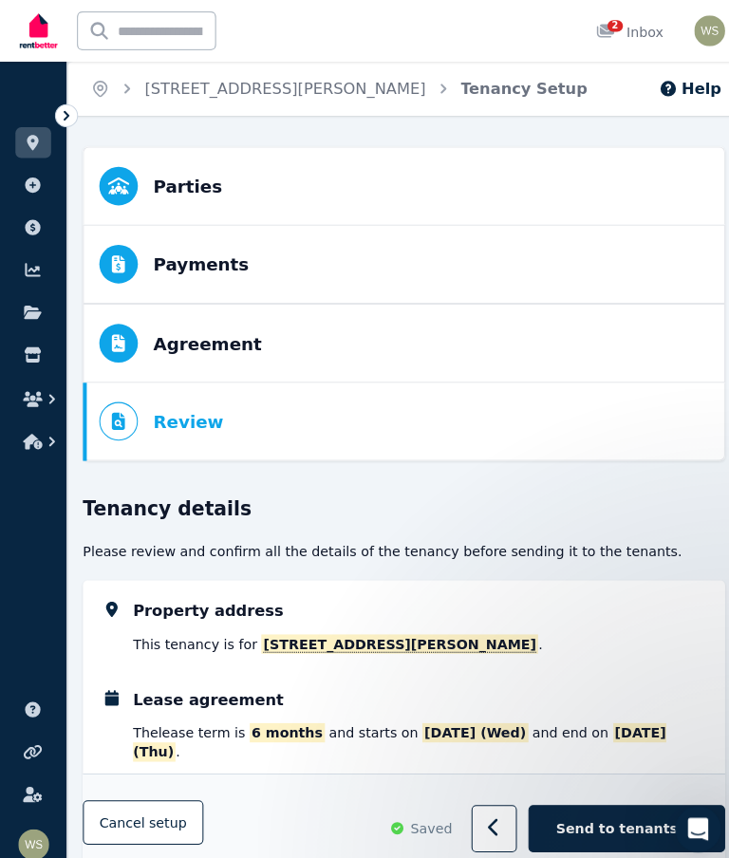
scroll to position [78, 0]
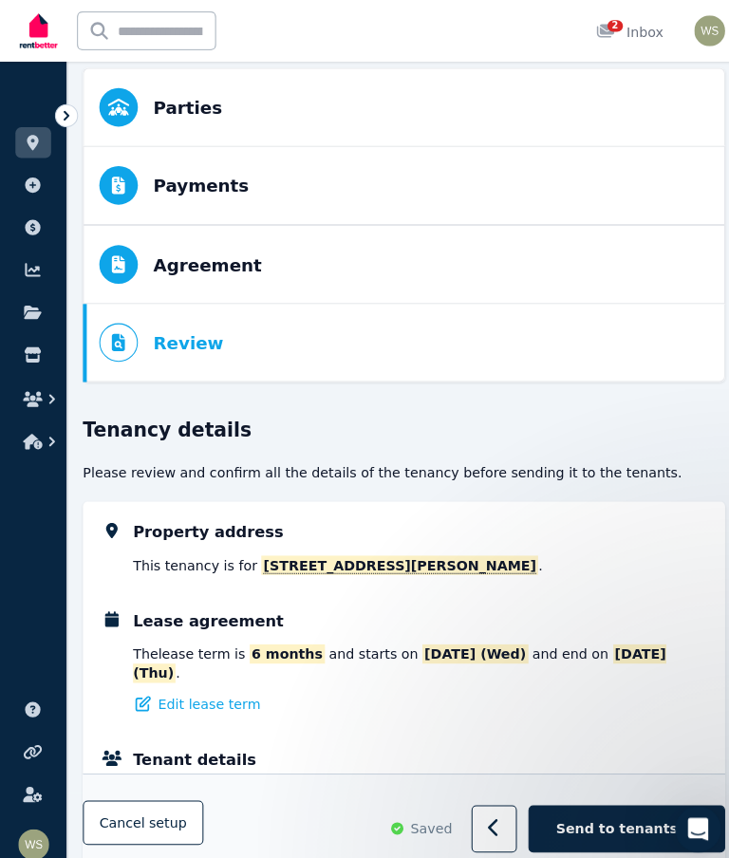
click at [594, 826] on span "Send to tenants" at bounding box center [608, 816] width 120 height 19
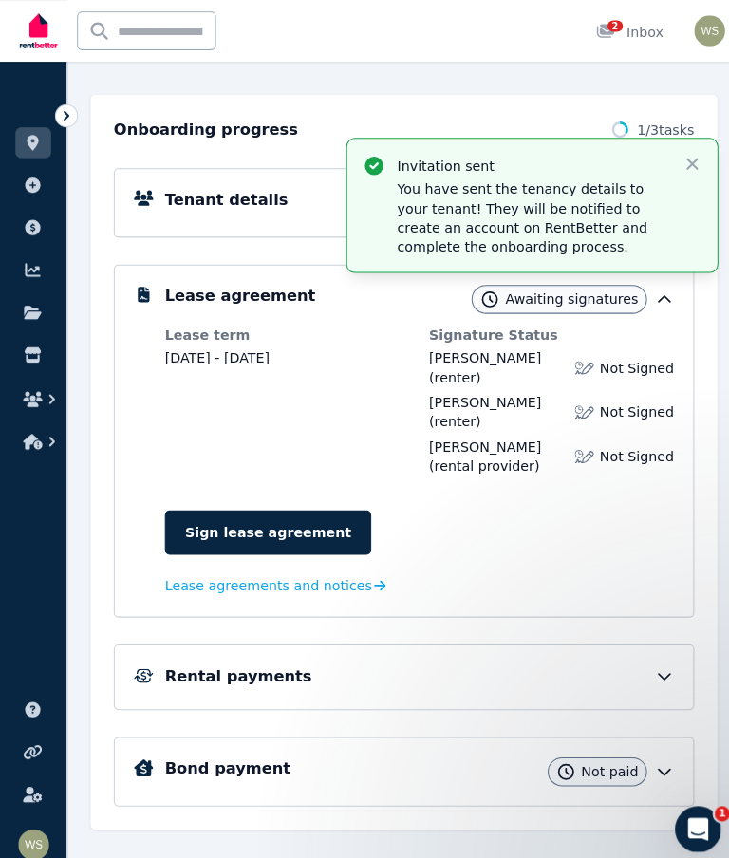
scroll to position [375, 0]
